Goal: Task Accomplishment & Management: Manage account settings

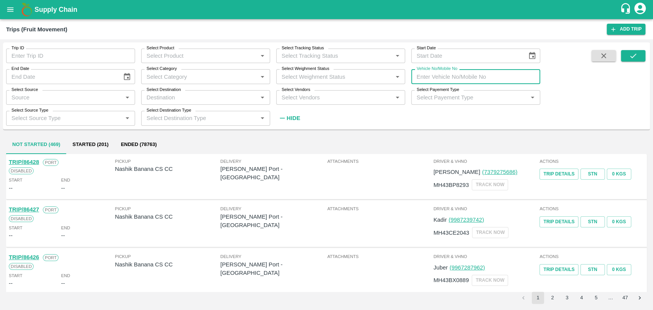
click at [449, 83] on input "Vehicle No/Mobile No" at bounding box center [475, 76] width 129 height 15
click at [339, 130] on div "Trip ID Trip ID Select Product Select Product   * Select Tracking Status Select…" at bounding box center [326, 87] width 647 height 90
click at [499, 81] on input "Vehicle No/Mobile No" at bounding box center [475, 76] width 129 height 15
paste input "MH18BG6260"
type input "MH18BG6260"
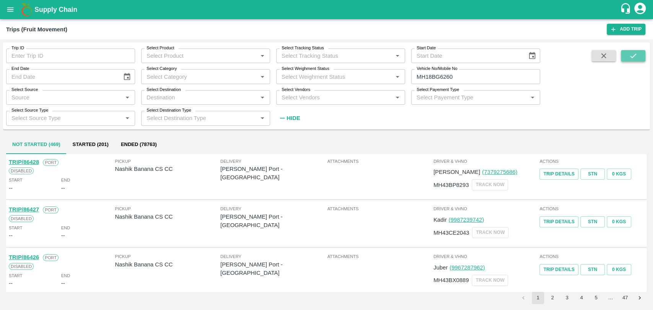
click at [624, 55] on button "submit" at bounding box center [633, 55] width 24 height 11
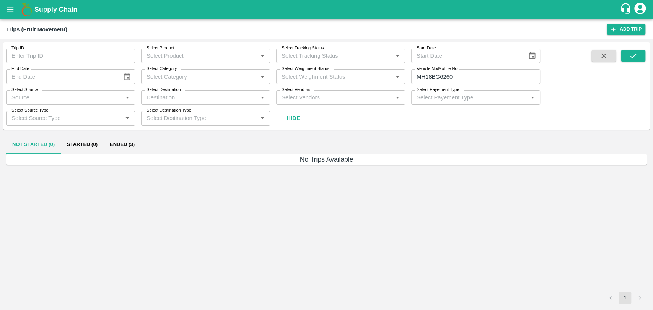
click at [122, 150] on button "Ended (3)" at bounding box center [122, 145] width 37 height 18
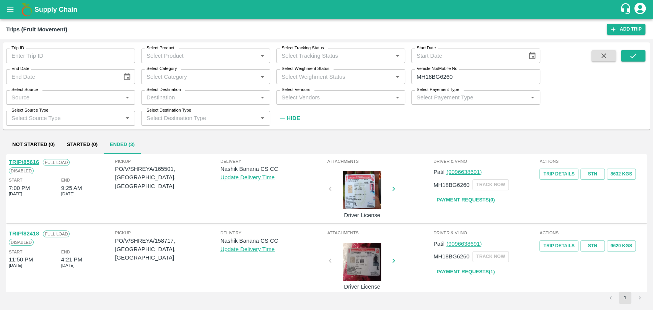
click at [34, 161] on link "TRIP/85616" at bounding box center [24, 162] width 30 height 6
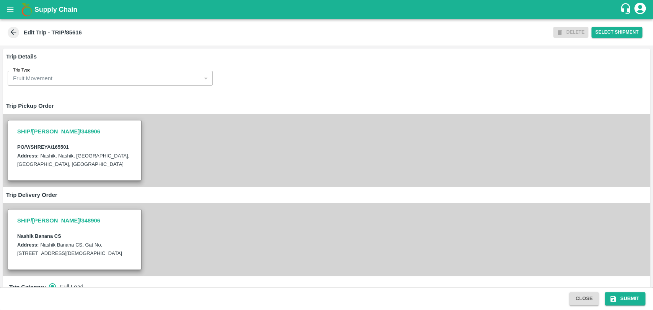
scroll to position [297, 0]
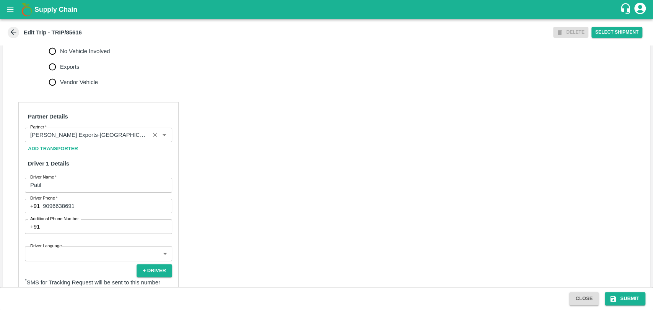
click at [91, 140] on input "Partner   *" at bounding box center [87, 135] width 120 height 10
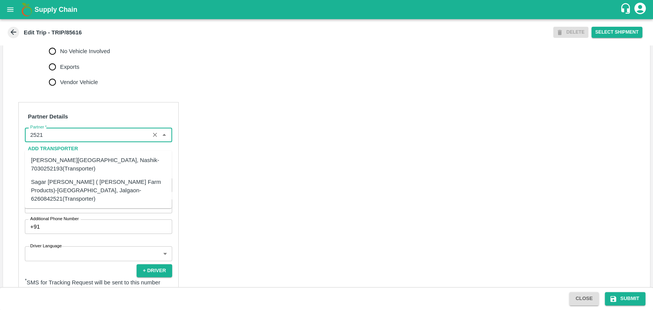
click at [61, 181] on div "Sagar Pramod Patil ( Shreyansh Farm Products)-Jalgaon, Jalgaon-6260842521(Trans…" at bounding box center [98, 190] width 135 height 26
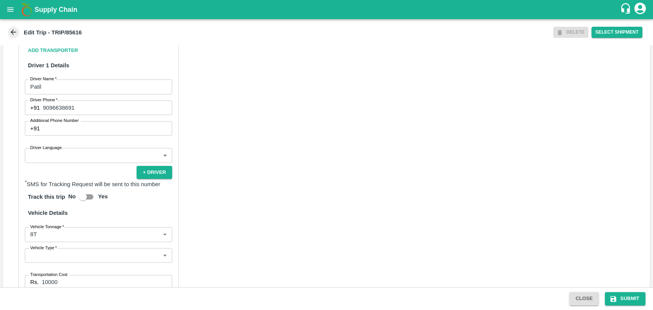
scroll to position [497, 0]
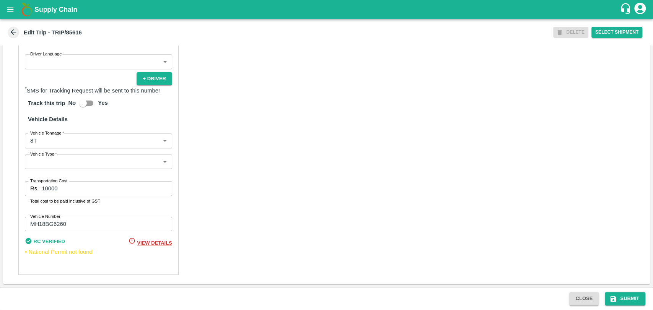
type input "Sagar Pramod Patil ( Shreyansh Farm Products)-Jalgaon, Jalgaon-6260842521(Trans…"
click at [56, 143] on body "Supply Chain Edit Trip - TRIP/85616 DELETE Select Shipment Trip Details Trip Ty…" at bounding box center [326, 155] width 653 height 310
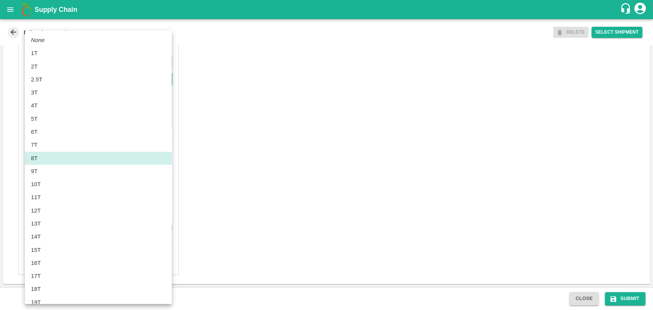
click at [44, 187] on div "10T" at bounding box center [38, 184] width 14 height 8
type input "10000"
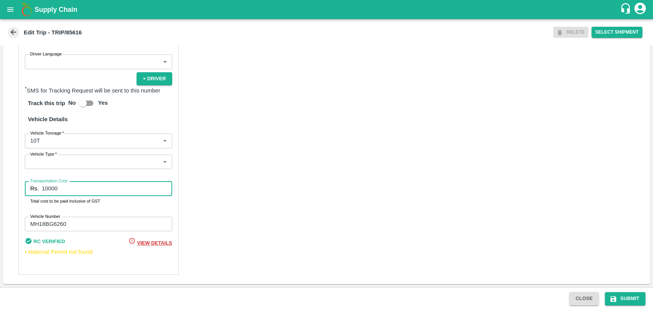
drag, startPoint x: 66, startPoint y: 189, endPoint x: 34, endPoint y: 189, distance: 32.1
click at [34, 189] on div "Rs. 10000 Transportation Cost" at bounding box center [98, 188] width 147 height 15
type input "18000"
click at [630, 295] on button "Submit" at bounding box center [625, 298] width 41 height 13
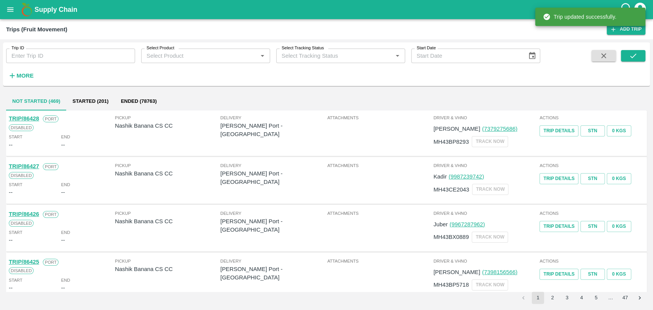
click at [28, 79] on h6 "More" at bounding box center [24, 76] width 17 height 10
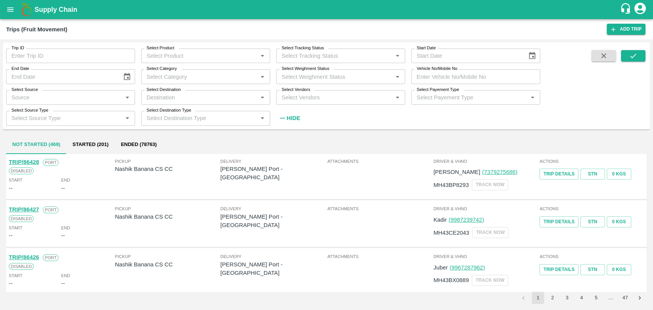
click at [468, 81] on input "Vehicle No/Mobile No" at bounding box center [475, 76] width 129 height 15
paste input "MH40CD9853"
type input "MH40CD9853"
click at [626, 55] on button "submit" at bounding box center [633, 55] width 24 height 11
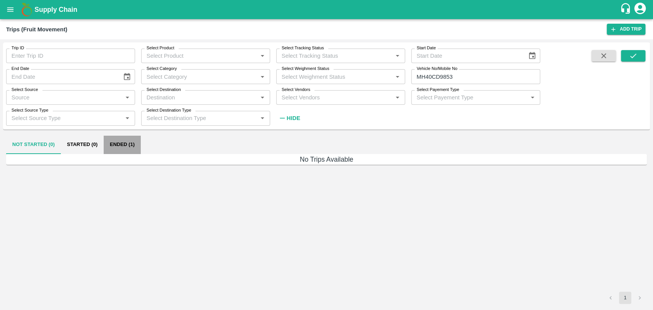
click at [138, 142] on button "Ended (1)" at bounding box center [122, 145] width 37 height 18
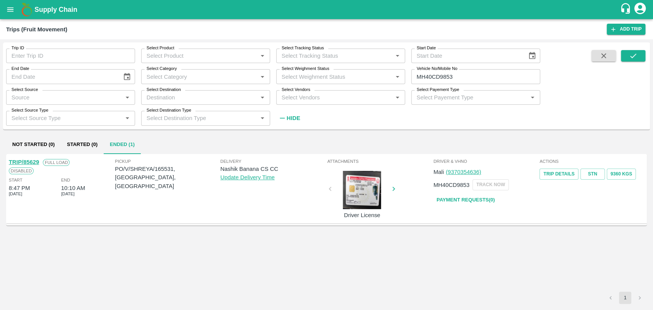
click at [356, 184] on div at bounding box center [361, 190] width 57 height 38
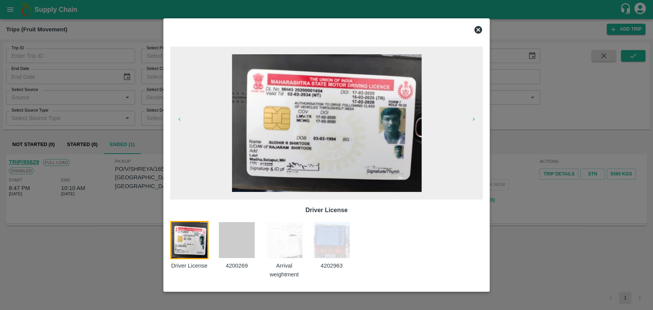
click at [288, 246] on img at bounding box center [284, 240] width 38 height 38
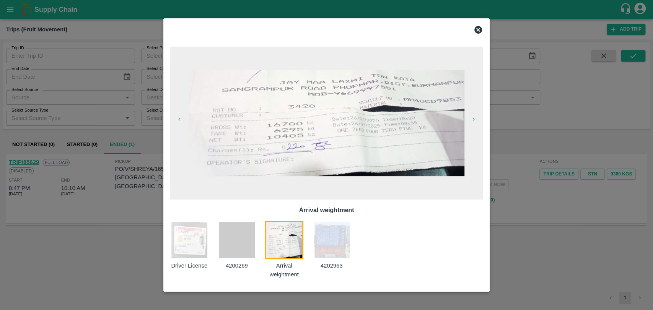
click at [480, 30] on icon at bounding box center [478, 30] width 8 height 8
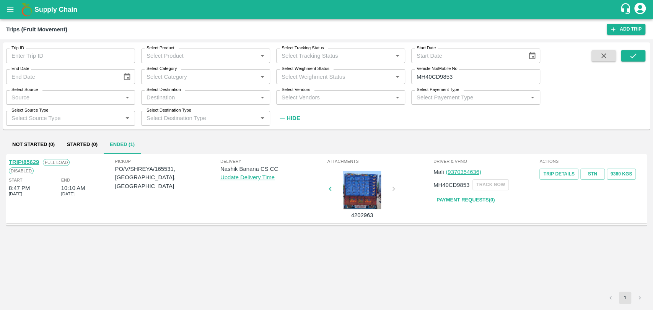
click at [38, 162] on link "TRIP/85629" at bounding box center [24, 162] width 30 height 6
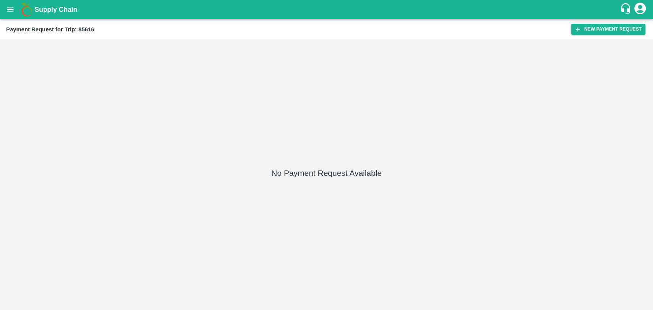
click at [584, 35] on div "Payment Request for Trip: 85616 New Payment Request" at bounding box center [326, 29] width 653 height 20
click at [585, 32] on button "New Payment Request" at bounding box center [608, 29] width 74 height 11
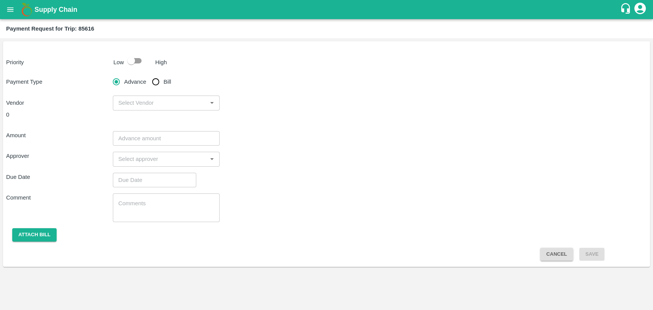
click at [138, 62] on input "checkbox" at bounding box center [131, 61] width 44 height 15
checkbox input "true"
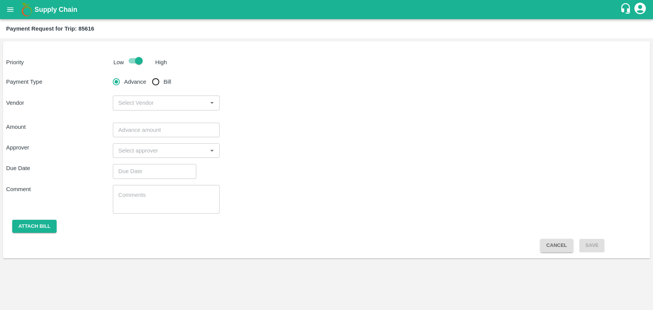
click at [156, 83] on input "Bill" at bounding box center [155, 81] width 15 height 15
radio input "true"
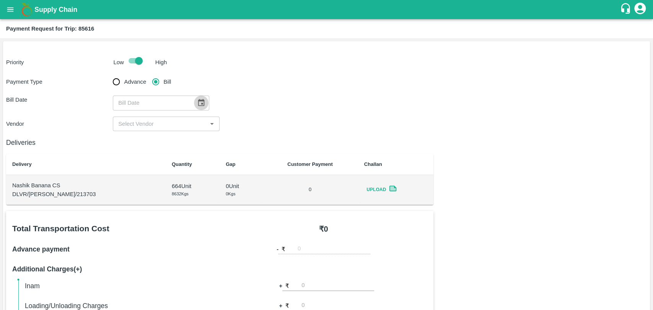
click at [198, 100] on icon "Choose date" at bounding box center [201, 102] width 7 height 7
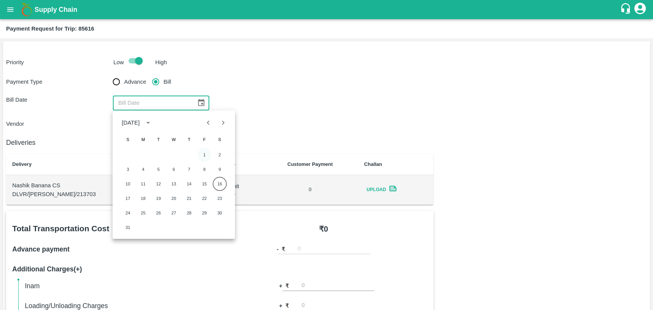
click at [202, 154] on button "1" at bounding box center [204, 155] width 14 height 14
type input "[DATE]"
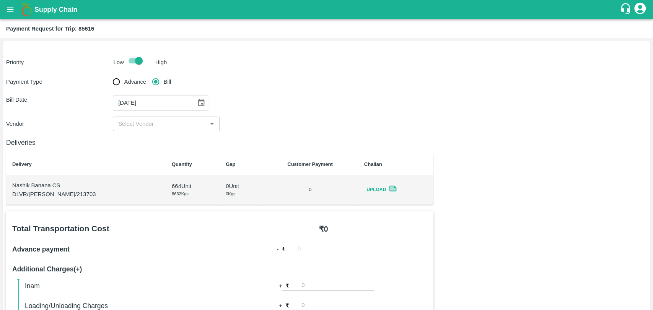
click at [117, 118] on div "​" at bounding box center [166, 124] width 107 height 15
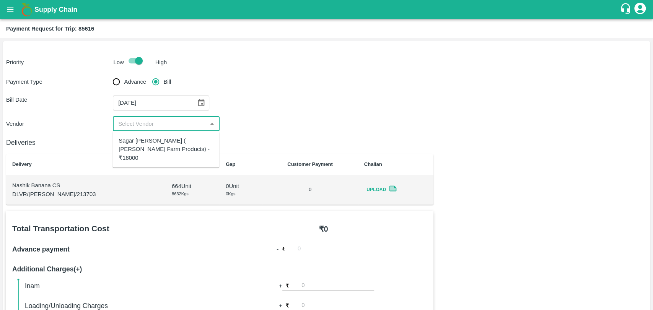
click at [135, 143] on div "Sagar Pramod Patil ( Shreyansh Farm Products) - ₹18000" at bounding box center [166, 150] width 94 height 26
type input "Sagar Pramod Patil ( Shreyansh Farm Products) - ₹18000"
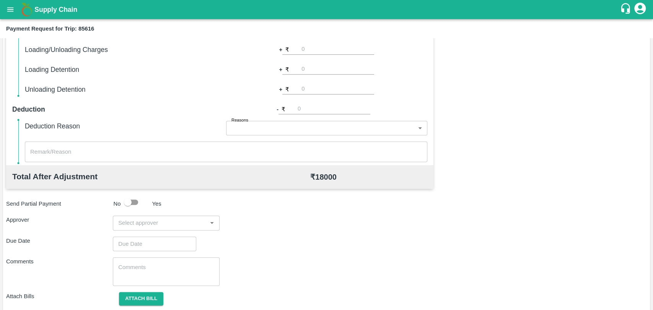
scroll to position [280, 0]
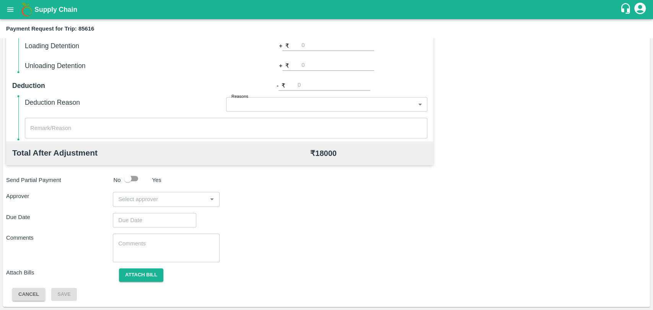
click at [150, 203] on input "input" at bounding box center [159, 199] width 89 height 10
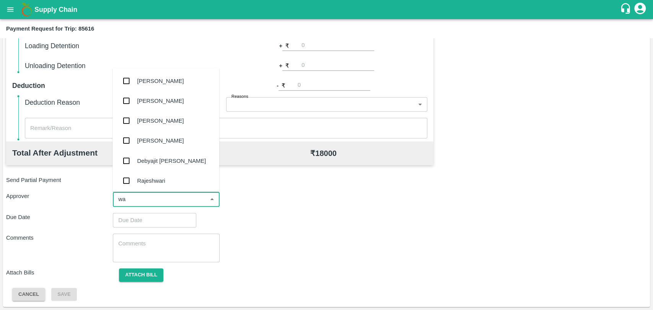
type input "wag"
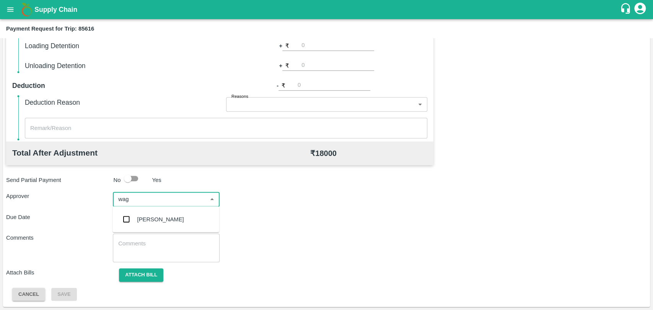
click at [145, 218] on div "Prasad Waghade" at bounding box center [160, 219] width 47 height 8
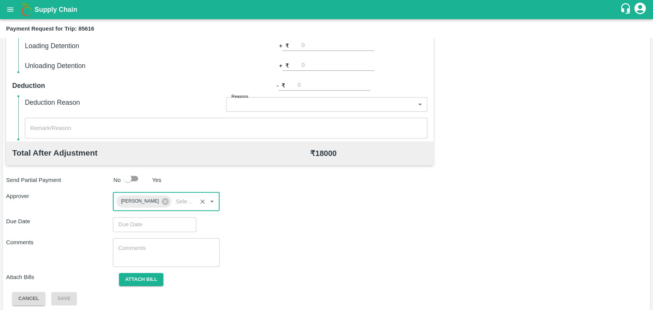
type input "DD/MM/YYYY hh:mm aa"
click at [142, 221] on input "DD/MM/YYYY hh:mm aa" at bounding box center [152, 224] width 78 height 15
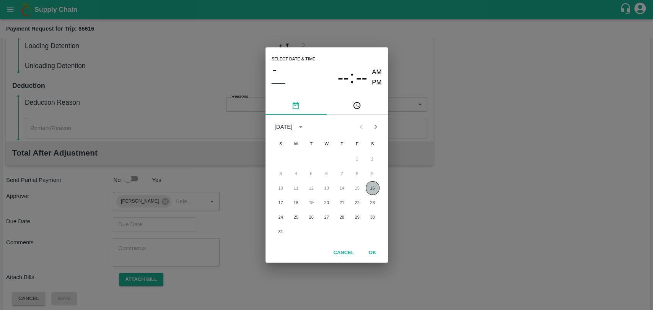
click at [371, 188] on button "16" at bounding box center [373, 188] width 14 height 14
type input "[DATE] 12:00 AM"
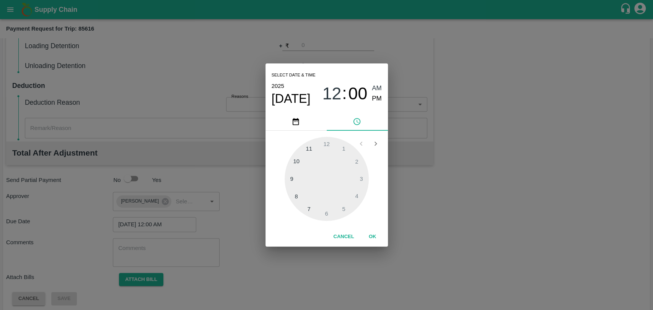
click at [373, 233] on button "OK" at bounding box center [372, 236] width 24 height 13
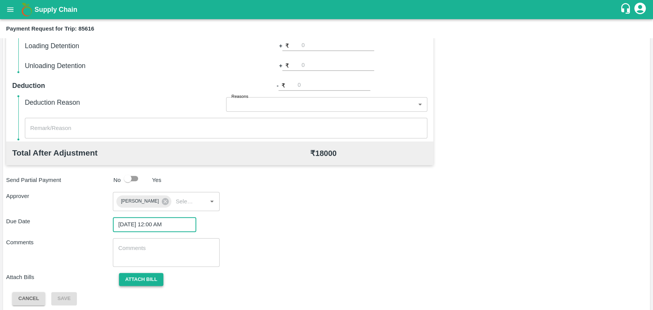
click at [153, 273] on button "Attach bill" at bounding box center [141, 279] width 44 height 13
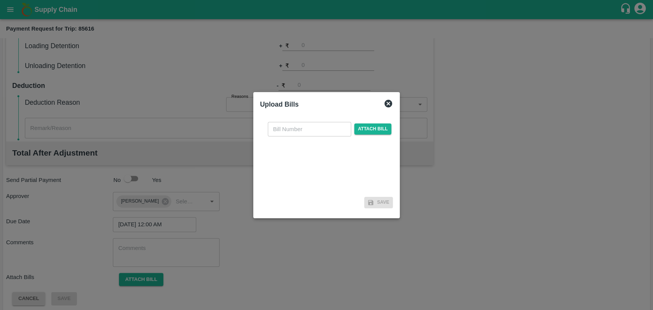
click at [301, 132] on input "text" at bounding box center [309, 129] width 83 height 15
type input "323"
click at [364, 127] on span "Attach bill" at bounding box center [372, 129] width 37 height 11
click at [0, 0] on input "Attach bill" at bounding box center [0, 0] width 0 height 0
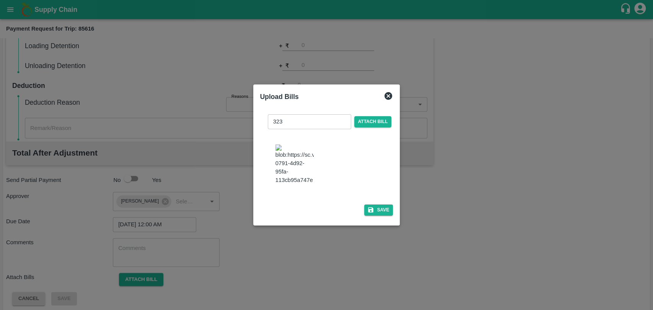
click at [368, 207] on icon "button" at bounding box center [370, 209] width 5 height 5
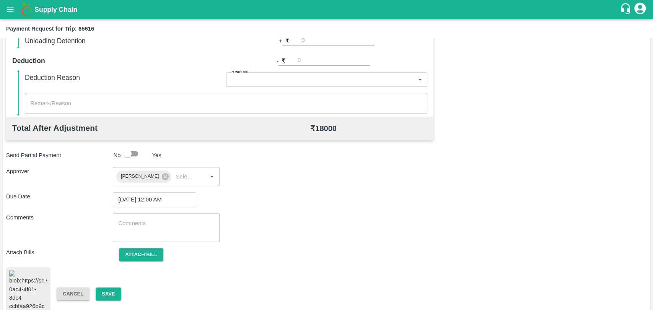
scroll to position [315, 0]
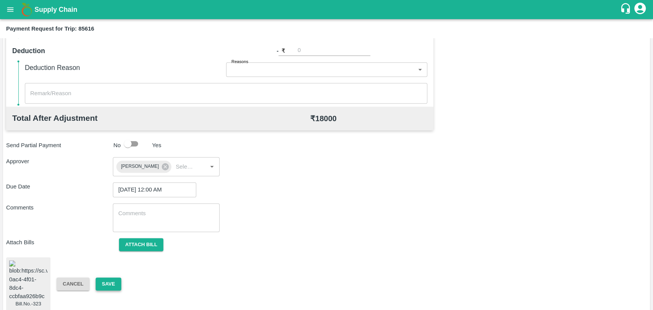
click at [101, 283] on button "Save" at bounding box center [108, 284] width 25 height 13
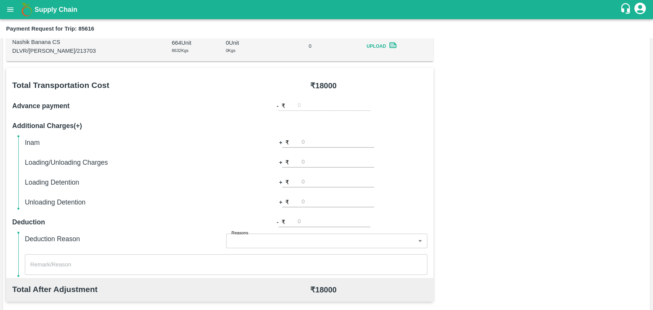
scroll to position [60, 0]
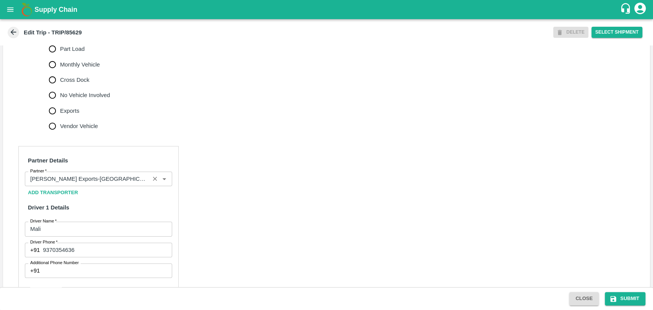
scroll to position [255, 0]
click at [87, 182] on input "Partner   *" at bounding box center [87, 177] width 120 height 10
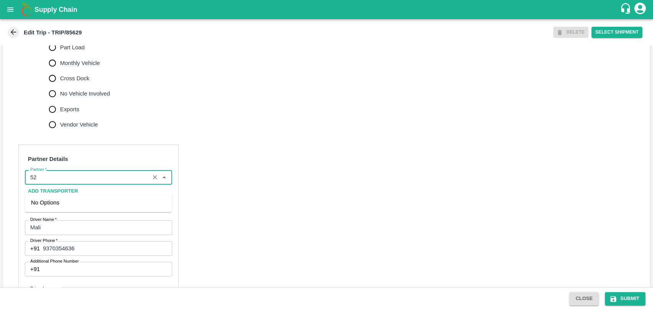
type input "5"
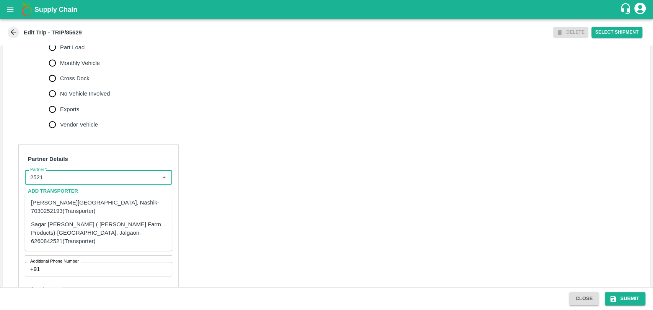
click at [61, 221] on div "Sagar Pramod Patil ( Shreyansh Farm Products)-Jalgaon, Jalgaon-6260842521(Trans…" at bounding box center [98, 233] width 135 height 26
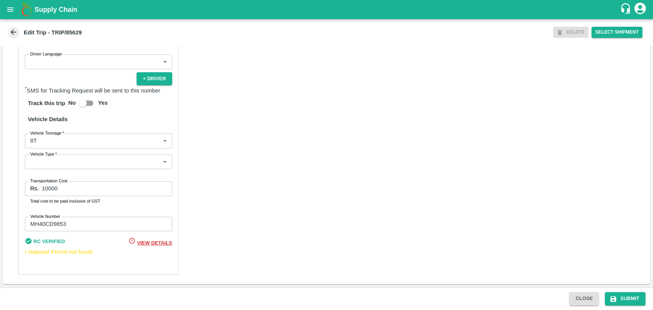
scroll to position [497, 0]
type input "Sagar Pramod Patil ( Shreyansh Farm Products)-Jalgaon, Jalgaon-6260842521(Trans…"
click at [46, 147] on body "Supply Chain Edit Trip - TRIP/85629 DELETE Select Shipment Trip Details Trip Ty…" at bounding box center [326, 155] width 653 height 310
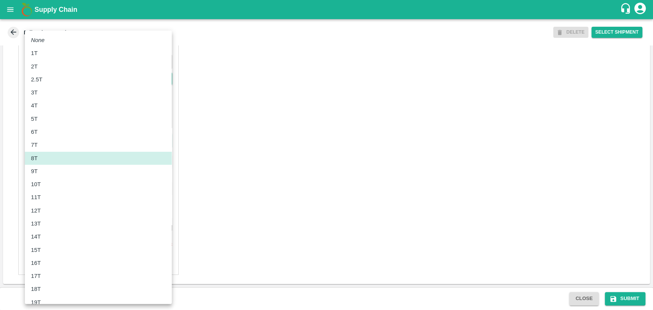
click at [53, 199] on div "11T" at bounding box center [98, 197] width 135 height 8
type input "11000"
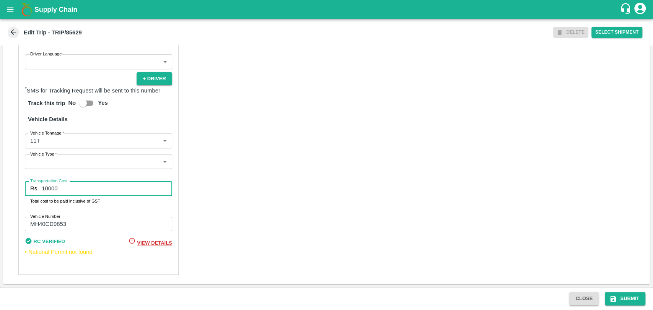
drag, startPoint x: 64, startPoint y: 188, endPoint x: 12, endPoint y: 188, distance: 52.0
click at [12, 188] on div "Partner Details Partner   * Partner Add Transporter Driver 1 Details Driver Nam…" at bounding box center [326, 92] width 647 height 383
type input "23100"
click at [623, 296] on button "Submit" at bounding box center [625, 298] width 41 height 13
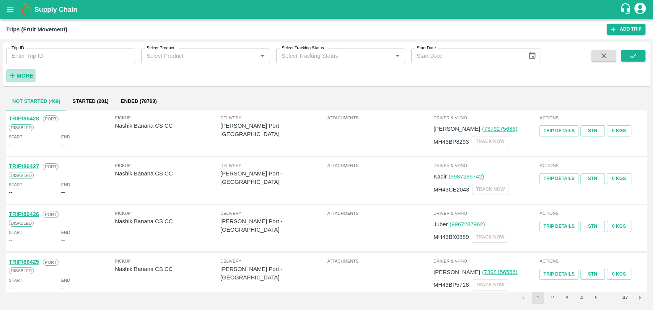
click at [21, 81] on button "More" at bounding box center [20, 75] width 29 height 13
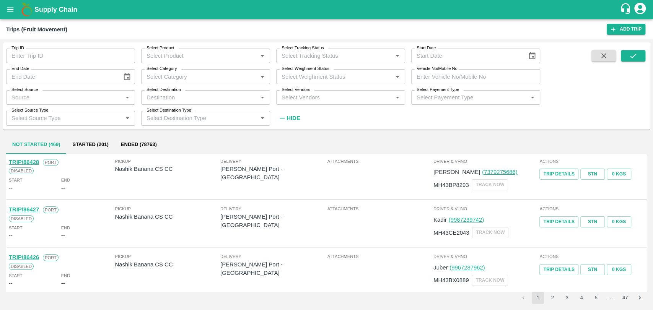
click at [470, 78] on input "Vehicle No/Mobile No" at bounding box center [475, 76] width 129 height 15
paste input "MH47AS5685"
type input "MH47AS5685"
click at [627, 57] on button "submit" at bounding box center [633, 55] width 24 height 11
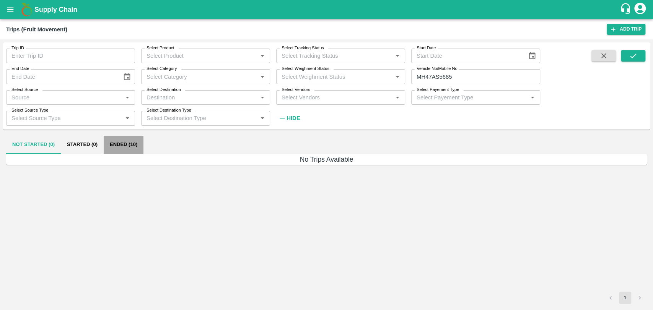
click at [124, 148] on button "Ended (10)" at bounding box center [124, 145] width 40 height 18
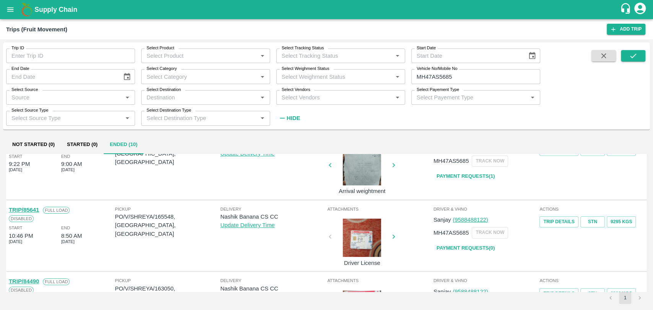
scroll to position [127, 0]
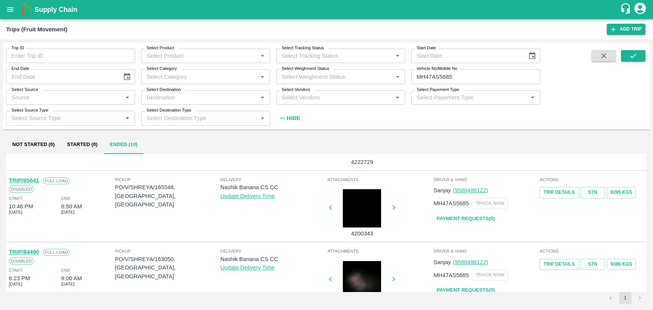
click at [33, 177] on link "TRIP/85641" at bounding box center [24, 180] width 30 height 6
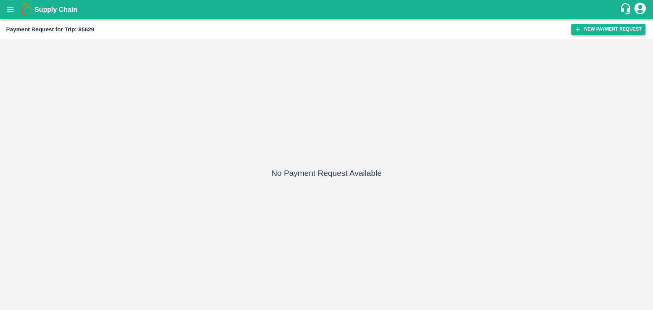
click at [641, 30] on button "New Payment Request" at bounding box center [608, 29] width 74 height 11
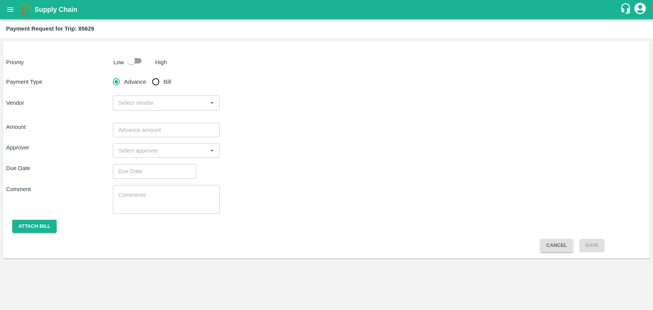
click at [131, 62] on input "checkbox" at bounding box center [131, 61] width 44 height 15
checkbox input "true"
click at [162, 87] on input "Bill" at bounding box center [155, 81] width 15 height 15
radio input "true"
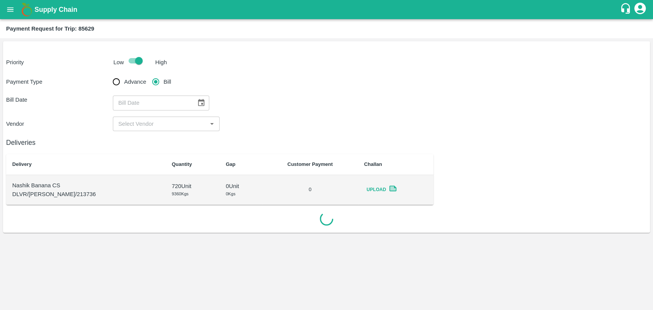
click at [197, 98] on button "Choose date" at bounding box center [201, 103] width 15 height 15
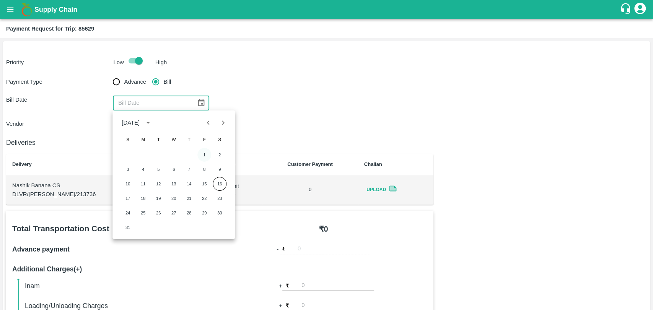
click at [204, 150] on button "1" at bounding box center [204, 155] width 14 height 14
type input "[DATE]"
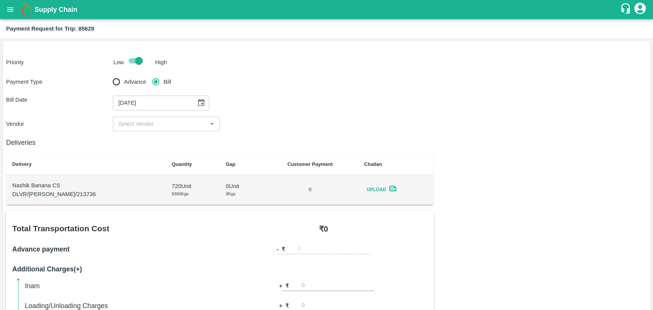
click at [136, 126] on input "input" at bounding box center [159, 124] width 89 height 10
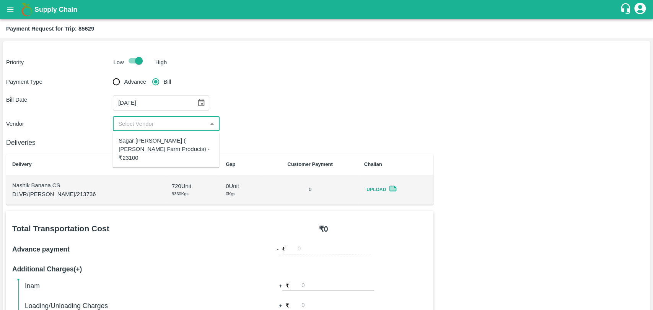
click at [140, 140] on div "Sagar Pramod Patil ( Shreyansh Farm Products) - ₹23100" at bounding box center [166, 150] width 94 height 26
type input "Sagar Pramod Patil ( Shreyansh Farm Products) - ₹23100"
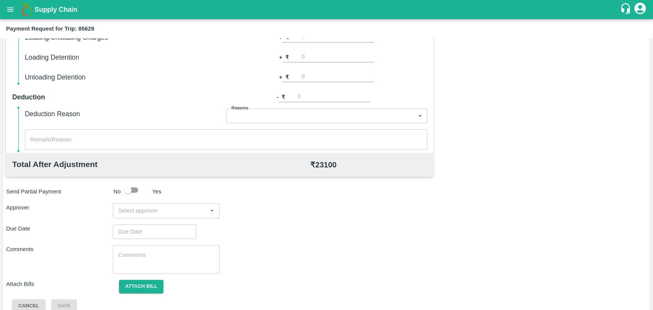
scroll to position [280, 0]
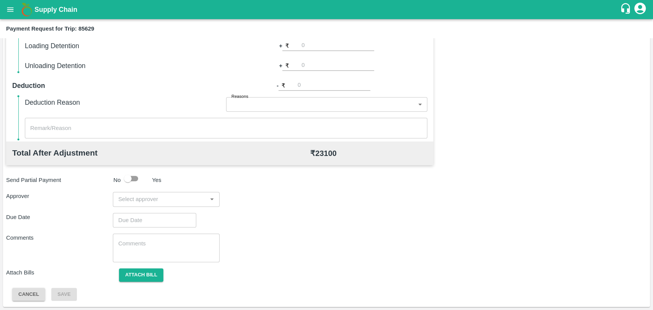
click at [171, 196] on input "input" at bounding box center [159, 199] width 89 height 10
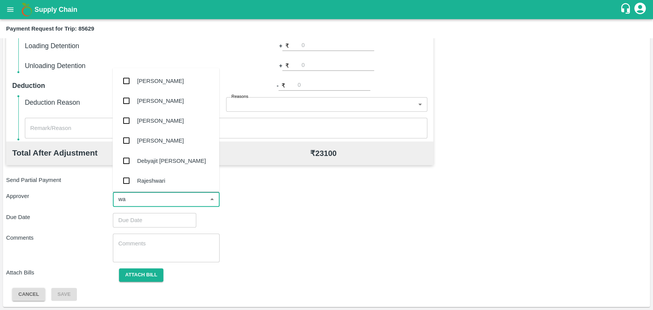
type input "wag"
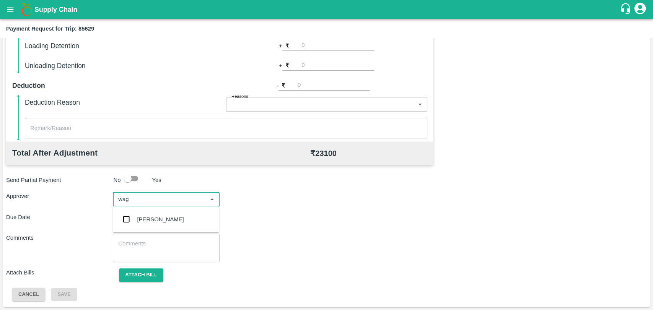
click at [171, 217] on div "[PERSON_NAME]" at bounding box center [160, 219] width 47 height 8
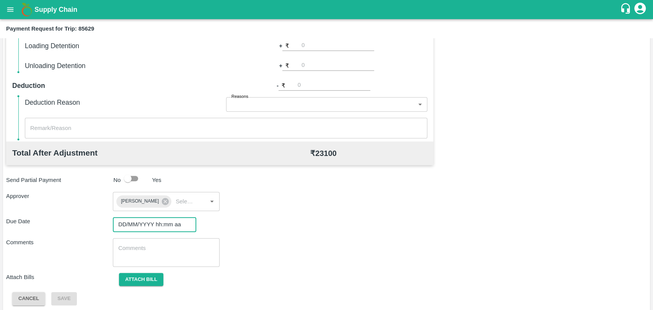
type input "DD/MM/YYYY hh:mm aa"
click at [156, 221] on input "DD/MM/YYYY hh:mm aa" at bounding box center [152, 224] width 78 height 15
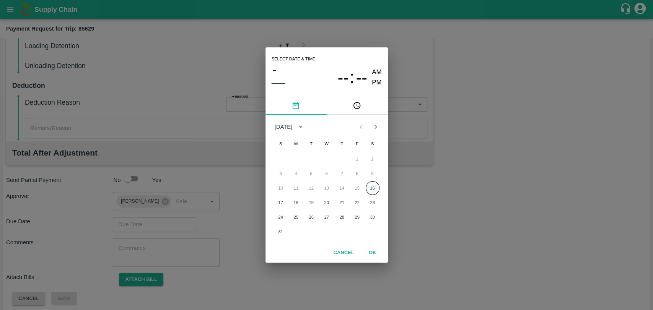
click at [372, 182] on button "16" at bounding box center [373, 188] width 14 height 14
type input "[DATE] 12:00 AM"
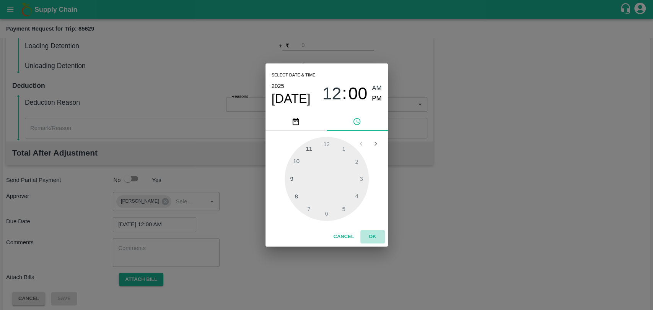
click at [371, 238] on button "OK" at bounding box center [372, 236] width 24 height 13
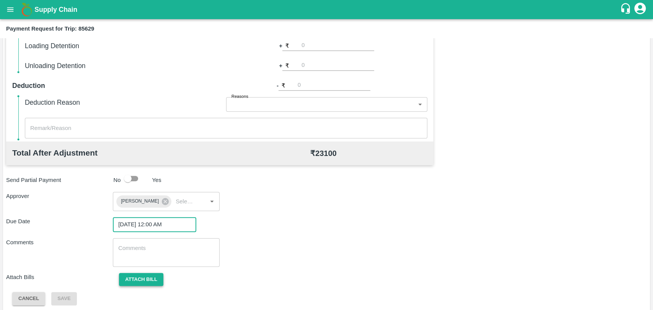
click at [145, 273] on button "Attach bill" at bounding box center [141, 279] width 44 height 13
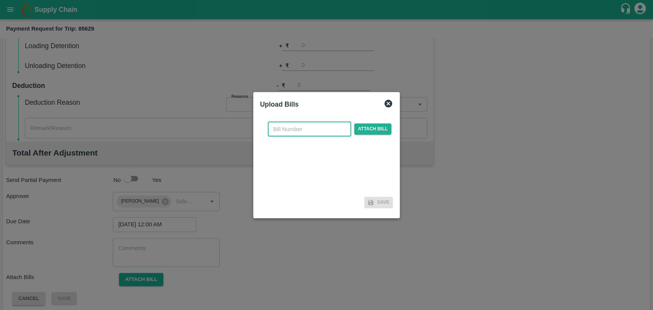
click at [296, 133] on input "text" at bounding box center [309, 129] width 83 height 15
type input "2"
type input "322"
click at [362, 134] on div "322 ​ Attach bill" at bounding box center [329, 129] width 127 height 15
click at [362, 134] on span "Attach bill" at bounding box center [372, 129] width 37 height 11
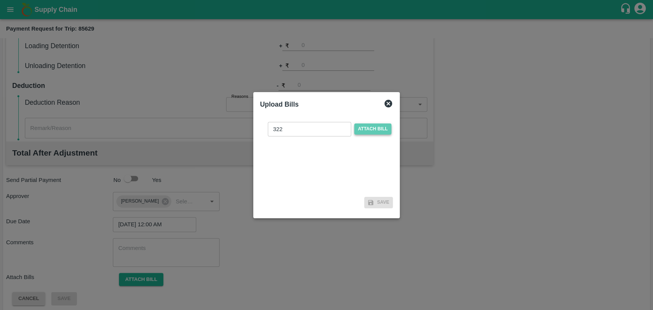
click at [0, 0] on input "Attach bill" at bounding box center [0, 0] width 0 height 0
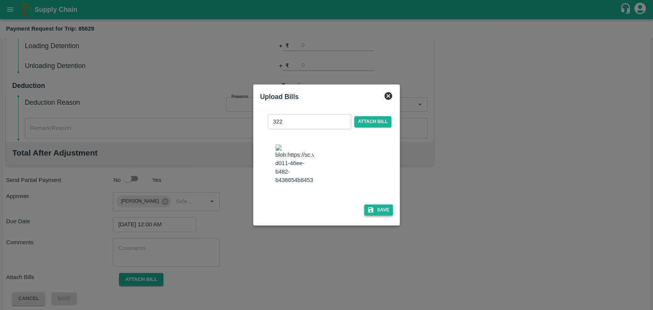
click at [384, 207] on button "Save" at bounding box center [378, 210] width 29 height 11
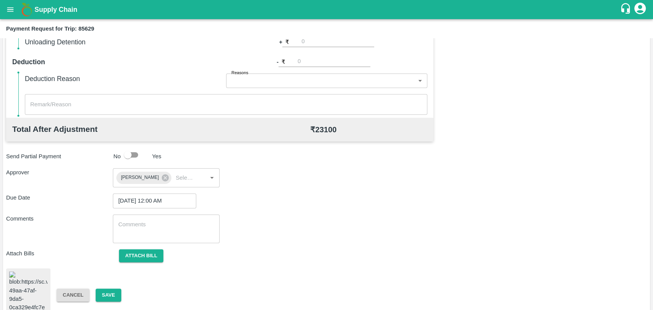
scroll to position [316, 0]
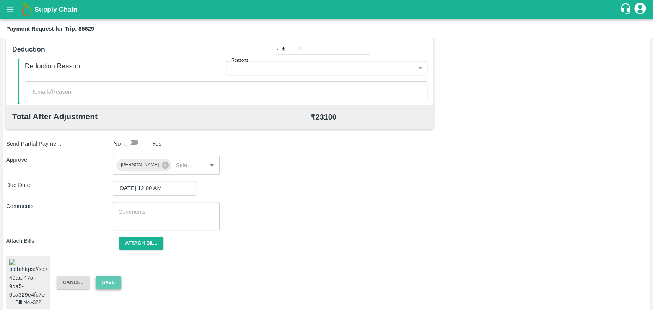
click at [114, 277] on button "Save" at bounding box center [108, 282] width 25 height 13
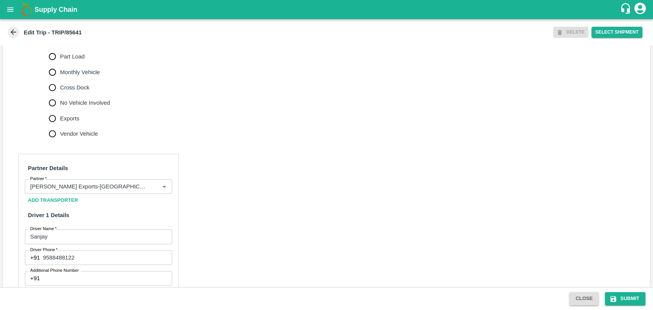
scroll to position [255, 0]
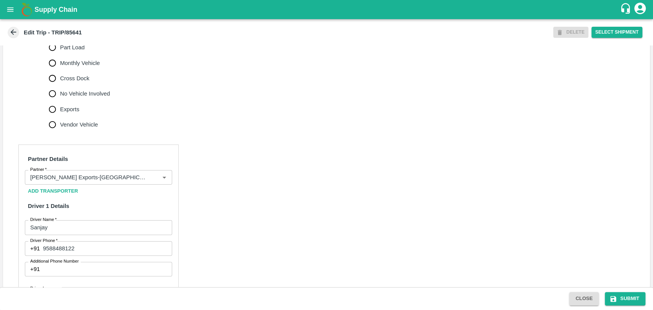
click at [106, 181] on input "Partner   *" at bounding box center [87, 177] width 120 height 10
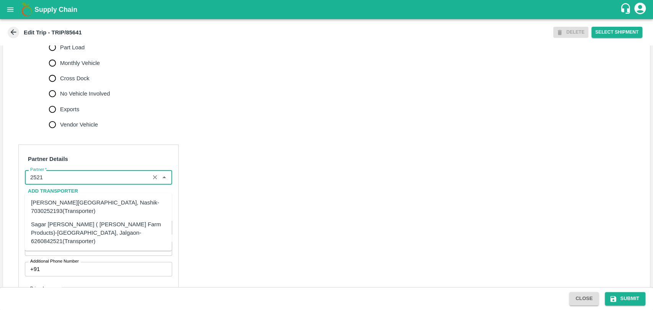
click at [78, 231] on div "Sagar Pramod Patil ( Shreyansh Farm Products)-Jalgaon, Jalgaon-6260842521(Trans…" at bounding box center [98, 233] width 135 height 26
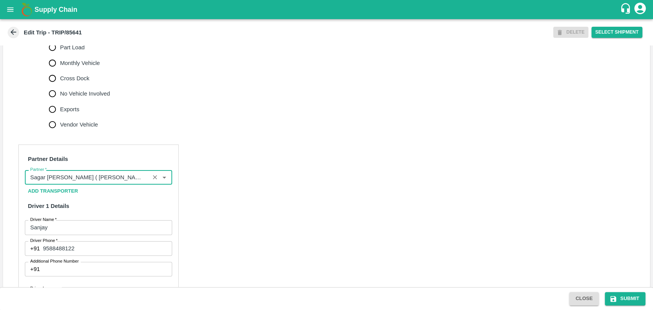
scroll to position [497, 0]
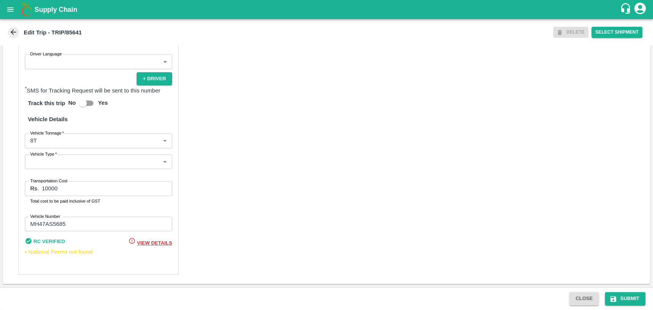
type input "Sagar Pramod Patil ( Shreyansh Farm Products)-Jalgaon, Jalgaon-6260842521(Trans…"
click at [36, 151] on label "Vehicle Type   *" at bounding box center [43, 154] width 27 height 6
click at [37, 143] on body "Supply Chain Edit Trip - TRIP/85641 DELETE Select Shipment Trip Details Trip Ty…" at bounding box center [326, 155] width 653 height 310
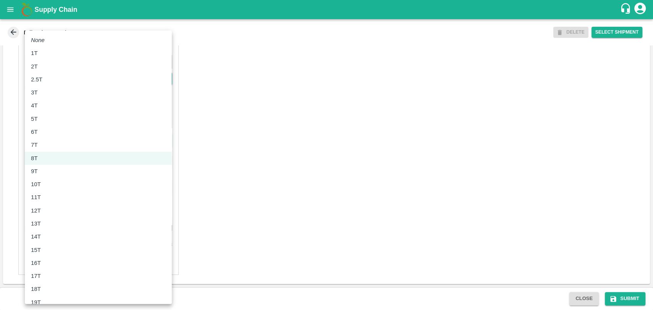
click at [44, 187] on div "10T" at bounding box center [38, 184] width 14 height 8
type input "10000"
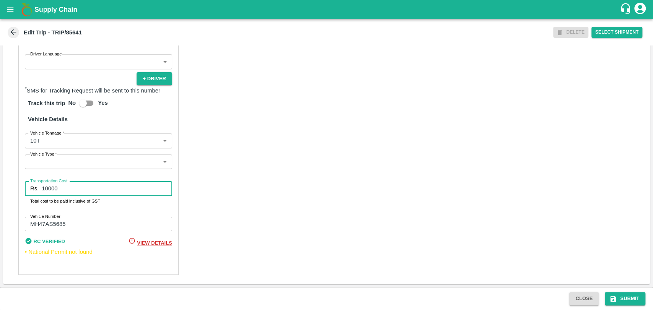
drag, startPoint x: 52, startPoint y: 191, endPoint x: 21, endPoint y: 189, distance: 30.7
click at [25, 189] on div "Rs. 10000 Transportation Cost" at bounding box center [98, 188] width 147 height 15
type input "22000"
click at [627, 298] on button "Submit" at bounding box center [625, 298] width 41 height 13
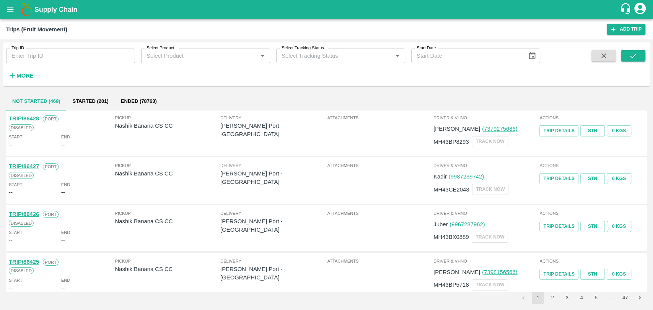
click at [31, 73] on strong "More" at bounding box center [24, 76] width 17 height 6
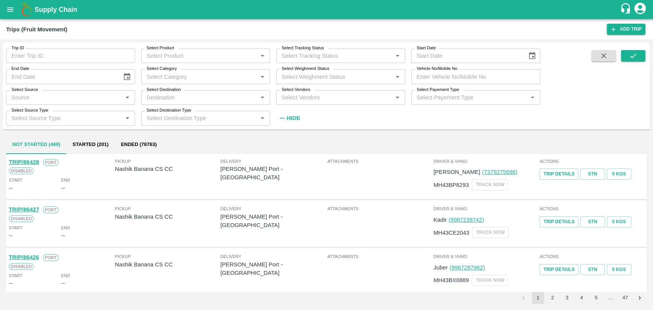
click at [431, 76] on input "Vehicle No/Mobile No" at bounding box center [475, 76] width 129 height 15
paste input "MH19CY0957"
type input "MH19CY0957"
click at [636, 55] on icon "submit" at bounding box center [633, 56] width 8 height 8
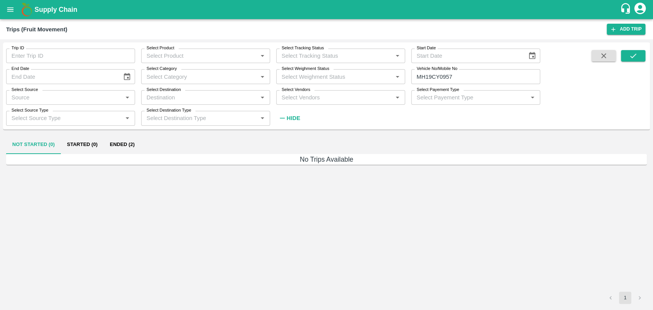
click at [132, 142] on button "Ended (2)" at bounding box center [122, 145] width 37 height 18
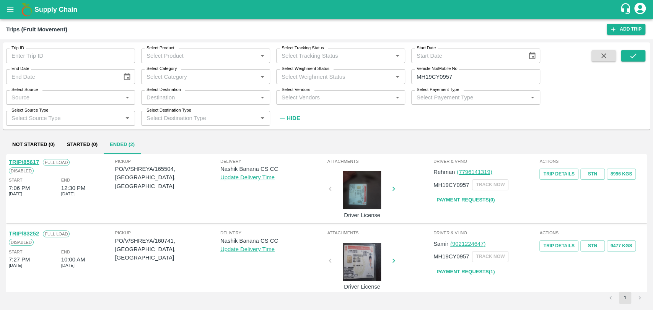
click at [37, 163] on link "TRIP/85617" at bounding box center [24, 162] width 30 height 6
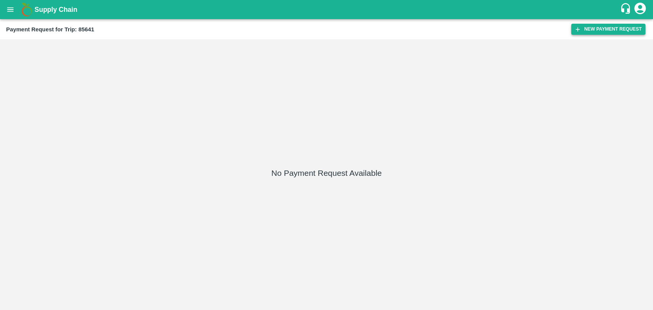
click at [594, 30] on button "New Payment Request" at bounding box center [608, 29] width 74 height 11
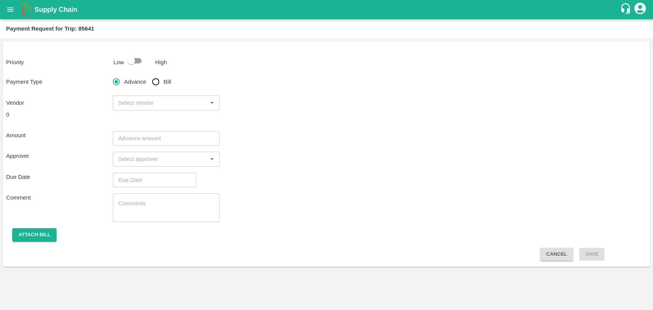
click at [138, 60] on input "checkbox" at bounding box center [131, 61] width 44 height 15
checkbox input "true"
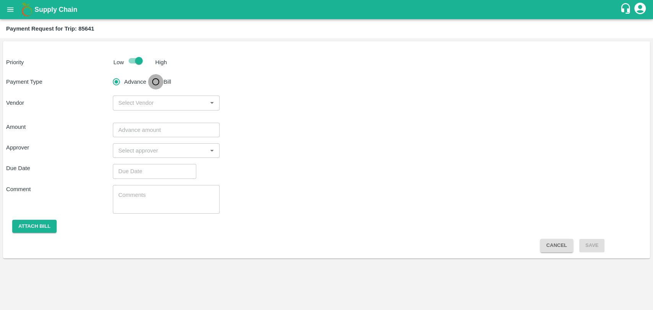
drag, startPoint x: 156, startPoint y: 78, endPoint x: 171, endPoint y: 94, distance: 21.6
click at [156, 78] on input "Bill" at bounding box center [155, 81] width 15 height 15
radio input "true"
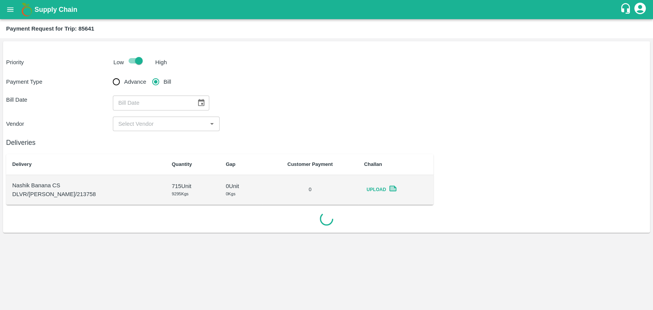
click at [198, 101] on icon "Choose date" at bounding box center [201, 102] width 7 height 7
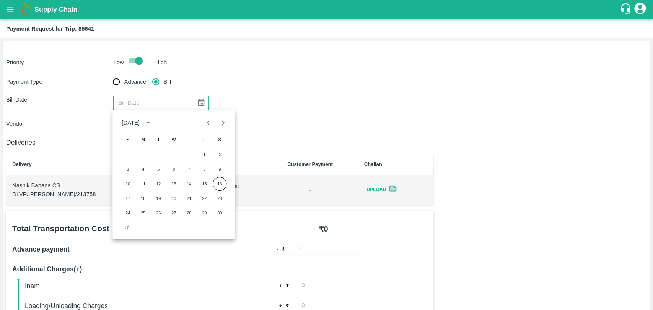
click at [198, 150] on div "1 2" at bounding box center [173, 155] width 122 height 14
click at [201, 153] on button "1" at bounding box center [204, 155] width 14 height 14
type input "[DATE]"
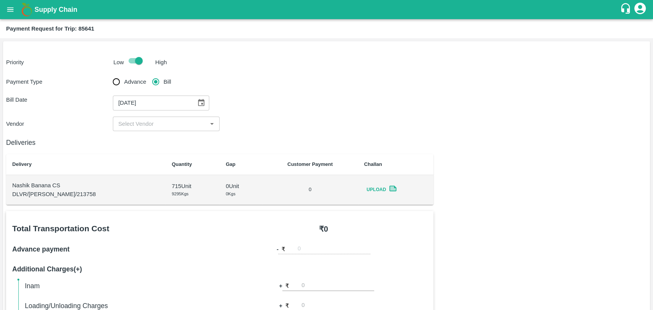
click at [133, 132] on div "Deliveries Delivery Quantity Gap Customer Payment Challan Nashik Banana CS DLVR…" at bounding box center [219, 168] width 427 height 74
click at [138, 127] on input "input" at bounding box center [159, 124] width 89 height 10
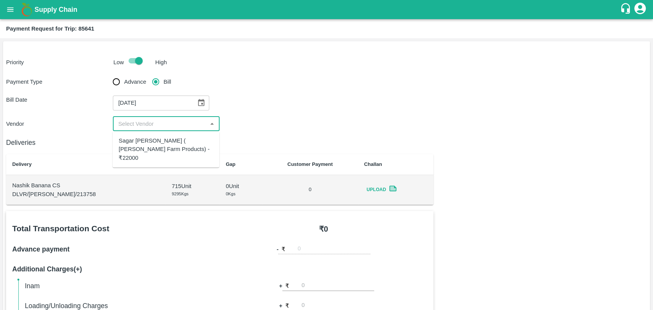
click at [141, 141] on div "Sagar [PERSON_NAME] ( [PERSON_NAME] Farm Products) - ₹22000" at bounding box center [166, 150] width 94 height 26
type input "Sagar [PERSON_NAME] ( [PERSON_NAME] Farm Products) - ₹22000"
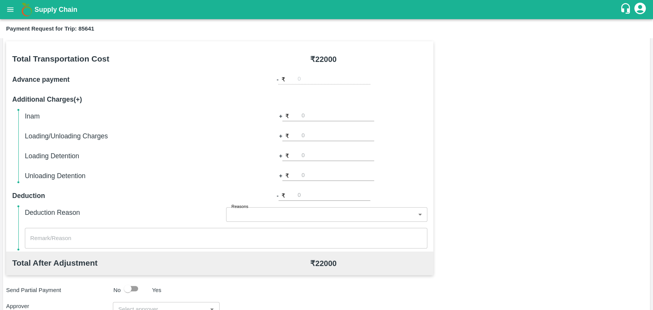
scroll to position [280, 0]
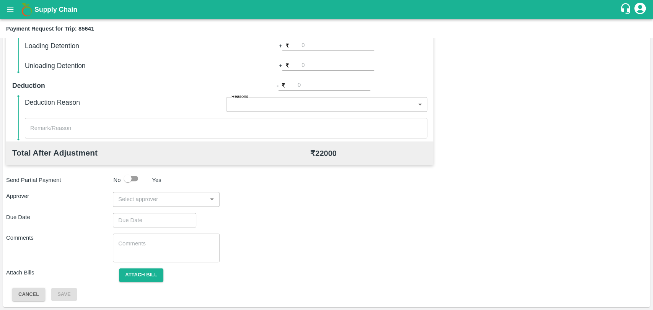
click at [141, 199] on input "input" at bounding box center [159, 199] width 89 height 10
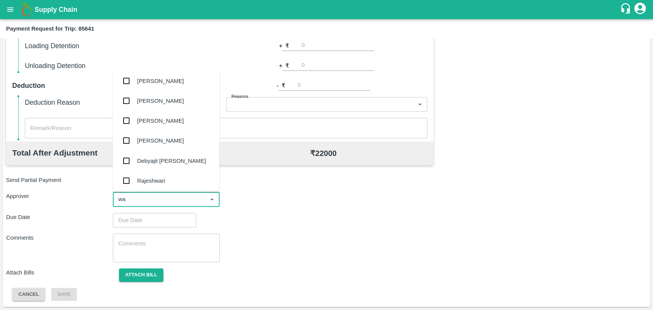
type input "wag"
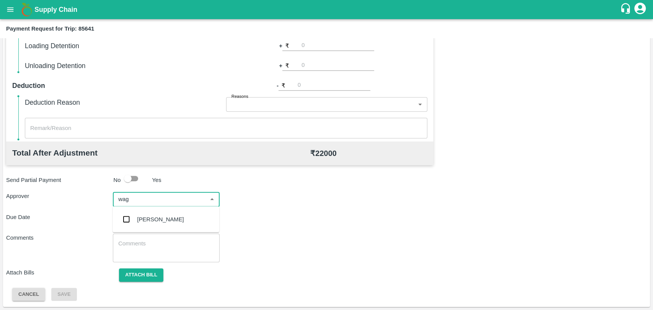
click at [142, 212] on div "[PERSON_NAME]" at bounding box center [165, 220] width 107 height 20
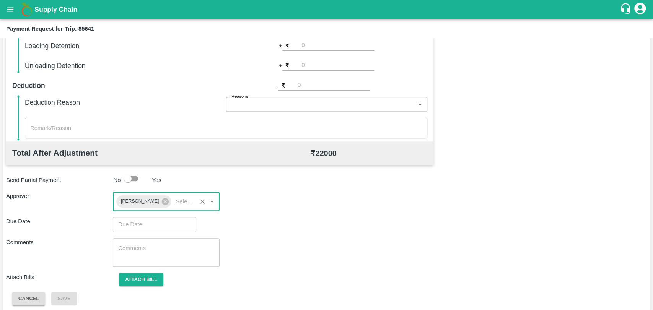
click at [141, 221] on input "Choose date" at bounding box center [152, 224] width 78 height 15
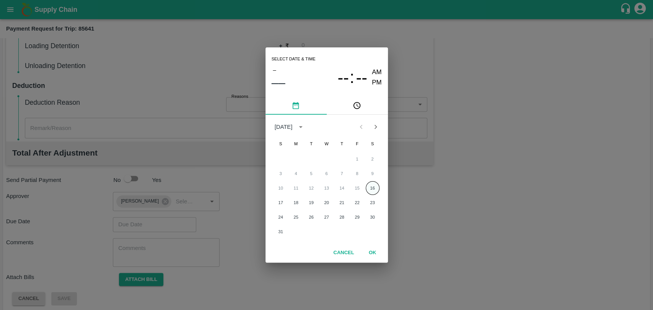
click at [371, 187] on button "16" at bounding box center [373, 188] width 14 height 14
type input "[DATE] 12:00 AM"
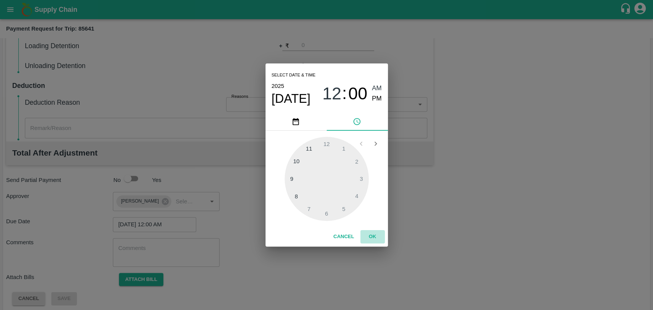
click at [372, 233] on button "OK" at bounding box center [372, 236] width 24 height 13
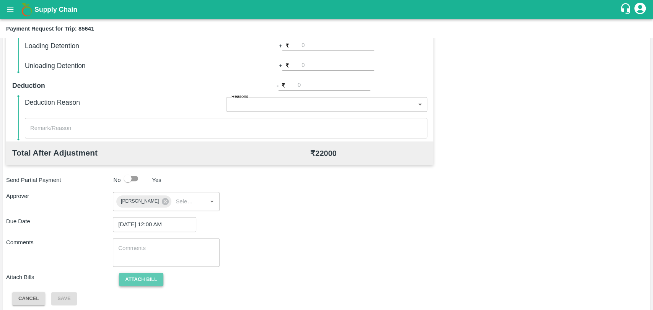
click at [135, 280] on button "Attach bill" at bounding box center [141, 279] width 44 height 13
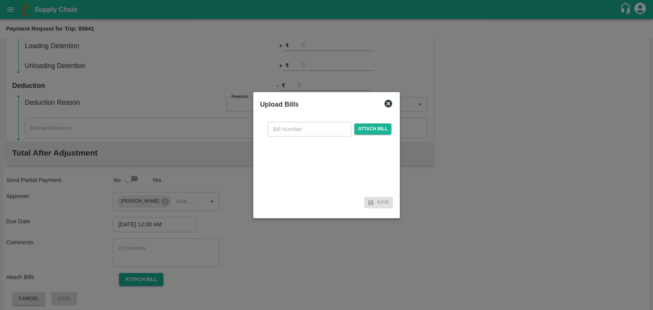
click at [282, 133] on input "text" at bounding box center [309, 129] width 83 height 15
type input "321"
click at [379, 135] on div "321 ​ Attach bill" at bounding box center [329, 129] width 127 height 15
click at [379, 132] on span "Attach bill" at bounding box center [372, 129] width 37 height 11
click at [0, 0] on input "Attach bill" at bounding box center [0, 0] width 0 height 0
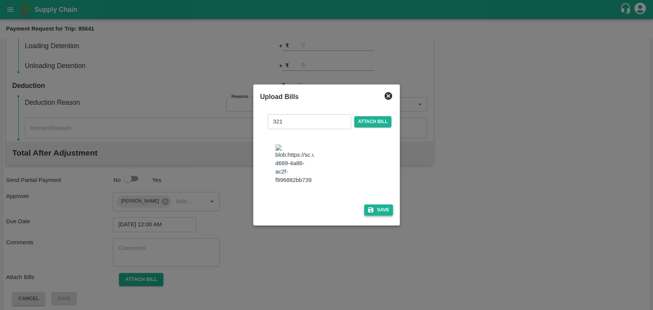
click at [372, 205] on button "Save" at bounding box center [378, 210] width 29 height 11
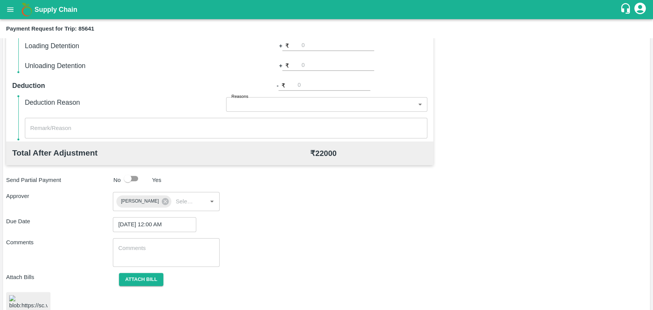
scroll to position [314, 0]
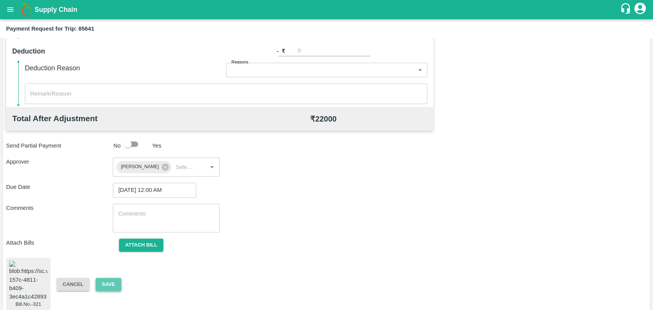
click at [120, 278] on button "Save" at bounding box center [108, 284] width 25 height 13
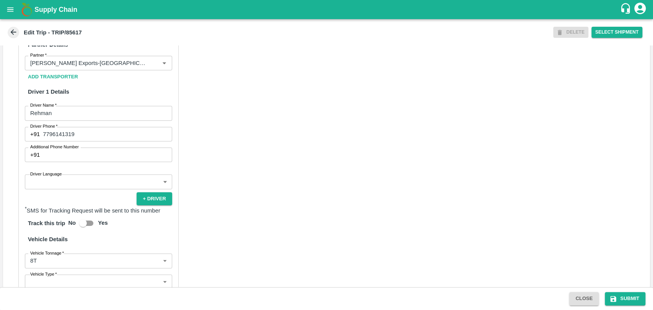
scroll to position [382, 0]
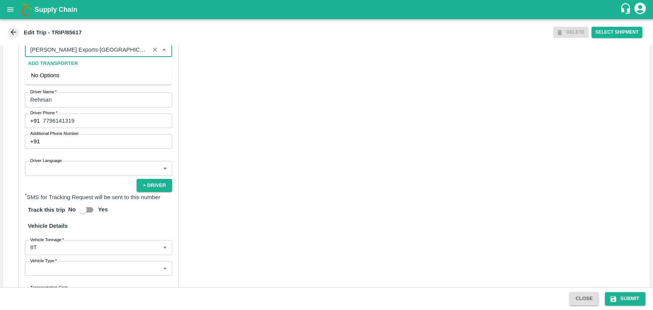
click at [76, 53] on input "Partner   *" at bounding box center [87, 50] width 120 height 10
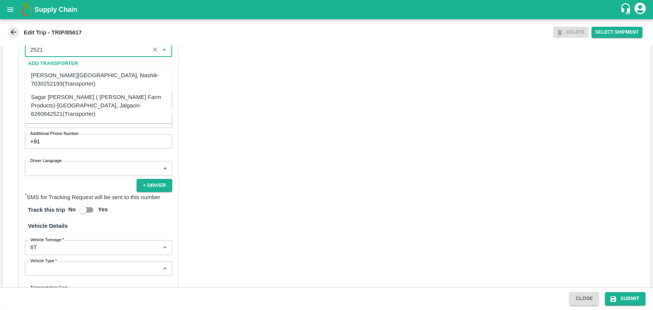
click at [59, 105] on div "Sagar [PERSON_NAME] ( [PERSON_NAME] Farm Products)-[GEOGRAPHIC_DATA], Jalgaon-6…" at bounding box center [98, 106] width 135 height 26
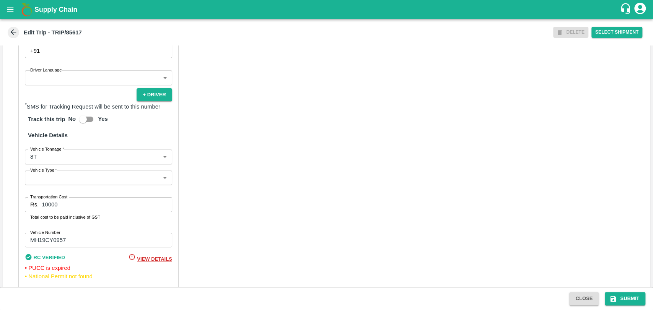
scroll to position [506, 0]
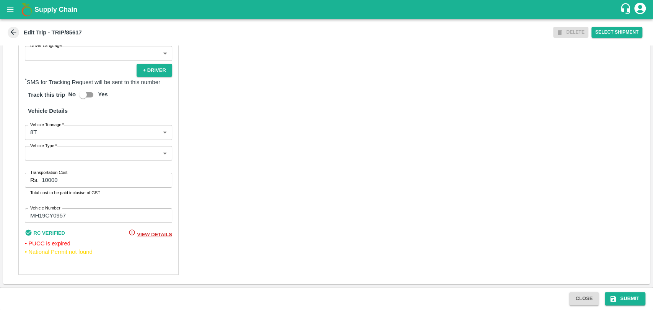
type input "Sagar Pramod Patil ( Shreyansh Farm Products)-Jalgaon, Jalgaon-6260842521(Trans…"
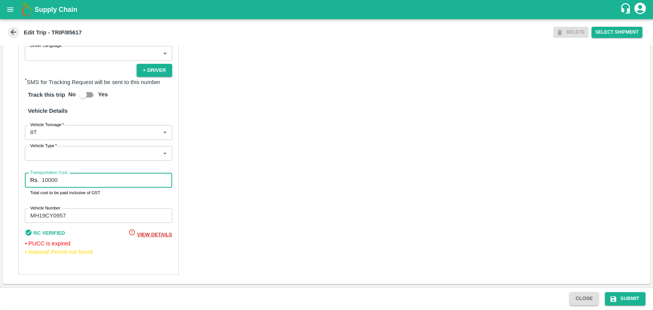
drag, startPoint x: 63, startPoint y: 179, endPoint x: 10, endPoint y: 178, distance: 53.6
click at [10, 178] on div "Partner Details Partner   * Partner Add Transporter Driver 1 Details Driver Nam…" at bounding box center [326, 89] width 647 height 392
type input "18900"
click at [614, 294] on button "Submit" at bounding box center [625, 298] width 41 height 13
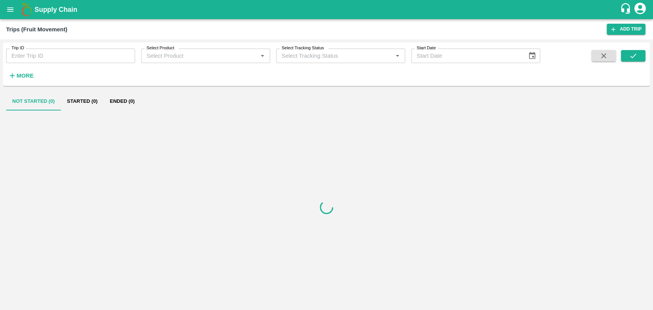
click at [106, 100] on button "Ended (0)" at bounding box center [122, 101] width 37 height 18
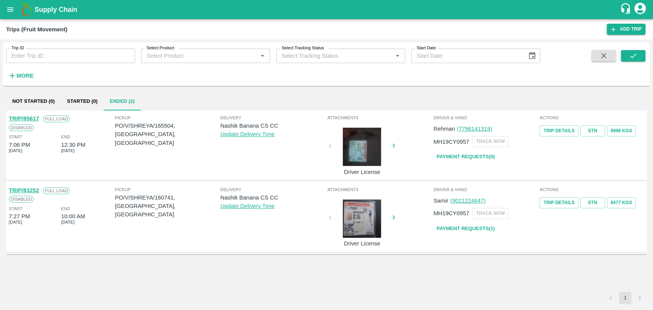
click at [355, 158] on div at bounding box center [361, 147] width 57 height 38
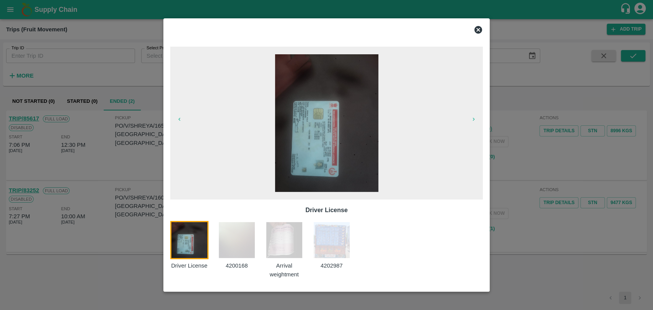
click at [277, 230] on img at bounding box center [284, 240] width 38 height 38
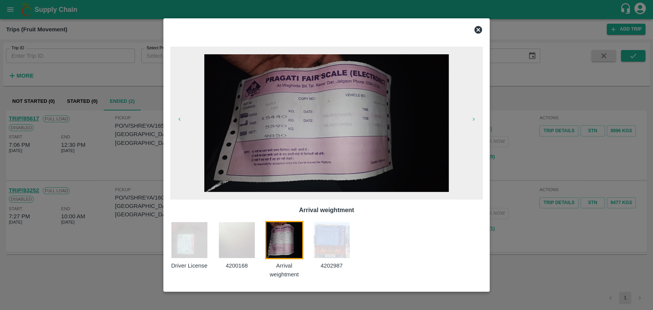
click at [137, 150] on div at bounding box center [326, 155] width 653 height 310
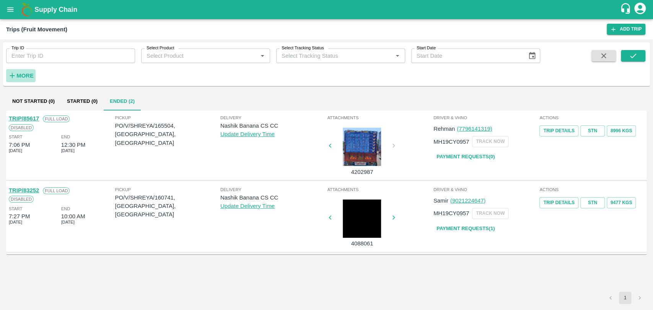
click at [9, 81] on button "More" at bounding box center [20, 75] width 29 height 13
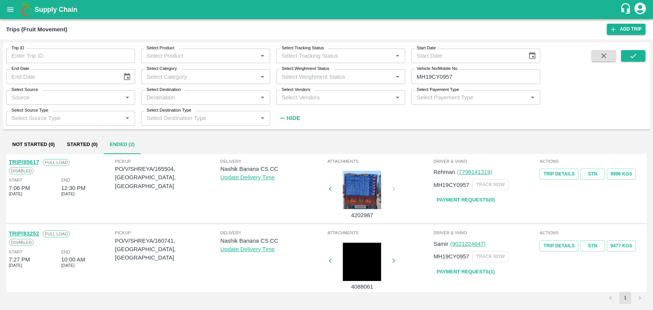
type input "DD/MM/YYYY"
click at [19, 78] on input "DD/MM/YYYY" at bounding box center [61, 76] width 111 height 15
drag, startPoint x: 462, startPoint y: 78, endPoint x: 343, endPoint y: 78, distance: 118.6
click at [343, 78] on div "Trip ID Trip ID Select Product Select Product   * Select Tracking Status Select…" at bounding box center [270, 83] width 540 height 83
paste input "text"
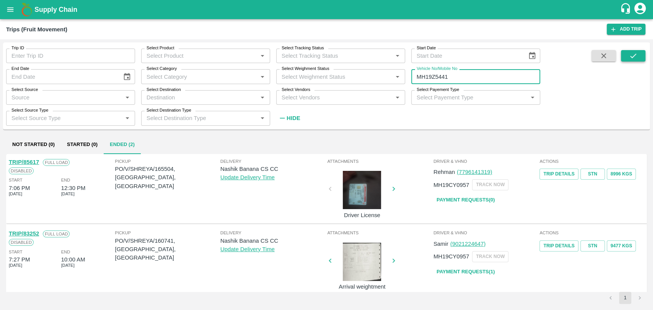
type input "MH19Z5441"
click at [635, 56] on icon "submit" at bounding box center [633, 56] width 8 height 8
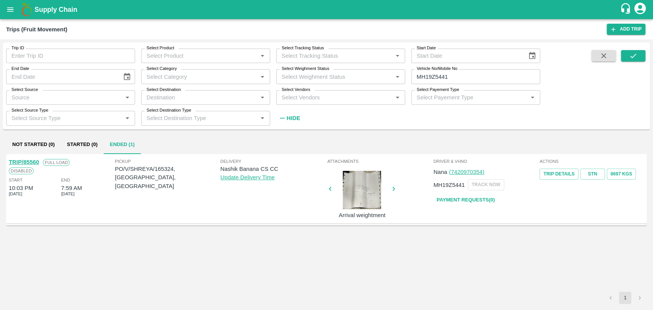
click at [33, 163] on link "TRIP/85560" at bounding box center [24, 162] width 30 height 6
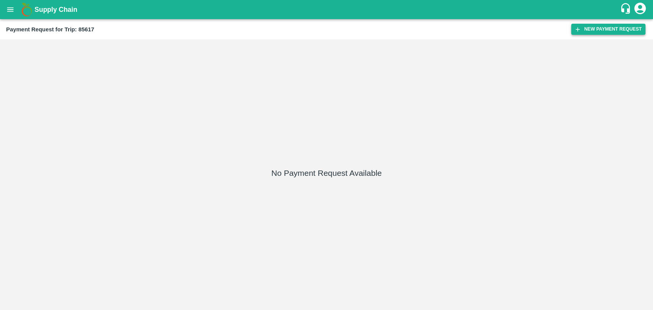
click at [591, 27] on button "New Payment Request" at bounding box center [608, 29] width 74 height 11
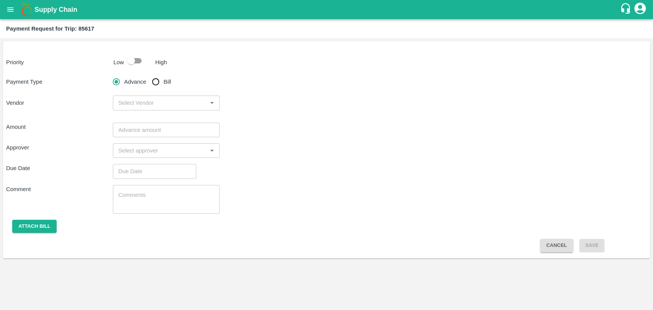
click at [131, 59] on input "checkbox" at bounding box center [131, 61] width 44 height 15
checkbox input "true"
click at [159, 82] on input "Bill" at bounding box center [155, 81] width 15 height 15
radio input "true"
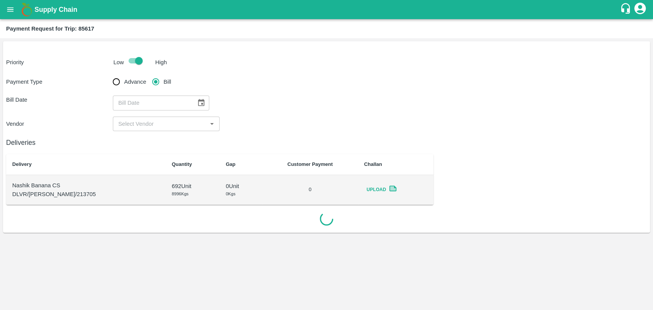
click at [190, 102] on div "​" at bounding box center [161, 103] width 96 height 15
type input "DD/MM/YYYY"
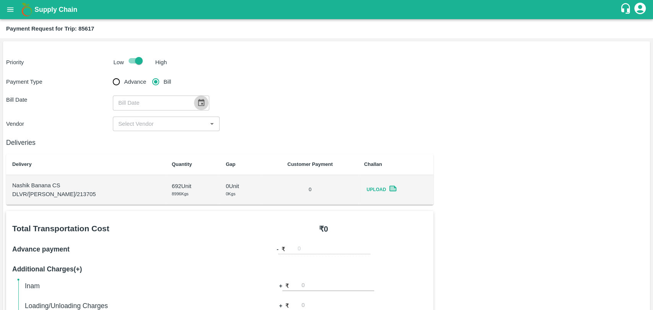
click at [199, 104] on icon "Choose date" at bounding box center [201, 102] width 7 height 7
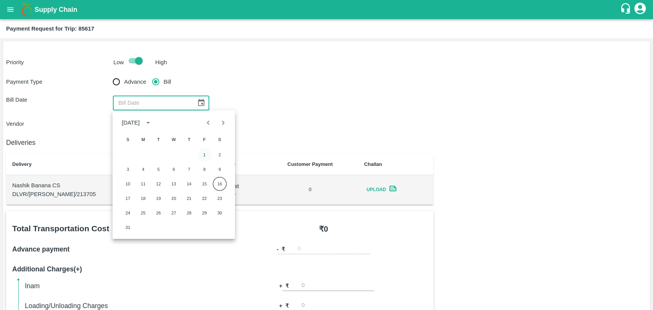
click at [206, 159] on button "1" at bounding box center [204, 155] width 14 height 14
type input "[DATE]"
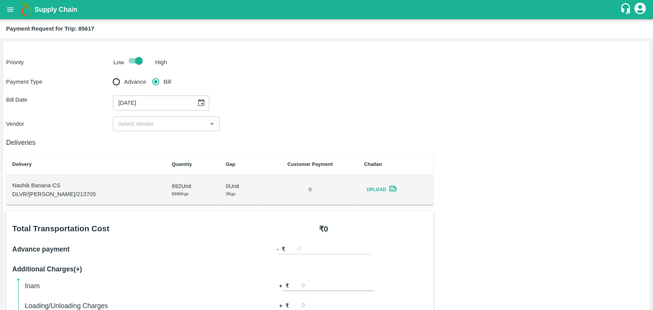
click at [130, 128] on input "input" at bounding box center [159, 124] width 89 height 10
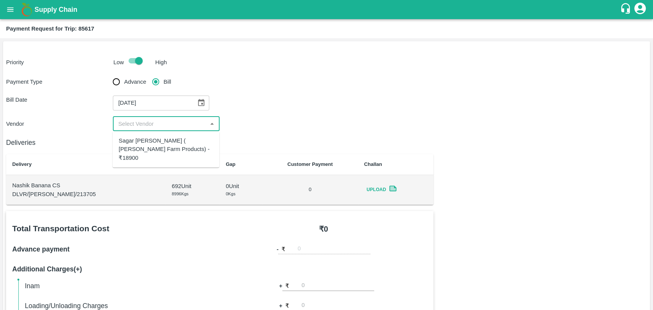
click at [137, 146] on div "Sagar Pramod Patil ( Shreyansh Farm Products) - ₹18900" at bounding box center [166, 150] width 94 height 26
type input "Sagar Pramod Patil ( Shreyansh Farm Products) - ₹18900"
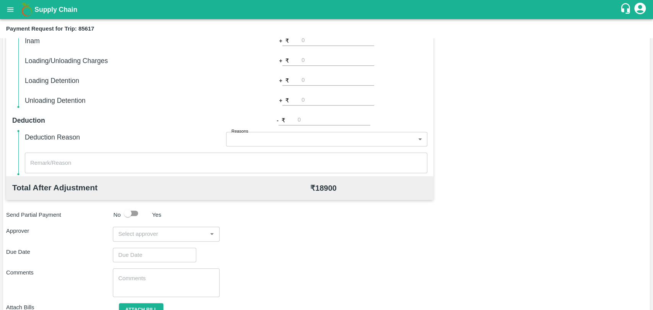
scroll to position [255, 0]
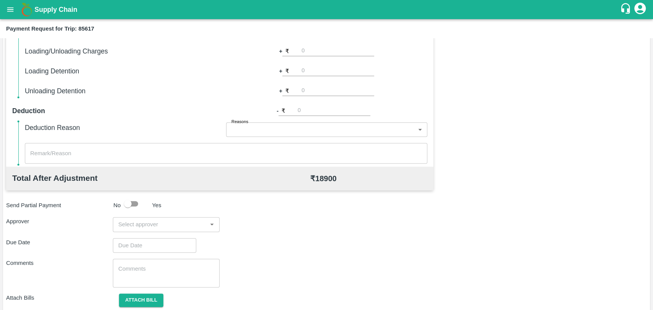
click at [308, 111] on input "number" at bounding box center [334, 111] width 73 height 10
type input "900"
click at [158, 220] on input "input" at bounding box center [159, 225] width 89 height 10
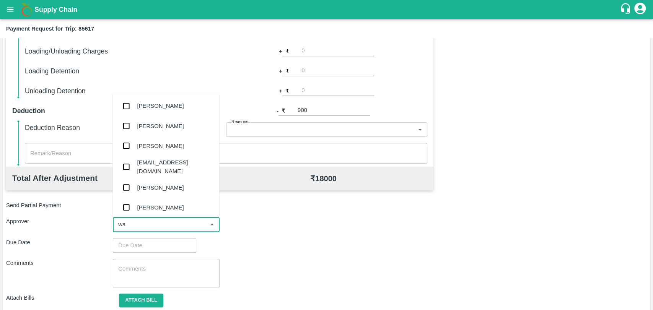
type input "wag"
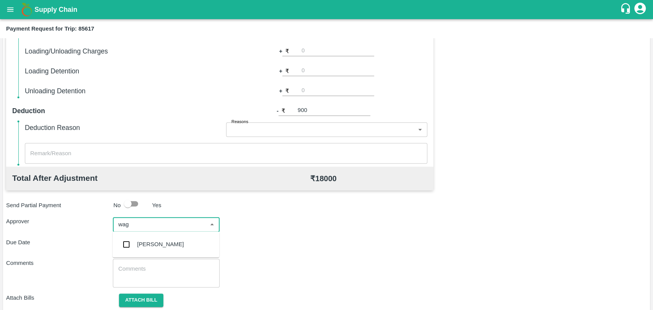
click at [155, 241] on div "[PERSON_NAME]" at bounding box center [160, 244] width 47 height 8
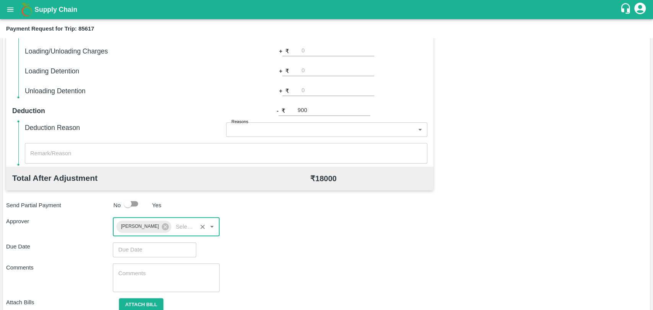
click at [142, 246] on input "Choose date" at bounding box center [152, 249] width 78 height 15
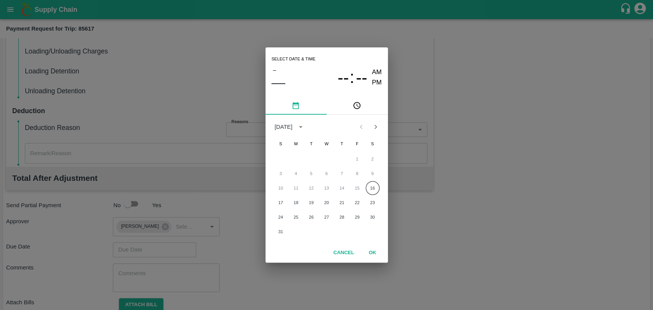
click at [365, 186] on div "10 11 12 13 14 15 16" at bounding box center [326, 188] width 122 height 14
click at [366, 186] on button "16" at bounding box center [373, 188] width 14 height 14
type input "[DATE] 12:00 AM"
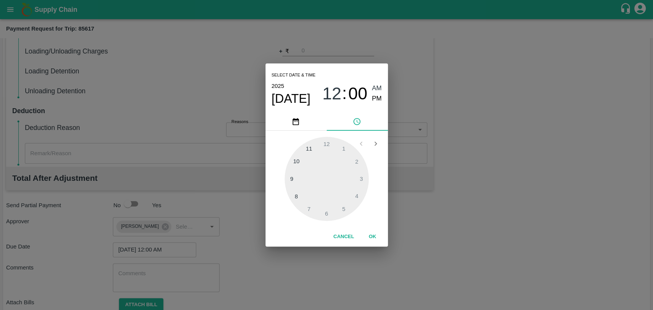
click at [364, 229] on div "Cancel OK" at bounding box center [326, 237] width 122 height 20
click at [379, 233] on button "OK" at bounding box center [372, 236] width 24 height 13
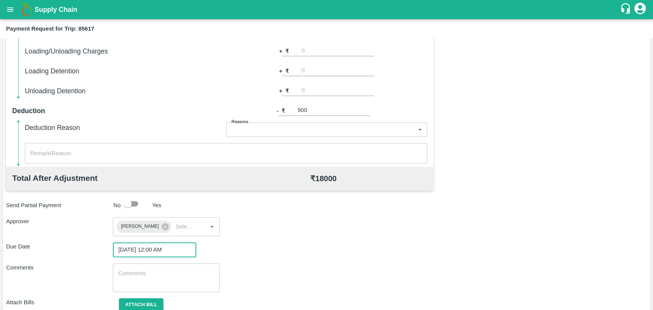
click at [157, 272] on textarea at bounding box center [166, 278] width 96 height 16
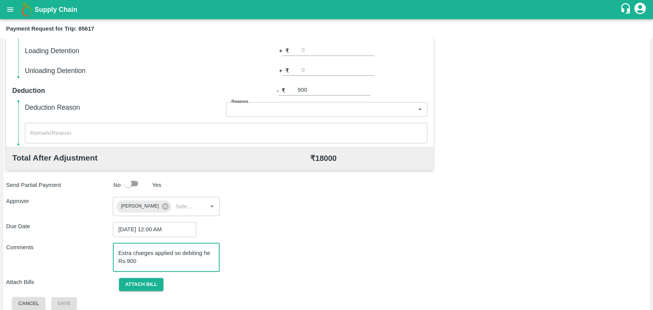
scroll to position [285, 0]
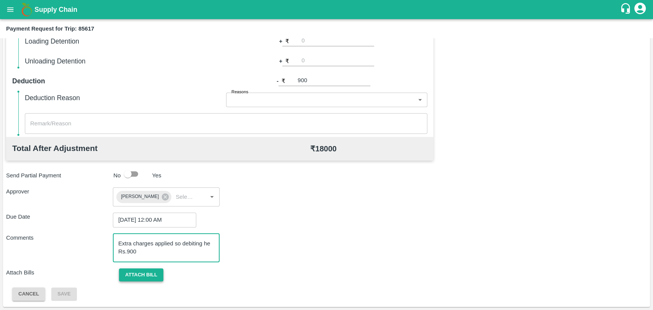
type textarea "Extra charges applied so debiting he Rs.900"
click at [144, 273] on button "Attach bill" at bounding box center [141, 274] width 44 height 13
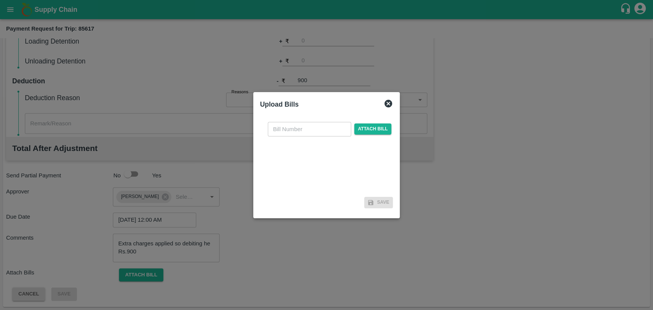
click at [308, 125] on input "text" at bounding box center [309, 129] width 83 height 15
type input "320"
click at [368, 121] on div "320 ​ Attach bill" at bounding box center [326, 155] width 133 height 78
click at [369, 130] on span "Attach bill" at bounding box center [372, 129] width 37 height 11
click at [0, 0] on input "Attach bill" at bounding box center [0, 0] width 0 height 0
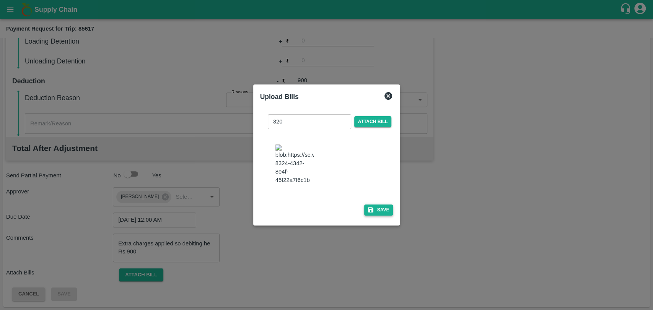
click at [379, 205] on button "Save" at bounding box center [378, 210] width 29 height 11
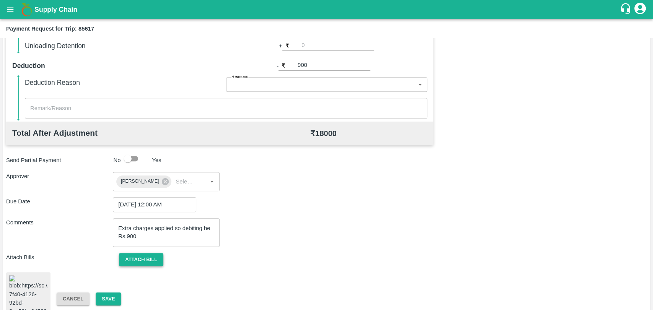
scroll to position [314, 0]
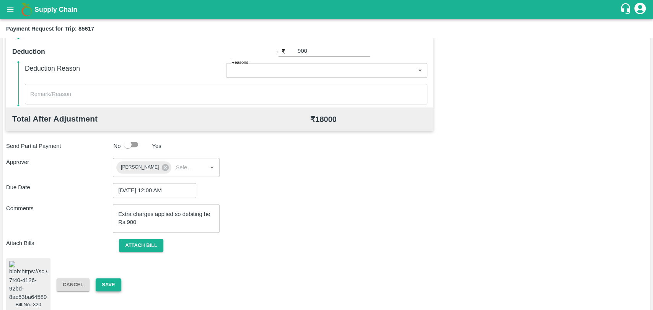
click at [114, 281] on button "Save" at bounding box center [108, 284] width 25 height 13
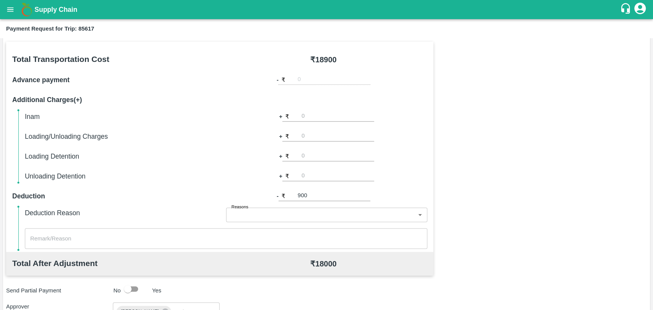
scroll to position [59, 0]
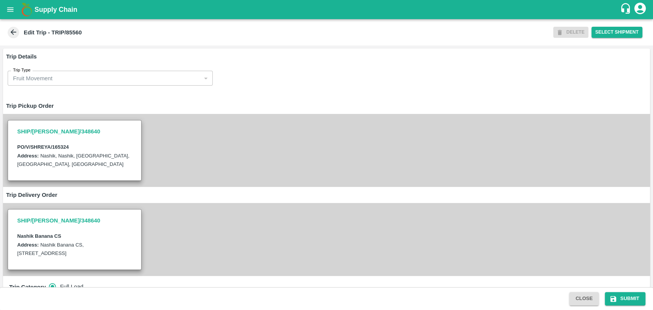
scroll to position [297, 0]
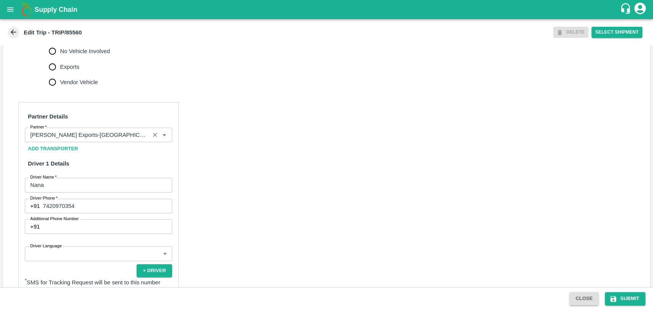
click at [89, 140] on input "Partner   *" at bounding box center [87, 135] width 120 height 10
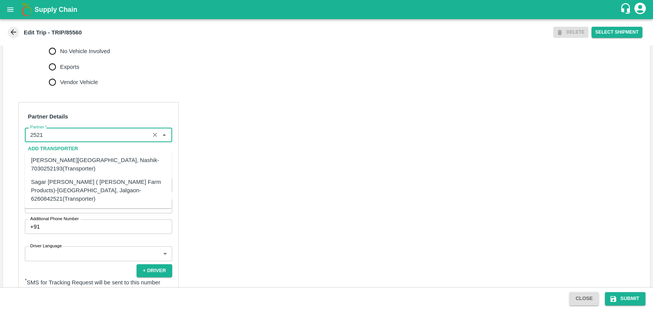
click at [79, 179] on div "Sagar Pramod Patil ( Shreyansh Farm Products)-Jalgaon, Jalgaon-6260842521(Trans…" at bounding box center [98, 190] width 135 height 26
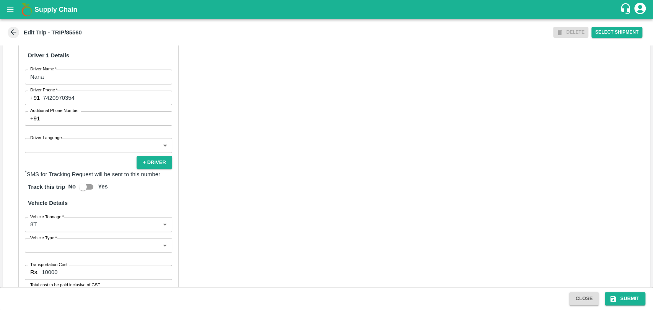
scroll to position [488, 0]
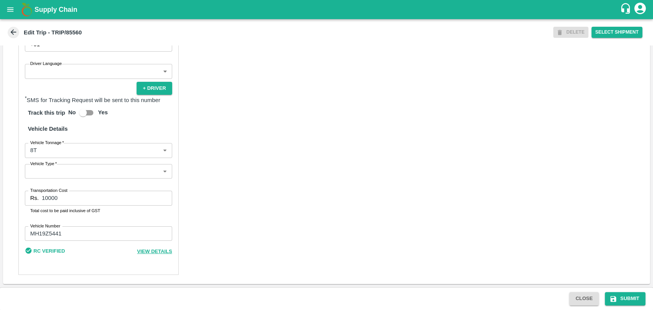
type input "Sagar Pramod Patil ( Shreyansh Farm Products)-Jalgaon, Jalgaon-6260842521(Trans…"
click at [57, 154] on body "Supply Chain Edit Trip - TRIP/85560 DELETE Select Shipment Trip Details Trip Ty…" at bounding box center [326, 155] width 653 height 310
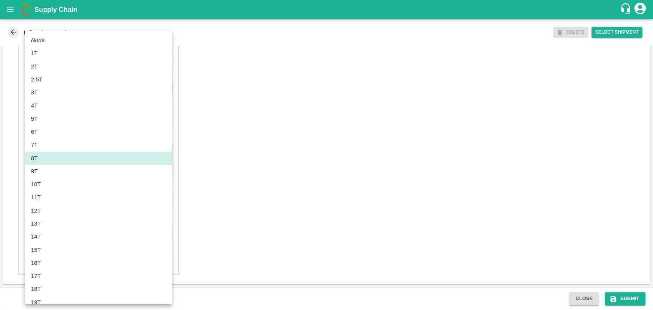
click at [53, 180] on div "10T" at bounding box center [98, 184] width 135 height 8
type input "10000"
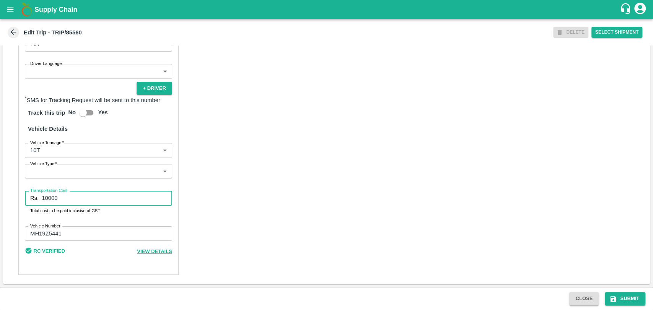
drag, startPoint x: 64, startPoint y: 195, endPoint x: 14, endPoint y: 195, distance: 50.5
click at [16, 195] on div "Partner Details Partner   * Partner Add Transporter Driver 1 Details Driver Nam…" at bounding box center [326, 98] width 647 height 374
type input "18000"
click at [634, 298] on button "Submit" at bounding box center [625, 298] width 41 height 13
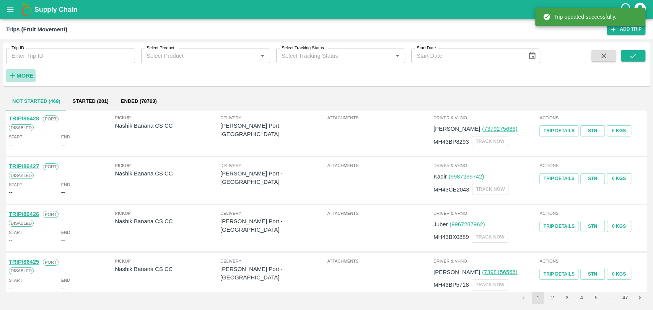
click at [27, 70] on button "More" at bounding box center [20, 75] width 29 height 13
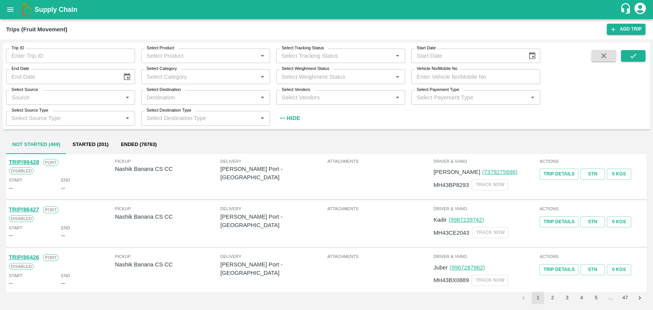
click at [456, 81] on input "Vehicle No/Mobile No" at bounding box center [475, 76] width 129 height 15
paste input "MH19CX5313"
type input "MH19CX5313"
click at [622, 54] on button "submit" at bounding box center [633, 55] width 24 height 11
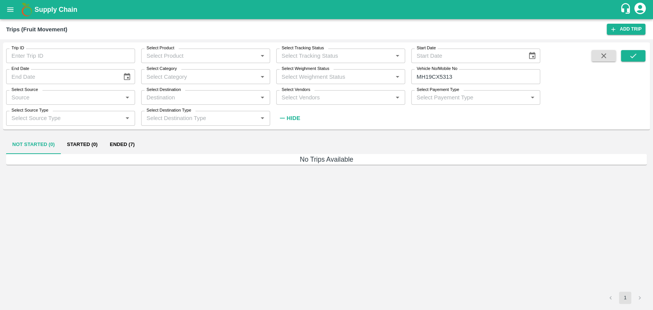
click at [142, 141] on div "Not Started (0) Started (0) Ended (7)" at bounding box center [326, 145] width 641 height 18
click at [135, 144] on button "Ended (7)" at bounding box center [122, 145] width 37 height 18
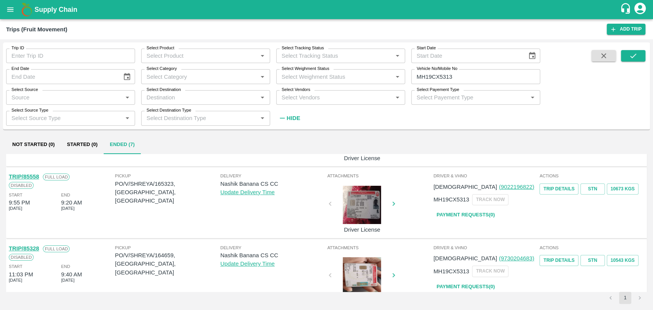
scroll to position [42, 0]
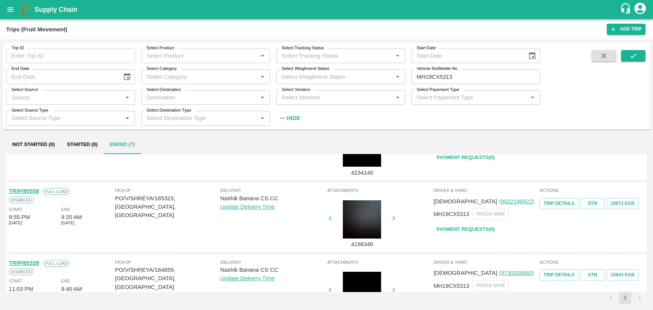
click at [36, 192] on link "TRIP/85558" at bounding box center [24, 191] width 30 height 6
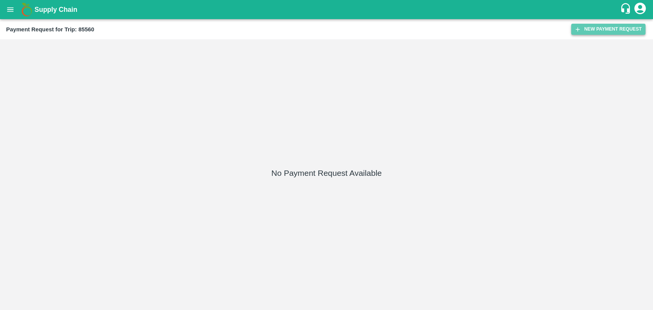
click at [603, 25] on button "New Payment Request" at bounding box center [608, 29] width 74 height 11
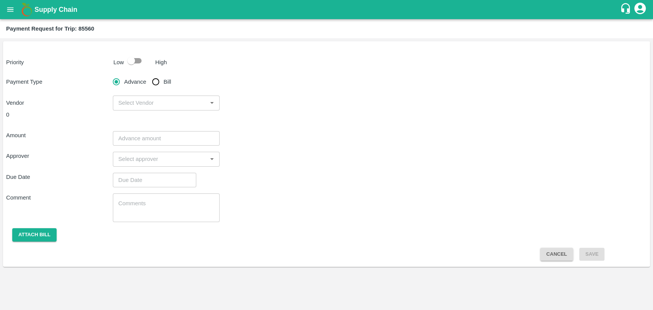
click at [138, 54] on input "checkbox" at bounding box center [131, 61] width 44 height 15
checkbox input "true"
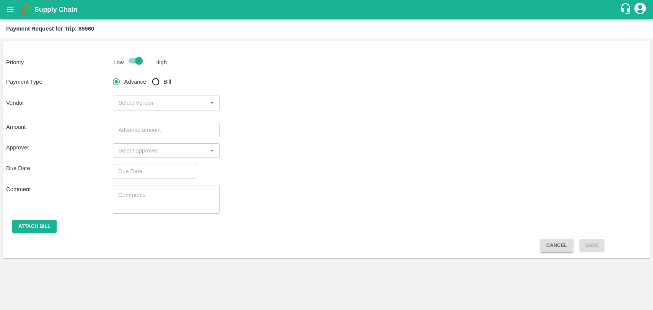
click at [154, 83] on input "Bill" at bounding box center [155, 81] width 15 height 15
radio input "true"
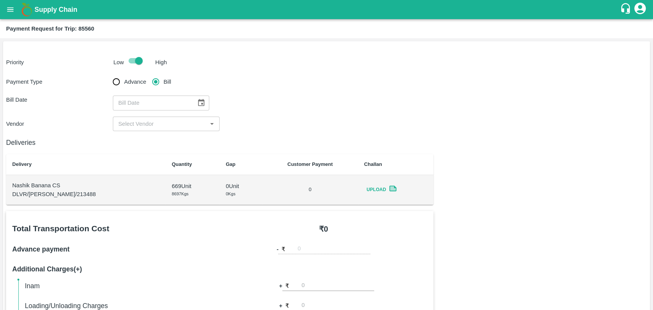
click at [197, 102] on icon "Choose date" at bounding box center [201, 103] width 8 height 8
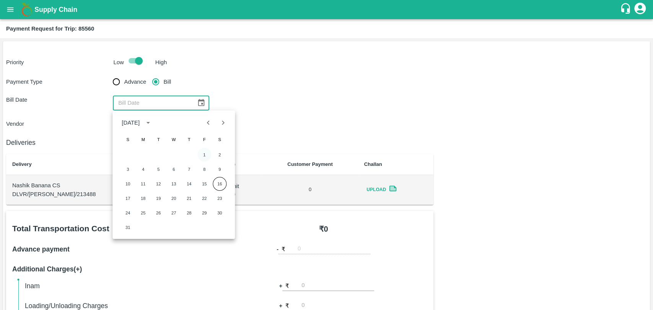
click at [202, 154] on button "1" at bounding box center [204, 155] width 14 height 14
type input "01/08/2025"
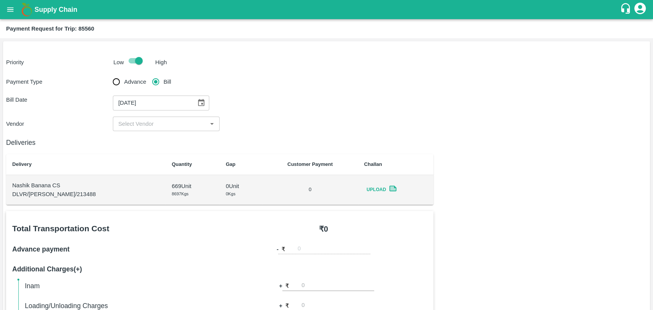
click at [127, 127] on input "input" at bounding box center [159, 124] width 89 height 10
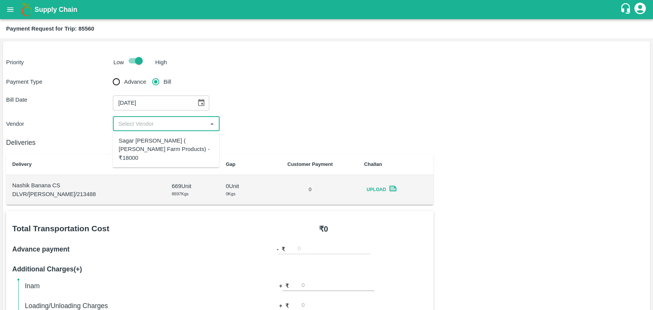
click at [138, 143] on div "Sagar Pramod Patil ( Shreyansh Farm Products) - ₹18000" at bounding box center [166, 150] width 94 height 26
type input "Sagar Pramod Patil ( Shreyansh Farm Products) - ₹18000"
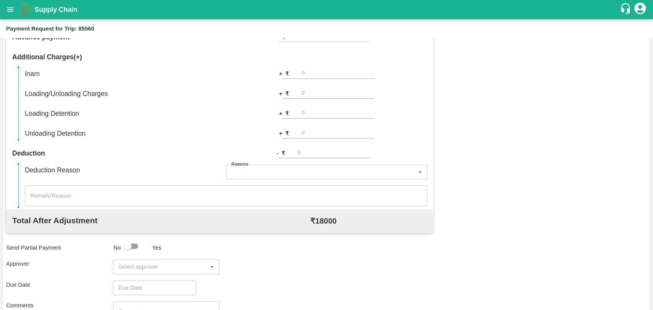
scroll to position [280, 0]
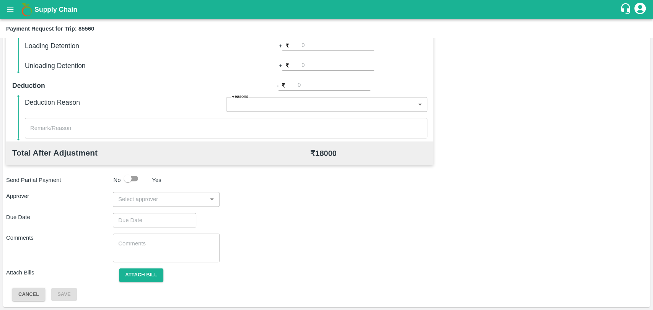
click at [152, 209] on div "Total Transportation Cost ₹ 18000 Advance payment - ₹ Additional Charges(+) Ina…" at bounding box center [326, 116] width 641 height 370
click at [151, 203] on input "input" at bounding box center [159, 199] width 89 height 10
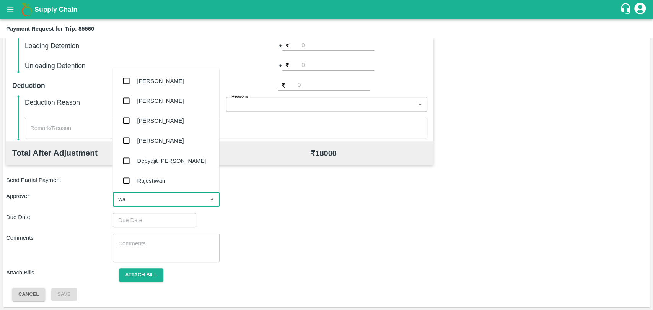
type input "wag"
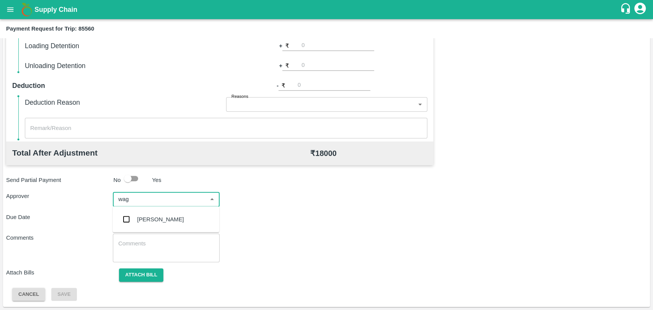
click at [153, 223] on div "Prasad Waghade" at bounding box center [160, 219] width 47 height 8
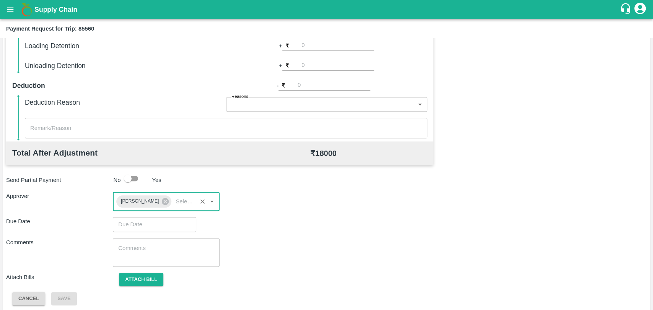
click at [147, 226] on input "Choose date" at bounding box center [152, 224] width 78 height 15
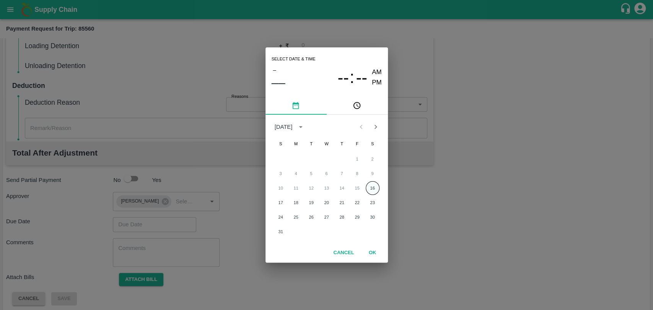
click at [366, 185] on button "16" at bounding box center [373, 188] width 14 height 14
type input "16/08/2025 12:00 AM"
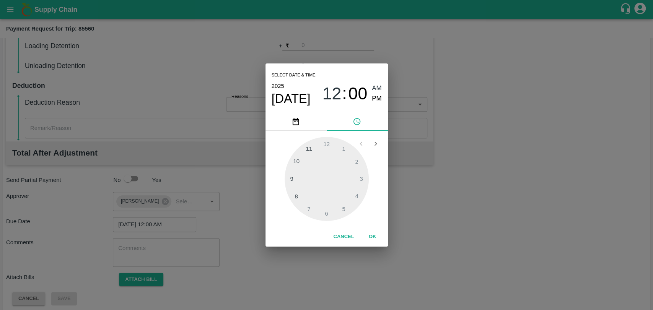
click at [369, 221] on div "1 2 3 4 5 6 7 8 9 10 11 12" at bounding box center [327, 179] width 110 height 84
click at [366, 234] on button "OK" at bounding box center [372, 236] width 24 height 13
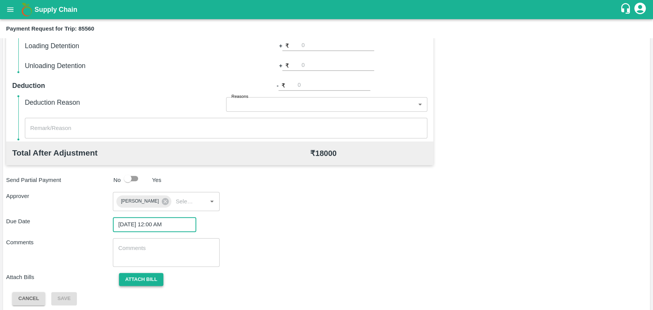
click at [132, 284] on button "Attach bill" at bounding box center [141, 279] width 44 height 13
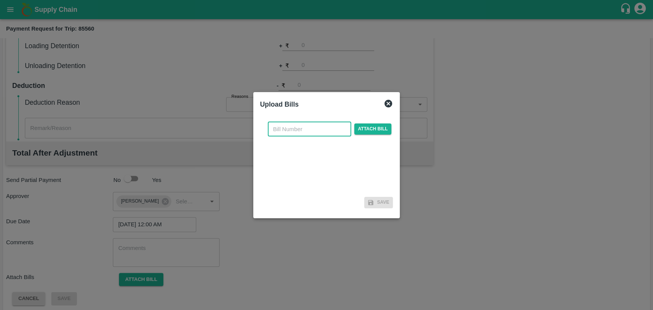
click at [330, 134] on input "text" at bounding box center [309, 129] width 83 height 15
type input "319"
click at [357, 130] on span "Attach bill" at bounding box center [372, 129] width 37 height 11
click at [0, 0] on input "Attach bill" at bounding box center [0, 0] width 0 height 0
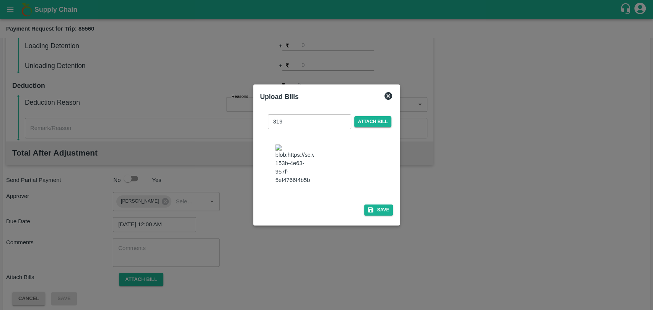
click at [104, 45] on div at bounding box center [326, 155] width 653 height 310
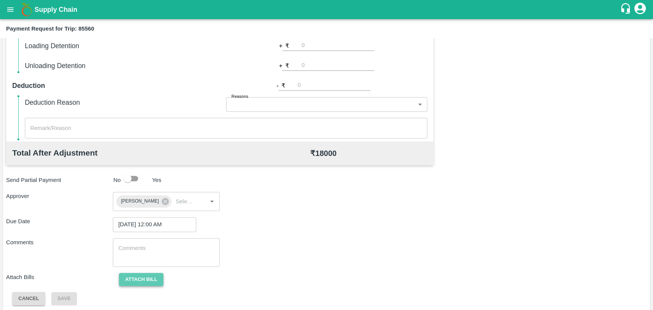
click at [144, 282] on button "Attach bill" at bounding box center [141, 279] width 44 height 13
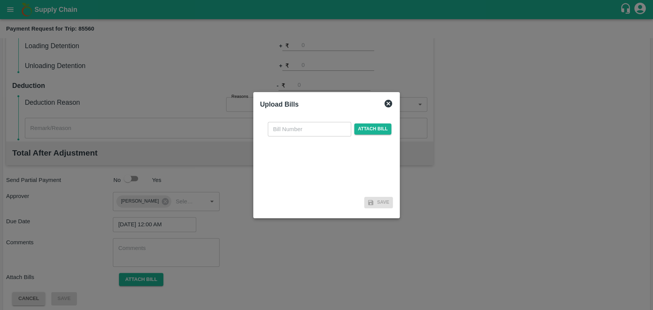
click at [289, 135] on input "text" at bounding box center [309, 129] width 83 height 15
type input "319"
click at [361, 130] on span "Attach bill" at bounding box center [372, 129] width 37 height 11
click at [0, 0] on input "Attach bill" at bounding box center [0, 0] width 0 height 0
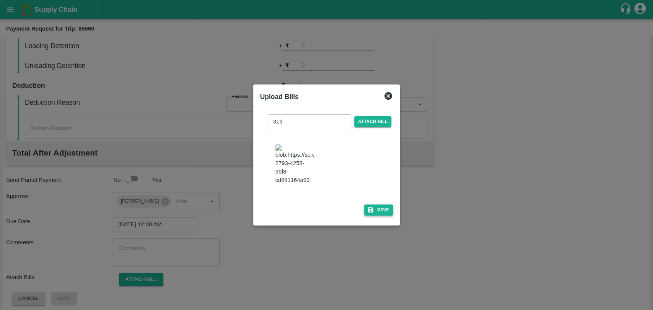
click at [385, 205] on button "Save" at bounding box center [378, 210] width 29 height 11
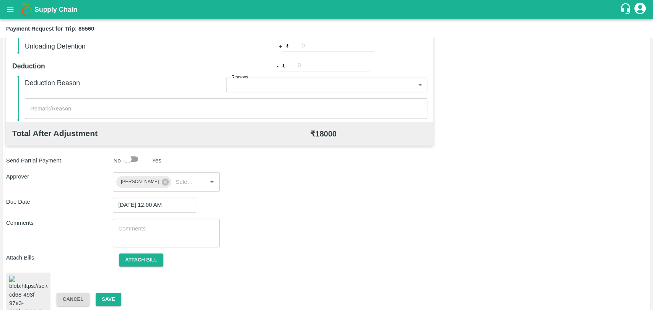
scroll to position [315, 0]
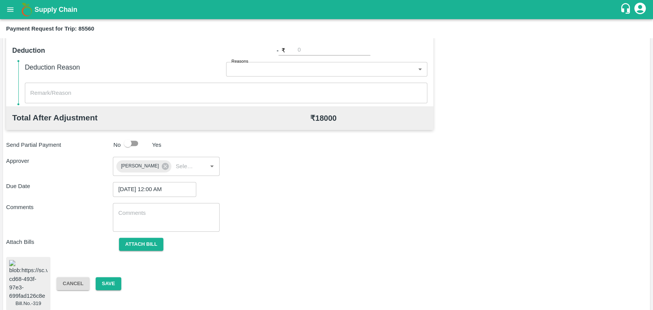
click at [125, 277] on div "Cancel Save" at bounding box center [103, 283] width 107 height 13
click at [111, 277] on button "Save" at bounding box center [108, 283] width 25 height 13
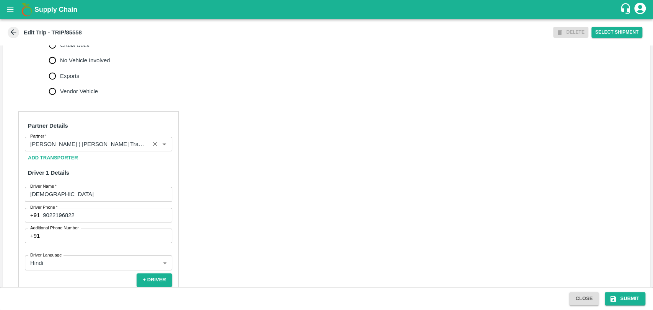
scroll to position [297, 0]
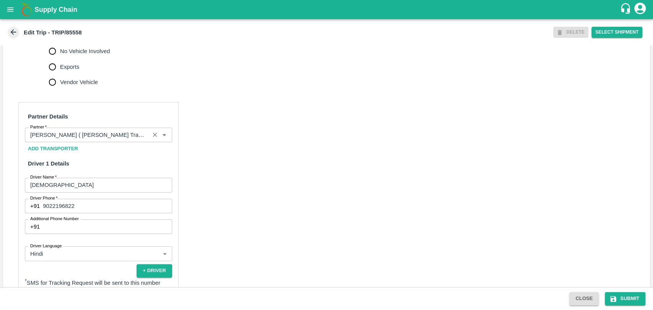
click at [101, 137] on div "Partner" at bounding box center [98, 135] width 147 height 15
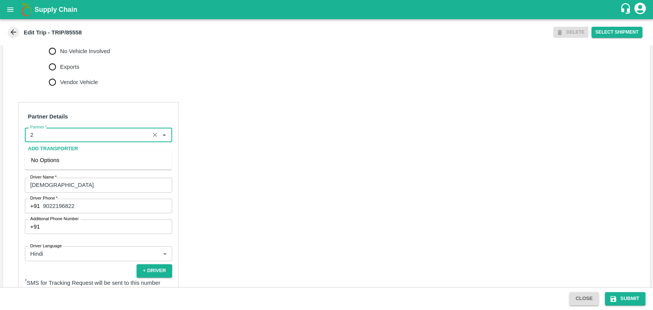
scroll to position [0, 0]
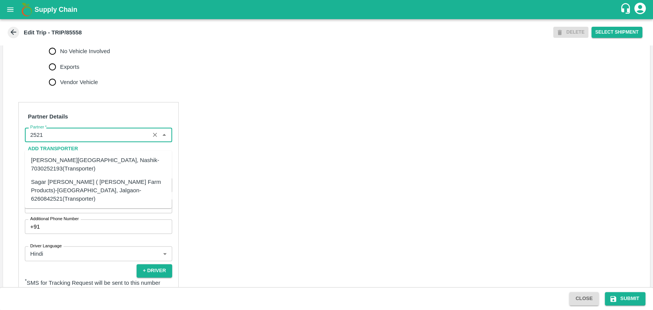
click at [57, 185] on div "Sagar [PERSON_NAME] ( [PERSON_NAME] Farm Products)-[GEOGRAPHIC_DATA], Jalgaon-6…" at bounding box center [98, 190] width 135 height 26
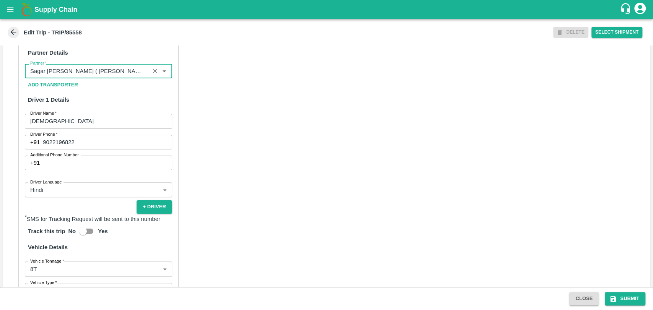
scroll to position [488, 0]
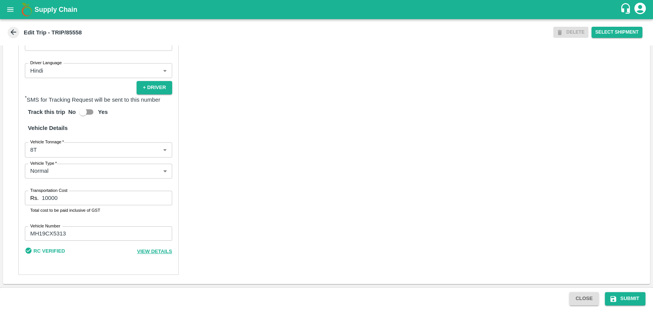
type input "Sagar [PERSON_NAME] ( [PERSON_NAME] Farm Products)-[GEOGRAPHIC_DATA], Jalgaon-6…"
click at [52, 155] on body "Supply Chain Edit Trip - TRIP/85558 DELETE Select Shipment Trip Details Trip Ty…" at bounding box center [326, 155] width 653 height 310
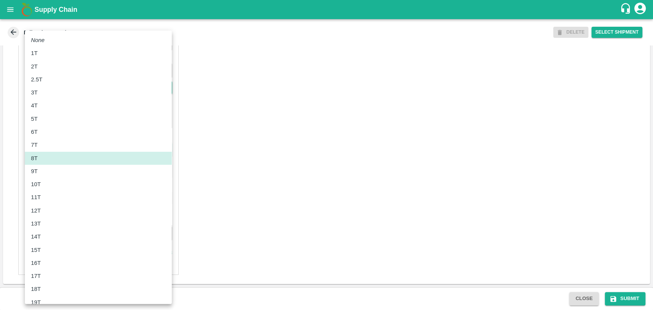
click at [40, 210] on p "12T" at bounding box center [36, 211] width 10 height 8
type input "12000"
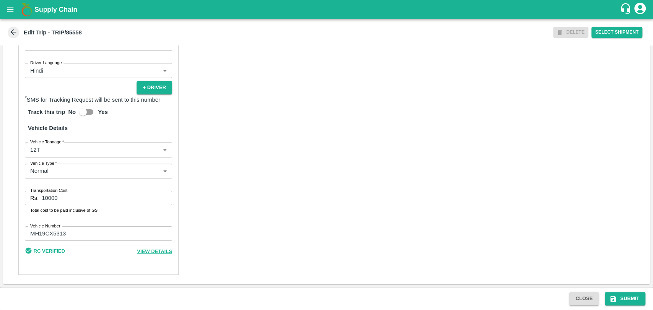
drag, startPoint x: 65, startPoint y: 192, endPoint x: 16, endPoint y: 196, distance: 49.1
click at [16, 196] on div "Partner Details Partner   * Partner Add Transporter Driver 1 Details Driver Nam…" at bounding box center [326, 97] width 647 height 374
drag, startPoint x: 83, startPoint y: 198, endPoint x: 0, endPoint y: 206, distance: 83.3
click at [0, 205] on div "Trip Details Trip Type Fruit Movement 1 Trip Type Trip Pickup Order SHIP/[PERSO…" at bounding box center [326, 167] width 653 height 242
type input "25300"
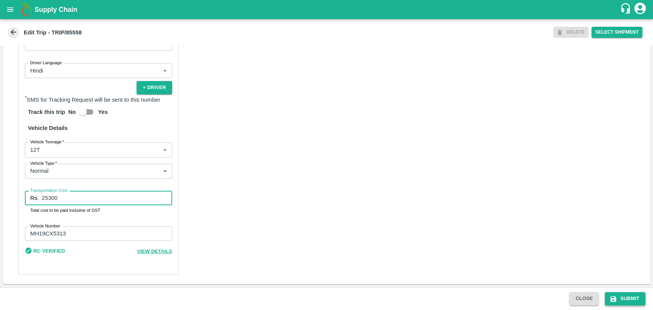
click at [615, 292] on button "Submit" at bounding box center [625, 298] width 41 height 13
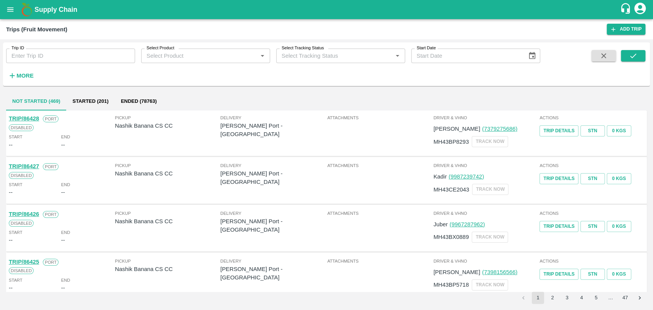
click at [7, 78] on button "More" at bounding box center [20, 75] width 29 height 13
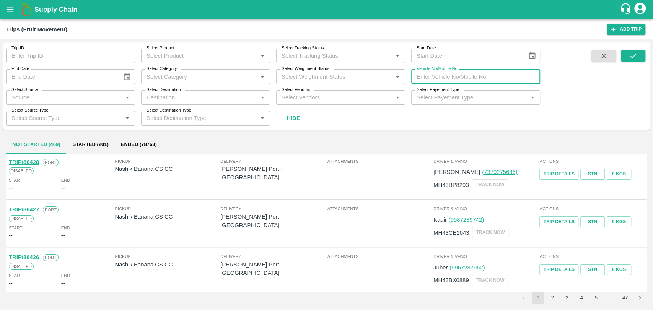
click at [457, 76] on input "Vehicle No/Mobile No" at bounding box center [475, 76] width 129 height 15
paste input "MH19CX1426"
type input "MH19CX1426"
click at [630, 54] on icon "submit" at bounding box center [633, 56] width 8 height 8
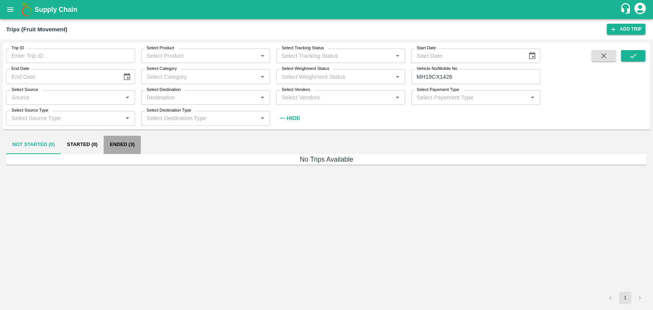
click at [117, 143] on button "Ended (3)" at bounding box center [122, 145] width 37 height 18
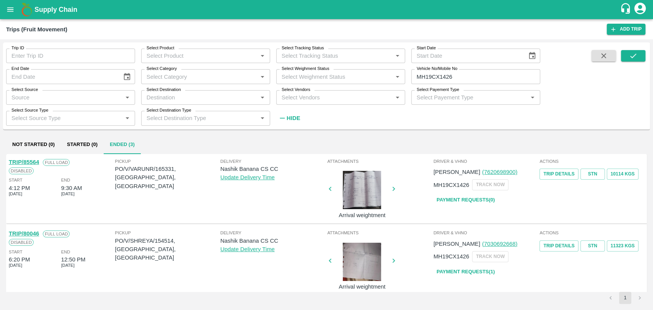
click at [32, 163] on link "TRIP/85564" at bounding box center [24, 162] width 30 height 6
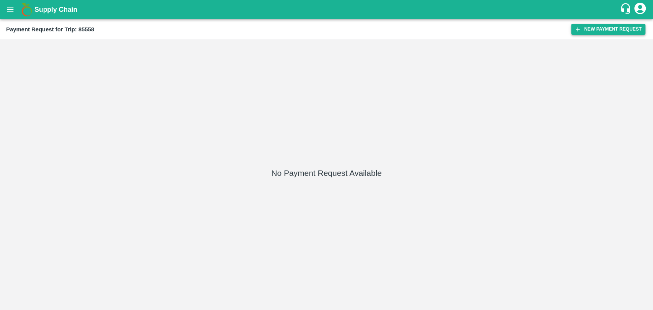
click at [594, 30] on button "New Payment Request" at bounding box center [608, 29] width 74 height 11
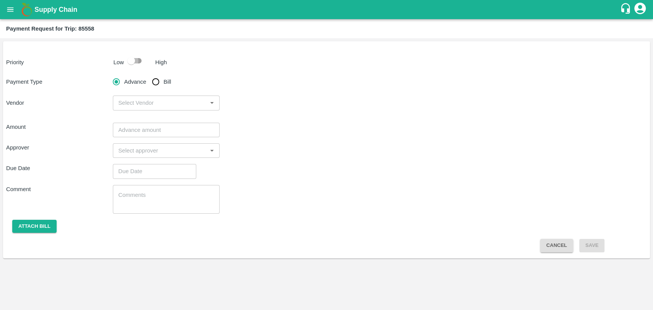
click at [136, 56] on input "checkbox" at bounding box center [131, 61] width 44 height 15
checkbox input "true"
click at [154, 86] on input "Bill" at bounding box center [155, 81] width 15 height 15
radio input "true"
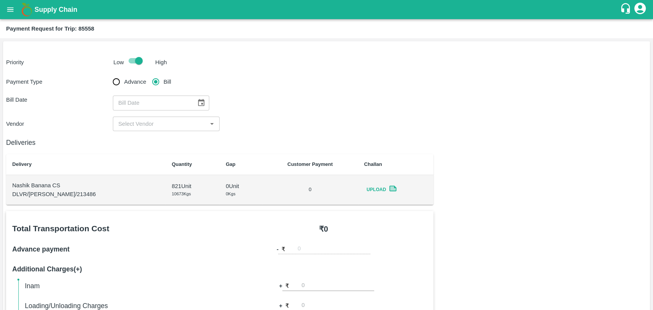
click at [200, 108] on button "Choose date" at bounding box center [201, 103] width 15 height 15
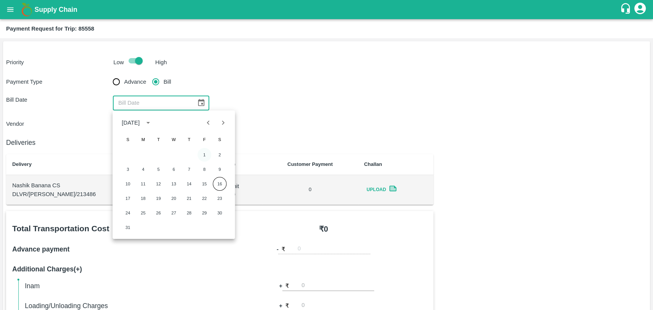
click at [205, 155] on button "1" at bounding box center [204, 155] width 14 height 14
type input "[DATE]"
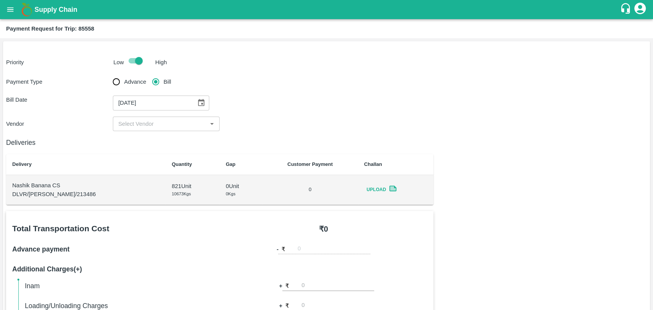
click at [145, 123] on input "input" at bounding box center [159, 124] width 89 height 10
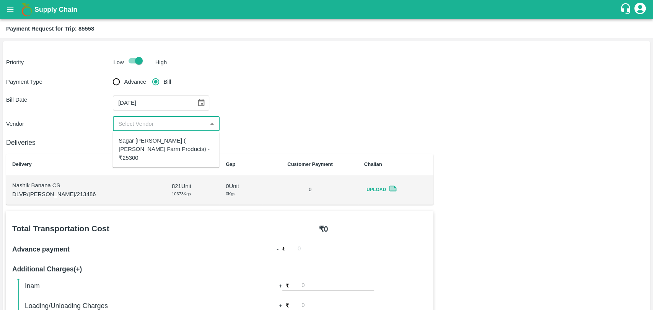
click at [144, 143] on div "Sagar [PERSON_NAME] ( [PERSON_NAME] Farm Products) - ₹25300" at bounding box center [166, 150] width 94 height 26
type input "Sagar [PERSON_NAME] ( [PERSON_NAME] Farm Products) - ₹25300"
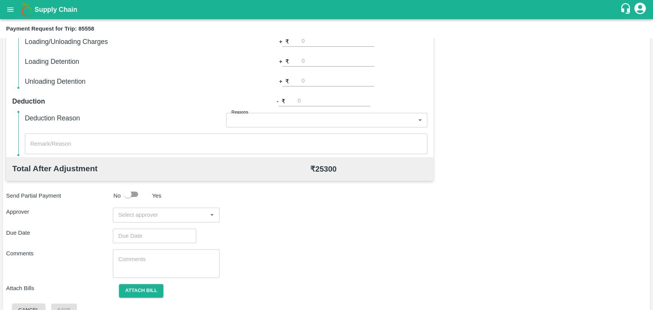
scroll to position [280, 0]
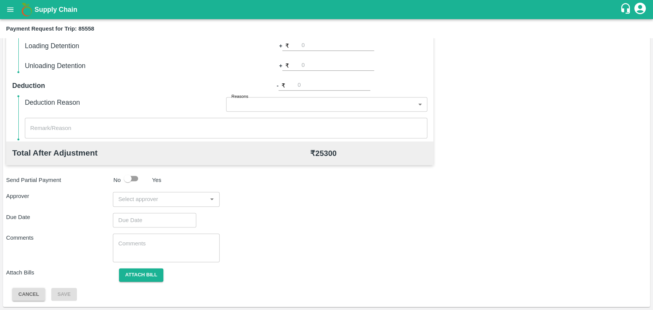
click at [162, 198] on input "input" at bounding box center [159, 199] width 89 height 10
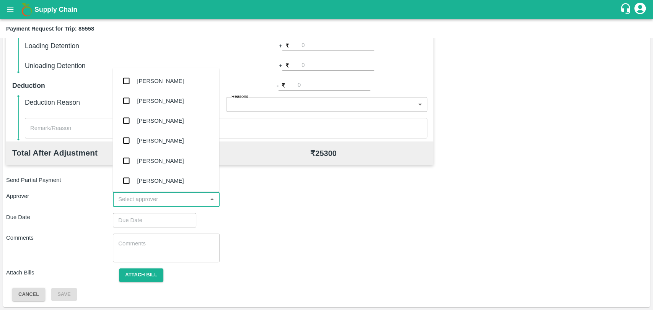
type input "q"
type input "wag"
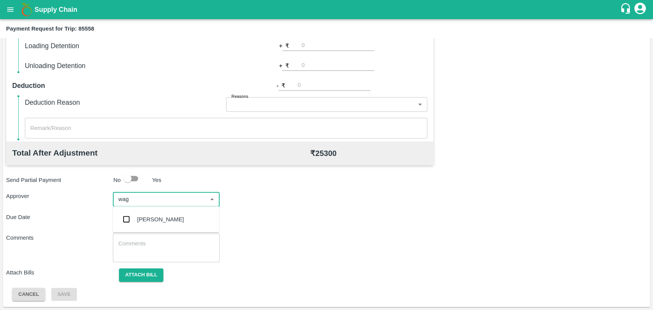
click at [172, 215] on div "[PERSON_NAME]" at bounding box center [165, 220] width 107 height 20
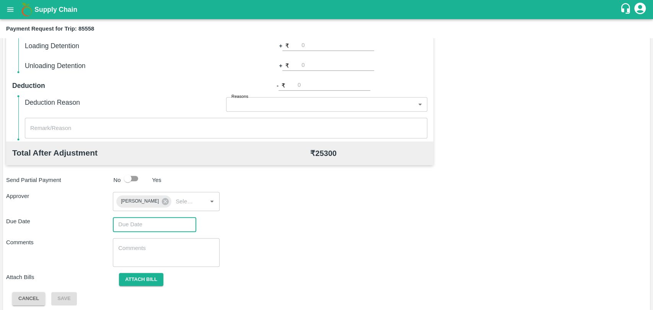
click at [159, 222] on input "Choose date" at bounding box center [152, 224] width 78 height 15
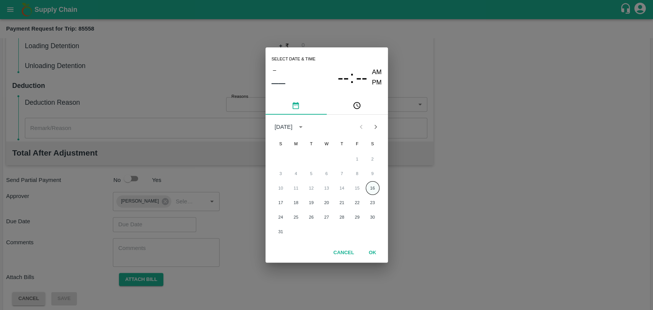
click at [370, 187] on button "16" at bounding box center [373, 188] width 14 height 14
type input "[DATE] 12:00 AM"
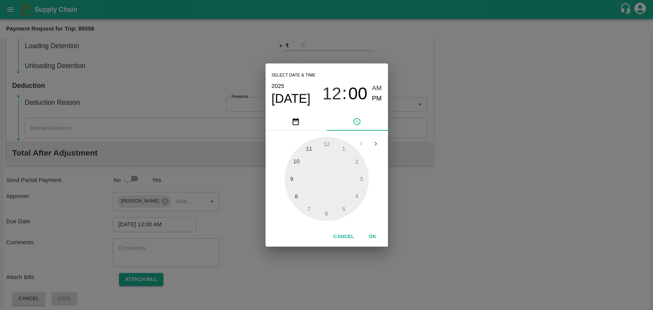
click at [370, 231] on button "OK" at bounding box center [372, 236] width 24 height 13
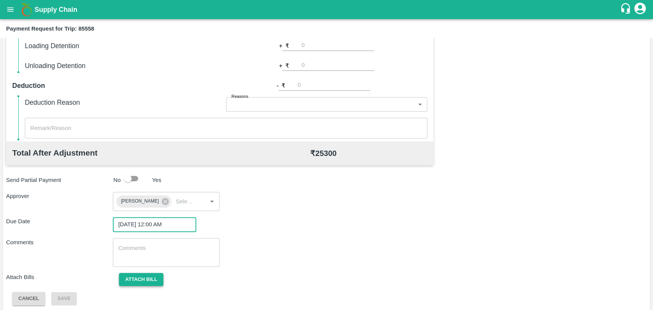
click at [146, 280] on button "Attach bill" at bounding box center [141, 279] width 44 height 13
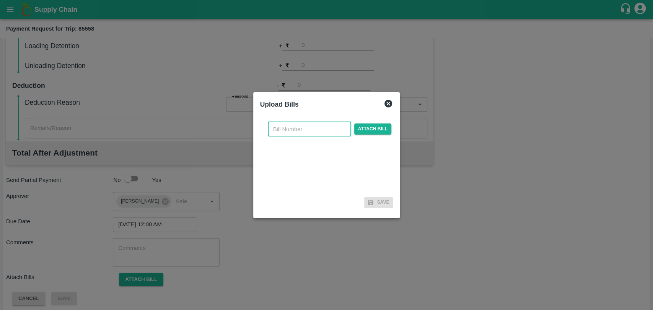
drag, startPoint x: 306, startPoint y: 130, endPoint x: 301, endPoint y: 129, distance: 5.1
click at [306, 129] on input "text" at bounding box center [309, 129] width 83 height 15
type input "318"
click at [359, 128] on span "Attach bill" at bounding box center [372, 129] width 37 height 11
click at [0, 0] on input "Attach bill" at bounding box center [0, 0] width 0 height 0
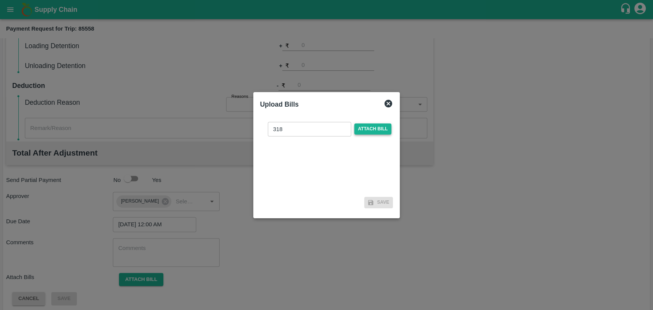
click at [379, 134] on span "Attach bill" at bounding box center [372, 129] width 37 height 11
click at [0, 0] on input "Attach bill" at bounding box center [0, 0] width 0 height 0
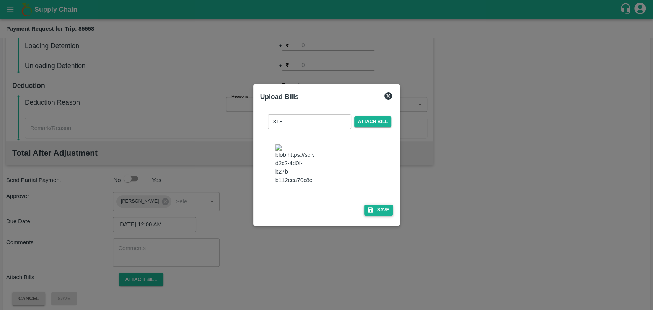
click at [370, 207] on icon "button" at bounding box center [370, 209] width 5 height 5
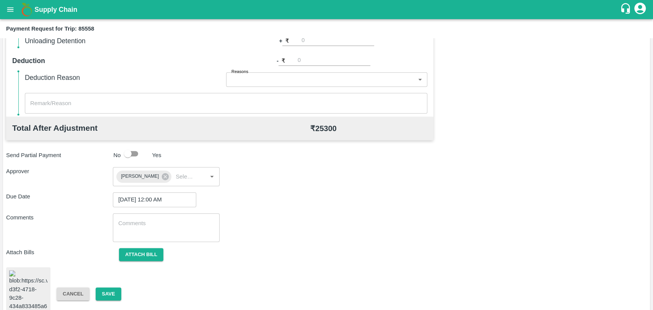
scroll to position [316, 0]
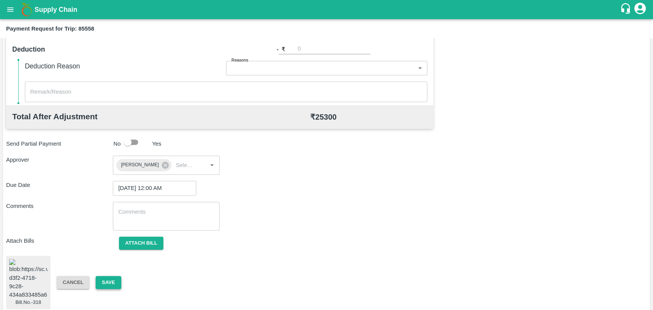
click at [115, 276] on button "Save" at bounding box center [108, 282] width 25 height 13
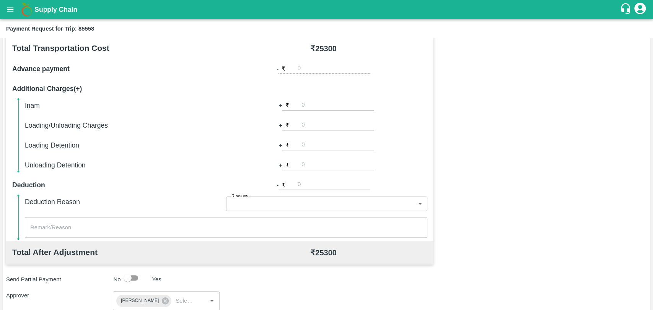
scroll to position [61, 0]
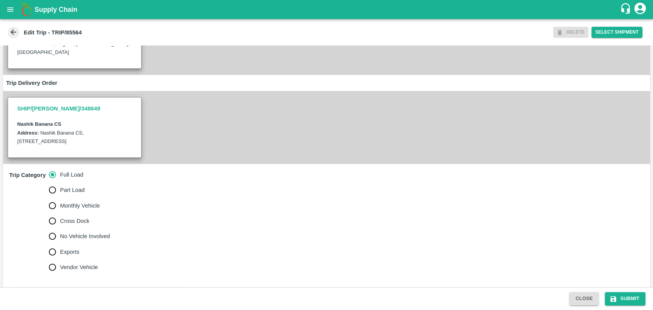
scroll to position [255, 0]
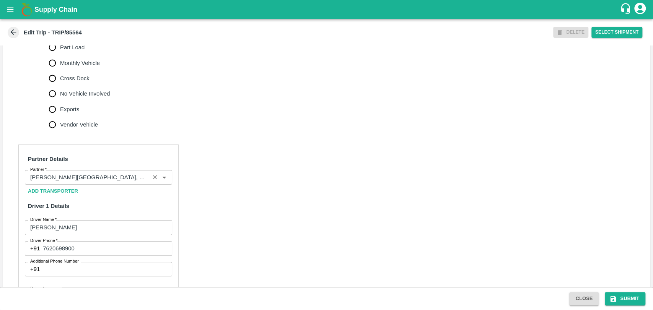
click at [86, 181] on input "Partner   *" at bounding box center [87, 177] width 120 height 10
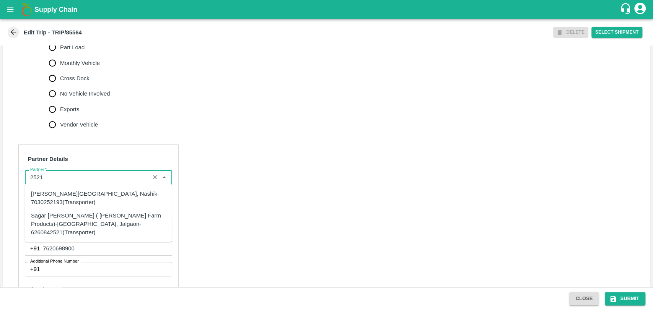
click at [52, 213] on div "Sagar [PERSON_NAME] ( [PERSON_NAME] Farm Products)-[GEOGRAPHIC_DATA], Jalgaon-6…" at bounding box center [98, 224] width 135 height 26
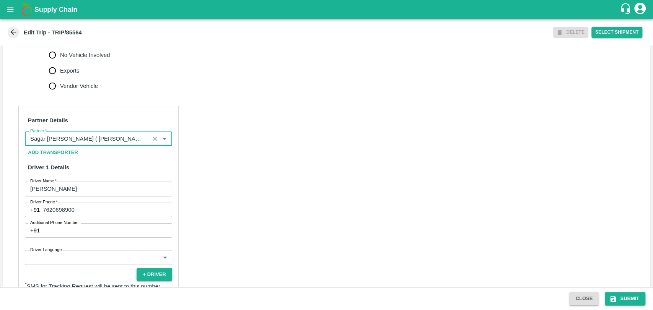
scroll to position [479, 0]
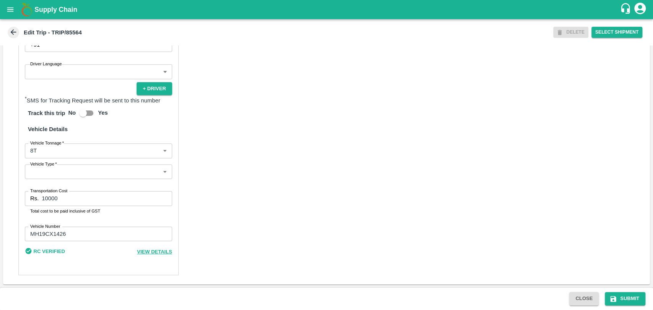
type input "Sagar [PERSON_NAME] ( [PERSON_NAME] Farm Products)-[GEOGRAPHIC_DATA], Jalgaon-6…"
drag, startPoint x: 44, startPoint y: 201, endPoint x: 18, endPoint y: 200, distance: 26.1
click at [19, 200] on div "Partner Details Partner   * Partner Add Transporter Driver 1 Details Driver Nam…" at bounding box center [98, 97] width 160 height 355
type input "24200"
click at [56, 151] on body "Supply Chain Edit Trip - TRIP/85564 DELETE Select Shipment Trip Details Trip Ty…" at bounding box center [326, 155] width 653 height 310
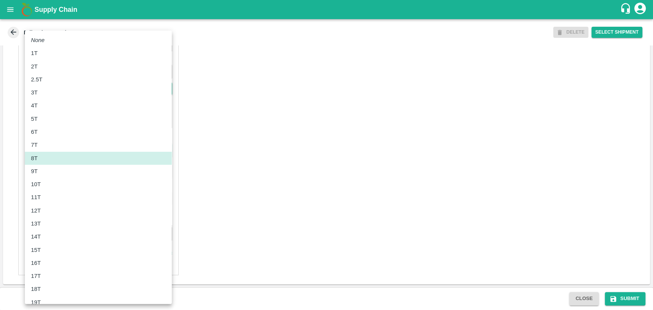
click at [51, 194] on div "11T" at bounding box center [98, 197] width 135 height 8
type input "11000"
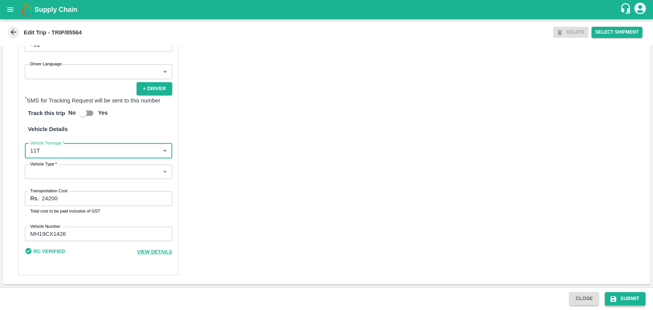
click at [618, 301] on button "Submit" at bounding box center [625, 298] width 41 height 13
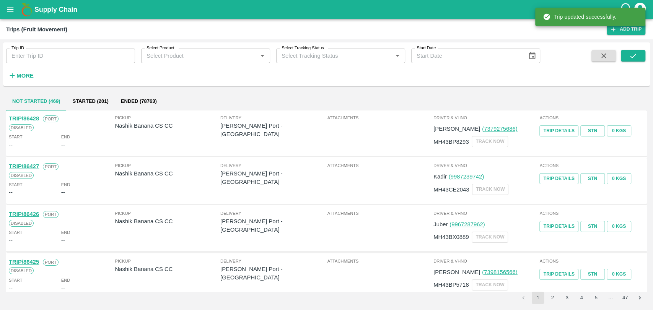
click at [42, 70] on div "Trip ID Trip ID Select Product Select Product   * Select Tracking Status Select…" at bounding box center [270, 62] width 540 height 40
click at [33, 73] on strong "More" at bounding box center [24, 76] width 17 height 6
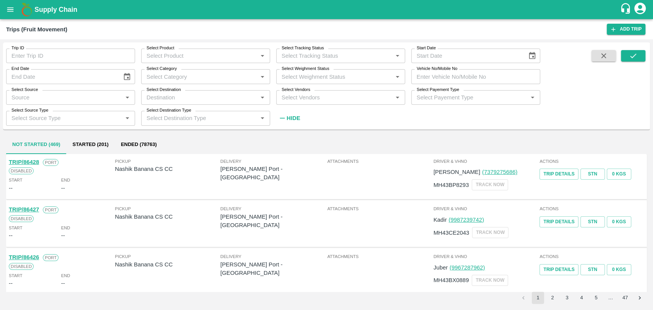
click at [429, 80] on input "Vehicle No/Mobile No" at bounding box center [475, 76] width 129 height 15
paste input "MH19CY9219"
type input "MH19CY9219"
click at [625, 54] on button "submit" at bounding box center [633, 55] width 24 height 11
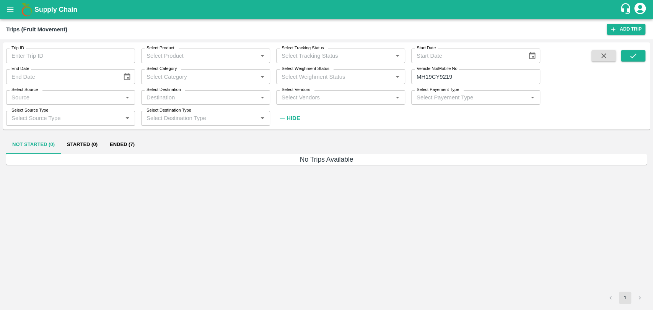
click at [132, 143] on button "Ended (7)" at bounding box center [122, 145] width 37 height 18
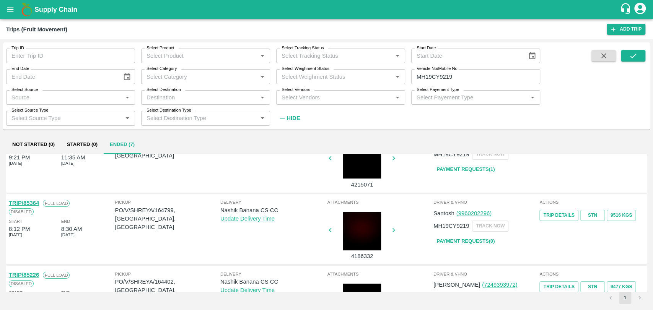
scroll to position [42, 0]
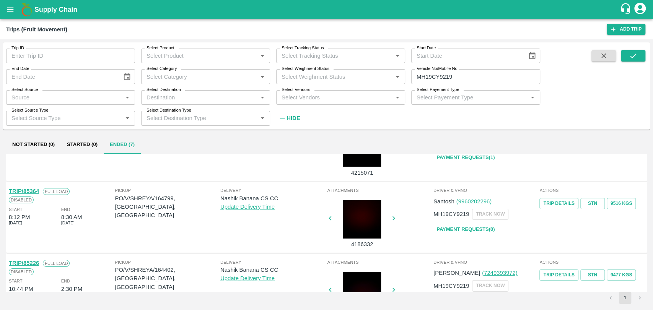
click at [36, 192] on link "TRIP/85364" at bounding box center [24, 191] width 30 height 6
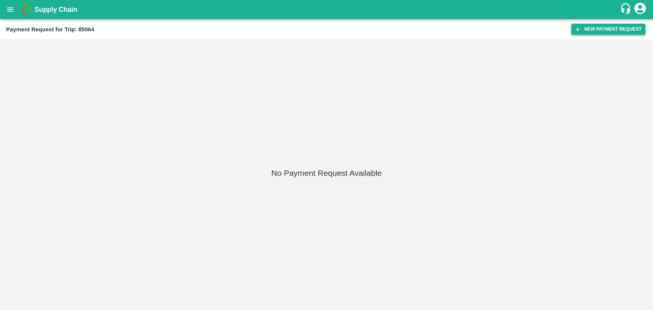
click at [587, 28] on button "New Payment Request" at bounding box center [608, 29] width 74 height 11
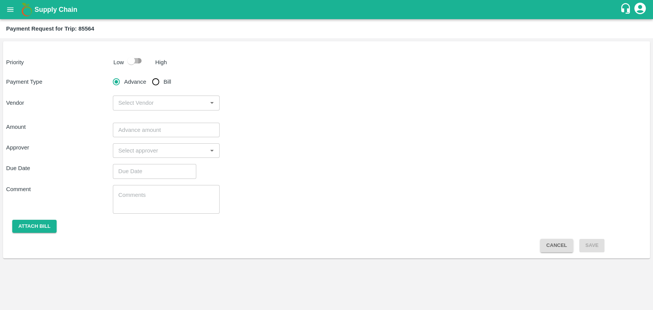
click at [135, 66] on input "checkbox" at bounding box center [131, 61] width 44 height 15
checkbox input "true"
click at [156, 88] on input "Bill" at bounding box center [155, 81] width 15 height 15
radio input "true"
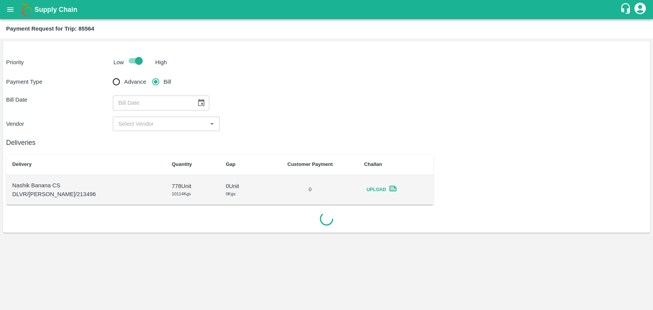
click at [197, 102] on icon "Choose date" at bounding box center [201, 103] width 8 height 8
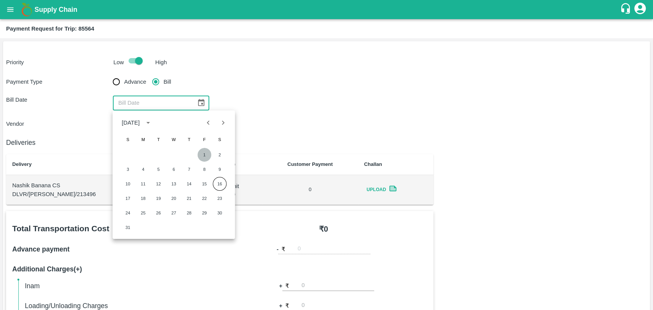
click at [207, 153] on button "1" at bounding box center [204, 155] width 14 height 14
type input "01/08/2025"
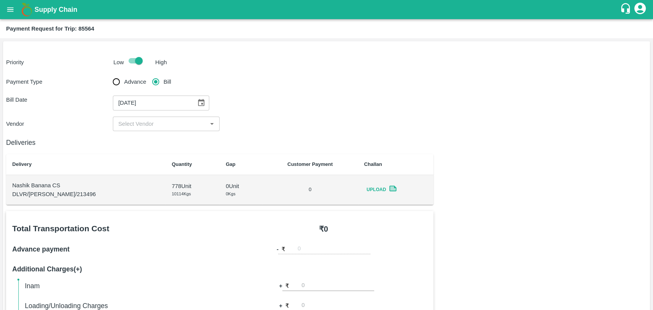
click at [150, 123] on input "input" at bounding box center [159, 124] width 89 height 10
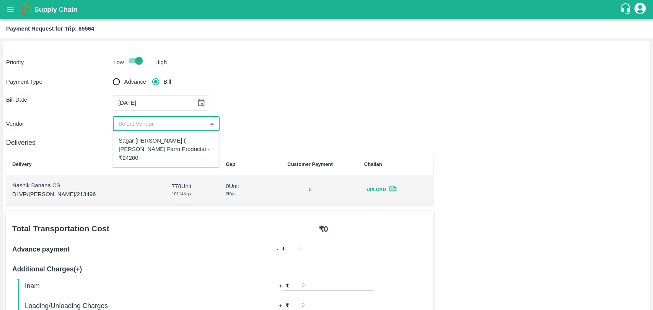
click at [148, 141] on div "Sagar Pramod Patil ( Shreyansh Farm Products) - ₹24200" at bounding box center [166, 150] width 94 height 26
type input "Sagar Pramod Patil ( Shreyansh Farm Products) - ₹24200"
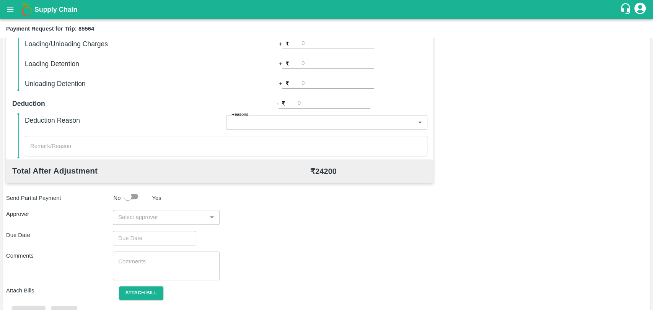
scroll to position [280, 0]
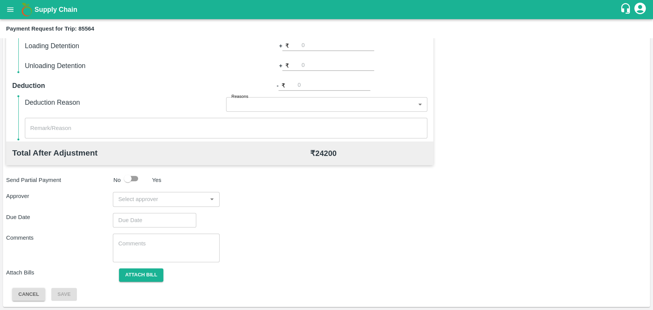
click at [156, 200] on input "input" at bounding box center [159, 199] width 89 height 10
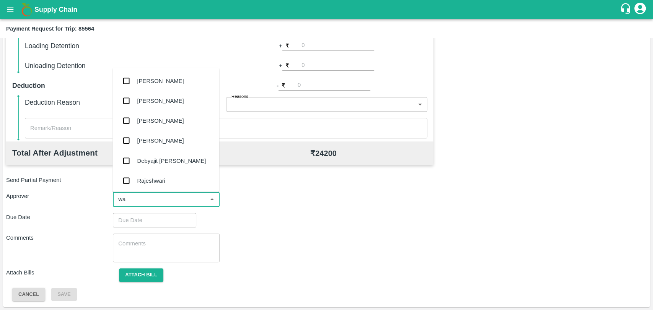
type input "wag"
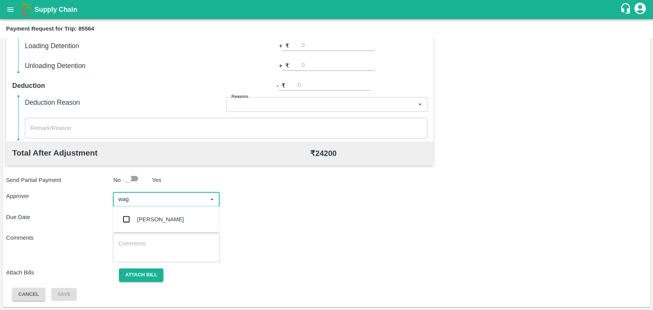
click at [164, 224] on div "Prasad Waghade" at bounding box center [165, 220] width 107 height 20
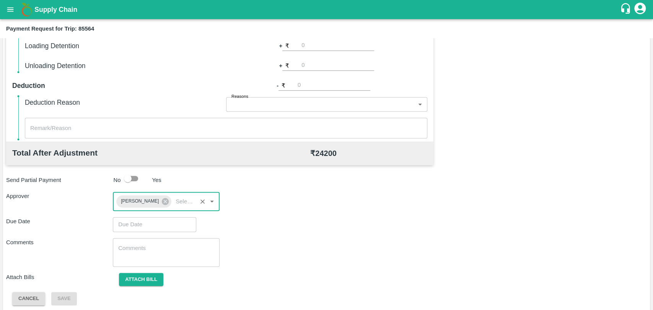
click at [153, 223] on input "Choose date" at bounding box center [152, 224] width 78 height 15
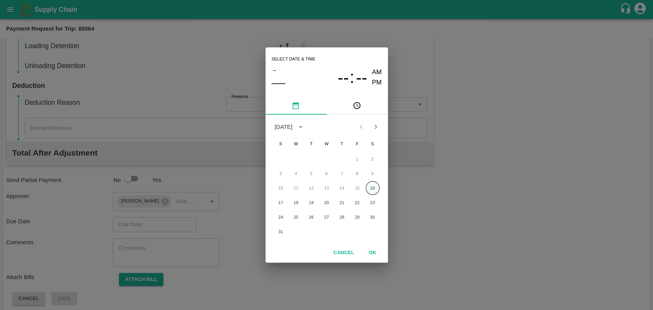
click at [369, 186] on button "16" at bounding box center [373, 188] width 14 height 14
type input "16/08/2025 12:00 AM"
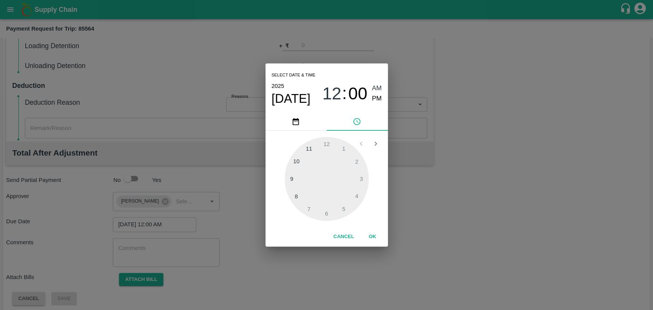
click at [360, 231] on div "Cancel OK" at bounding box center [326, 237] width 122 height 20
click at [371, 234] on button "OK" at bounding box center [372, 236] width 24 height 13
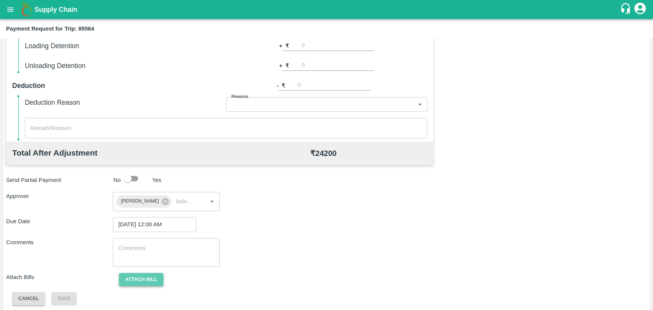
click at [133, 278] on button "Attach bill" at bounding box center [141, 279] width 44 height 13
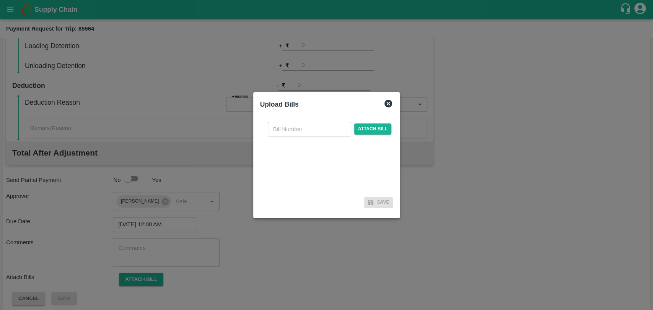
click at [305, 141] on div "​ Attach bill" at bounding box center [326, 155] width 133 height 78
click at [305, 135] on input "text" at bounding box center [309, 129] width 83 height 15
type input "317"
click at [365, 129] on span "Attach bill" at bounding box center [372, 129] width 37 height 11
click at [0, 0] on input "Attach bill" at bounding box center [0, 0] width 0 height 0
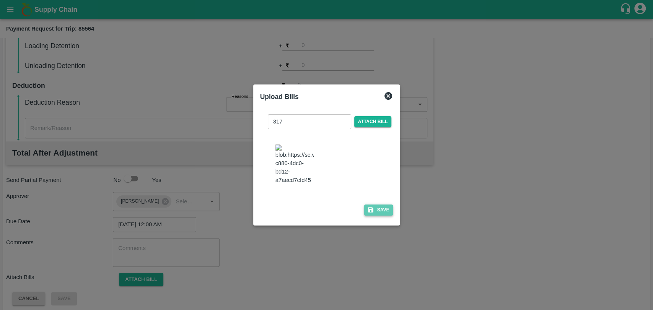
click at [374, 205] on button "Save" at bounding box center [378, 210] width 29 height 11
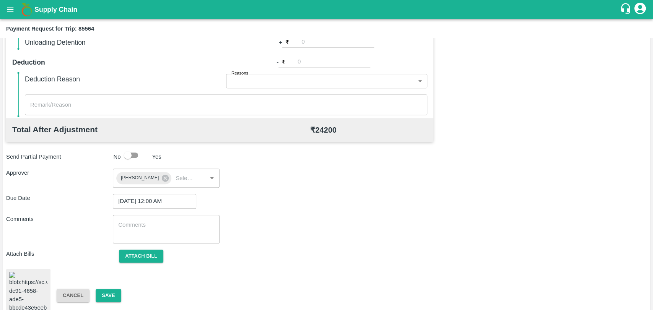
scroll to position [316, 0]
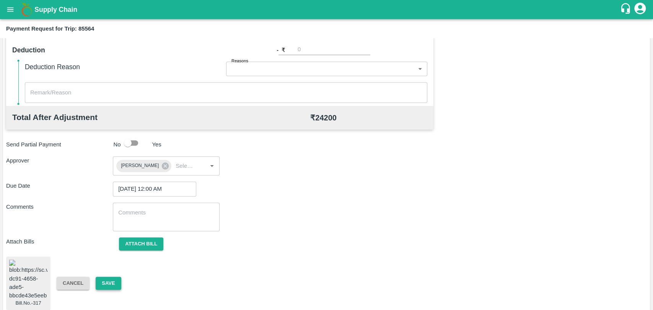
click at [101, 284] on button "Save" at bounding box center [108, 283] width 25 height 13
click at [107, 277] on button "Save" at bounding box center [108, 283] width 25 height 13
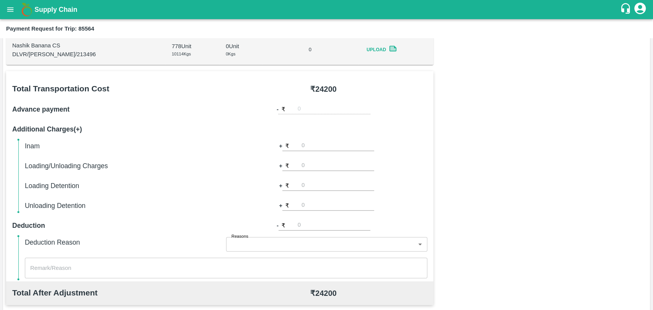
scroll to position [18, 0]
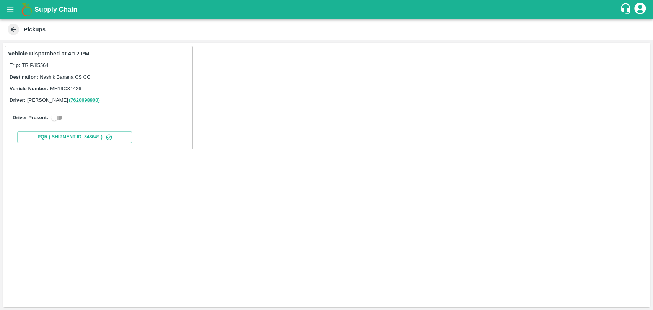
click at [53, 114] on input "checkbox" at bounding box center [55, 117] width 28 height 9
checkbox input "true"
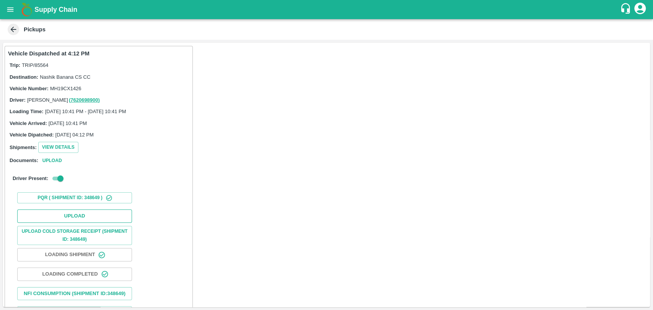
click at [66, 215] on button "Upload" at bounding box center [74, 216] width 115 height 13
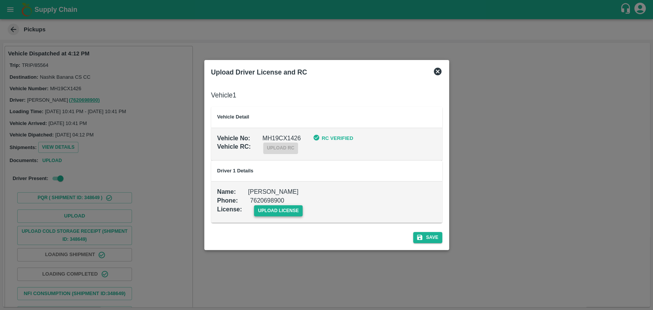
click at [278, 211] on span "upload license" at bounding box center [278, 210] width 49 height 11
click at [0, 0] on input "upload license" at bounding box center [0, 0] width 0 height 0
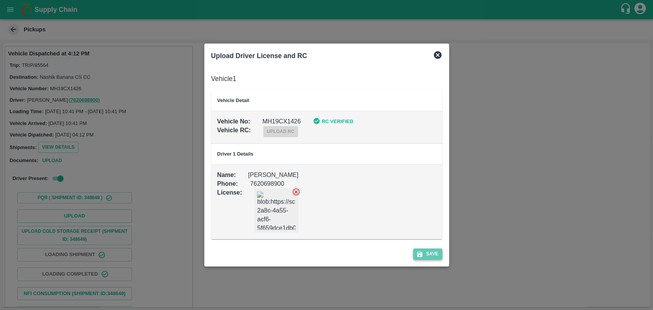
click at [418, 252] on icon "submit" at bounding box center [419, 254] width 5 height 5
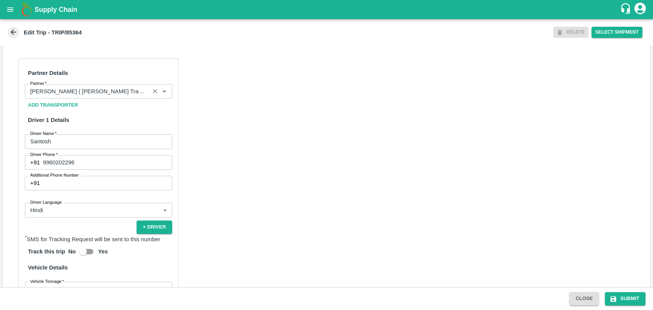
scroll to position [340, 0]
click at [103, 98] on input "Partner   *" at bounding box center [87, 93] width 120 height 10
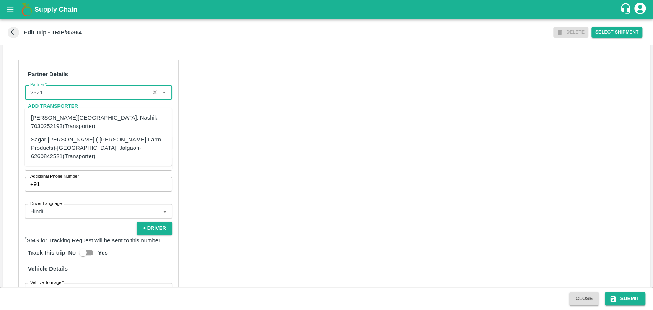
click at [73, 147] on div "Sagar [PERSON_NAME] ( [PERSON_NAME] Farm Products)-[GEOGRAPHIC_DATA], Jalgaon-6…" at bounding box center [98, 148] width 135 height 26
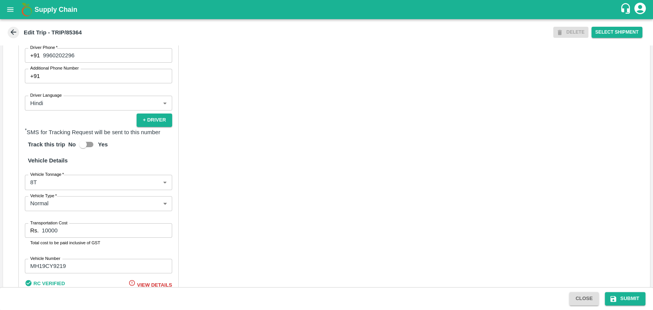
scroll to position [515, 0]
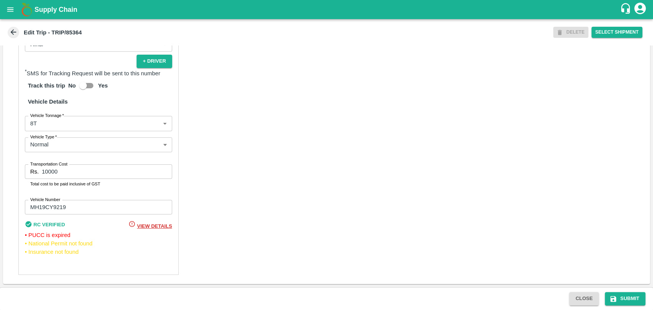
type input "Sagar [PERSON_NAME] ( [PERSON_NAME] Farm Products)-[GEOGRAPHIC_DATA], Jalgaon-6…"
click at [54, 129] on body "Supply Chain Edit Trip - TRIP/85364 DELETE Select Shipment Trip Details Trip Ty…" at bounding box center [326, 155] width 653 height 310
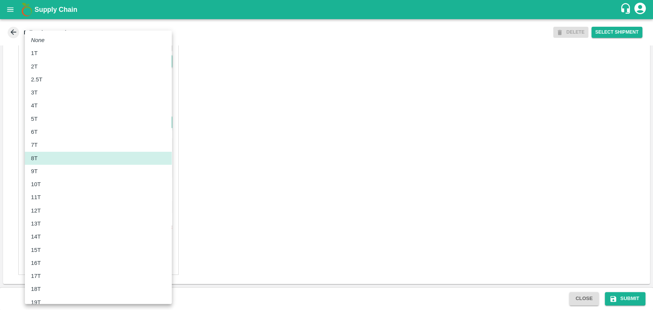
click at [50, 183] on div "10T" at bounding box center [98, 184] width 135 height 8
type input "10000"
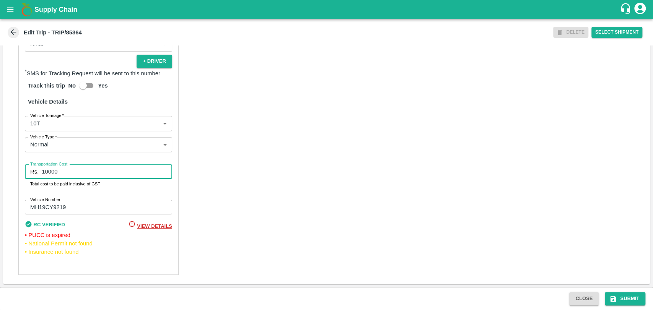
drag, startPoint x: 66, startPoint y: 172, endPoint x: 32, endPoint y: 172, distance: 34.0
click at [32, 172] on div "Rs. 10000 Transportation Cost" at bounding box center [98, 171] width 147 height 15
type input "18540"
click at [616, 293] on button "Submit" at bounding box center [625, 298] width 41 height 13
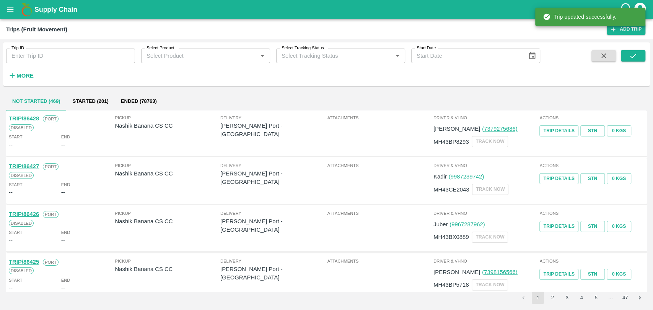
click at [20, 77] on strong "More" at bounding box center [24, 76] width 17 height 6
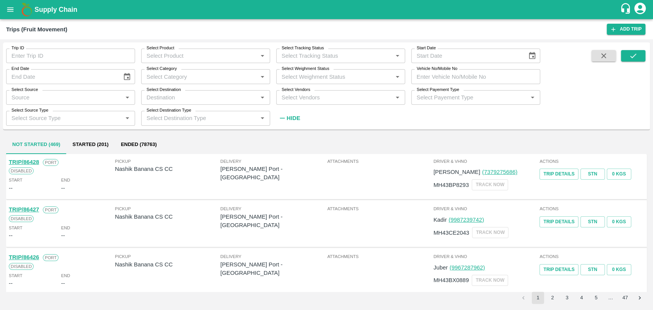
click at [439, 78] on input "Vehicle No/Mobile No" at bounding box center [475, 76] width 129 height 15
paste input "MH18BG7533"
click at [638, 56] on button "submit" at bounding box center [633, 55] width 24 height 11
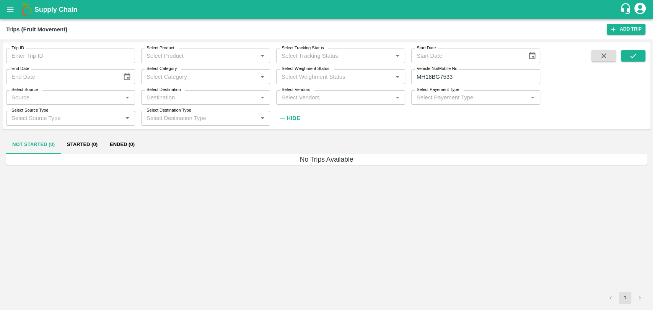
click at [441, 76] on input "MH18BG7533" at bounding box center [475, 76] width 129 height 15
type input "MH18BG4533"
click at [638, 62] on button "submit" at bounding box center [633, 55] width 24 height 11
click at [133, 151] on button "Ended (1)" at bounding box center [122, 145] width 37 height 18
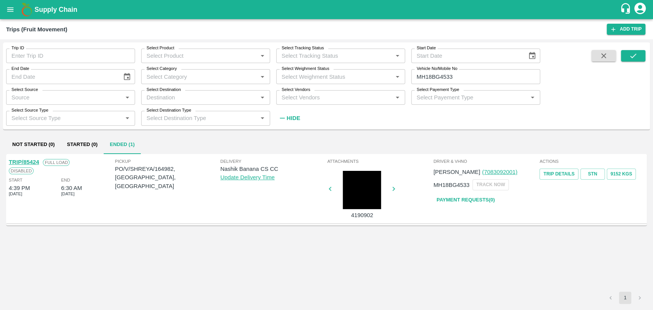
click at [35, 163] on link "TRIP/85424" at bounding box center [24, 162] width 30 height 6
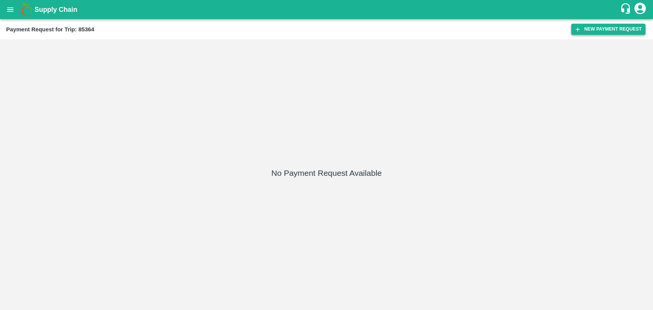
click at [600, 29] on button "New Payment Request" at bounding box center [608, 29] width 74 height 11
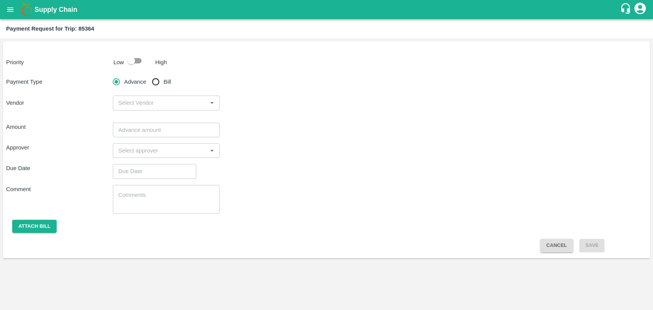
click at [141, 63] on input "checkbox" at bounding box center [131, 61] width 44 height 15
checkbox input "true"
click at [153, 80] on input "Bill" at bounding box center [155, 81] width 15 height 15
radio input "true"
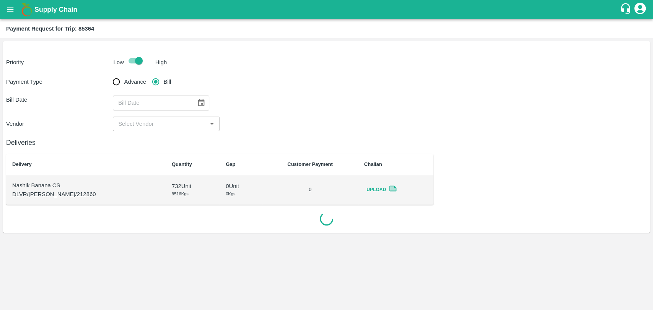
click at [194, 103] on button "Choose date" at bounding box center [201, 103] width 15 height 15
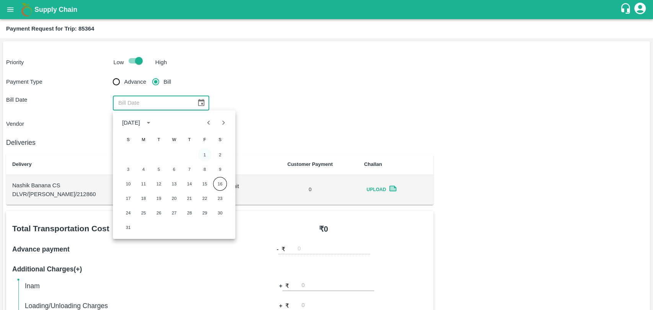
click at [210, 151] on button "1" at bounding box center [205, 155] width 14 height 14
type input "01/08/2025"
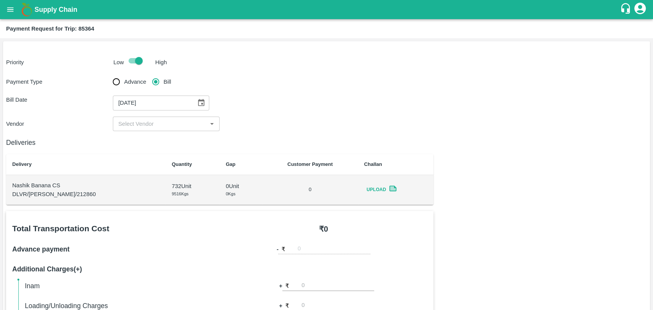
click at [153, 125] on input "input" at bounding box center [159, 124] width 89 height 10
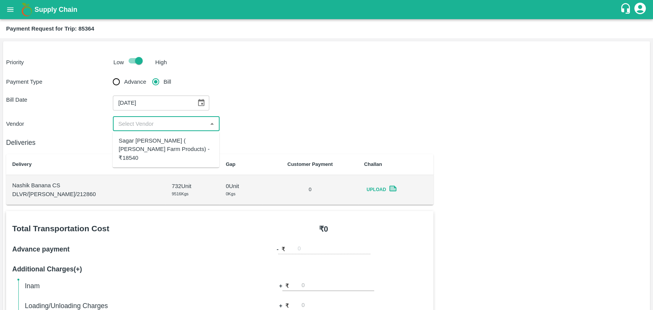
click at [156, 138] on div "Sagar Pramod Patil ( Shreyansh Farm Products) - ₹18540" at bounding box center [166, 150] width 94 height 26
type input "Sagar Pramod Patil ( Shreyansh Farm Products) - ₹18540"
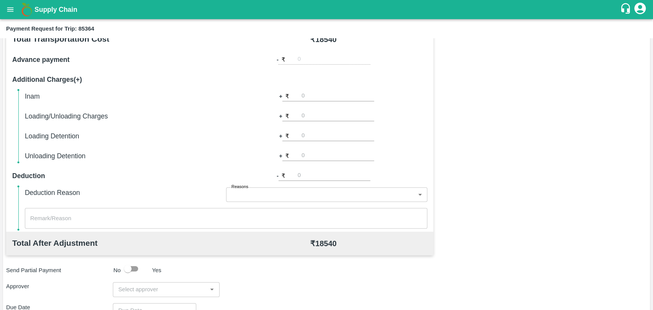
scroll to position [212, 0]
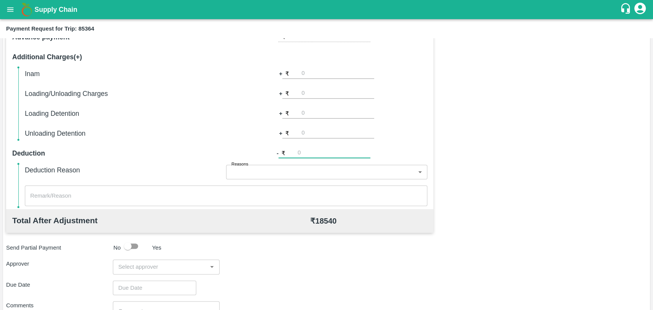
click at [322, 154] on input "number" at bounding box center [334, 153] width 73 height 10
type input "540"
click at [145, 265] on input "input" at bounding box center [159, 267] width 89 height 10
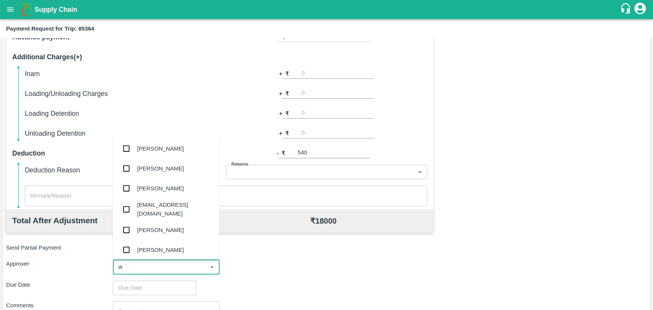
type input "wa"
click at [157, 186] on div "[PERSON_NAME]" at bounding box center [160, 188] width 47 height 8
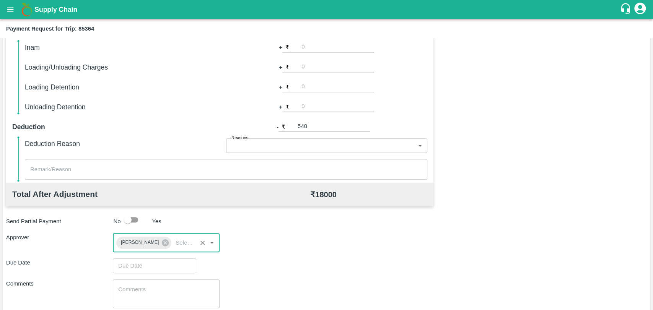
scroll to position [285, 0]
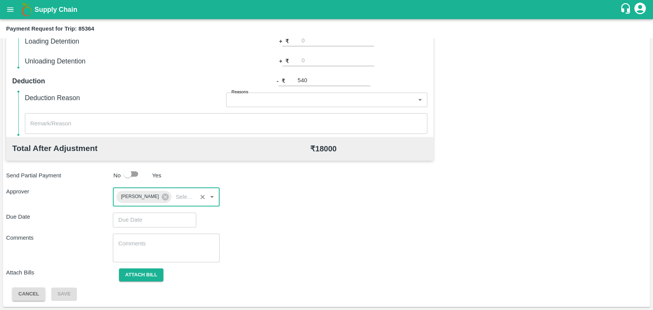
type input "DD/MM/YYYY hh:mm aa"
click at [146, 225] on input "DD/MM/YYYY hh:mm aa" at bounding box center [152, 220] width 78 height 15
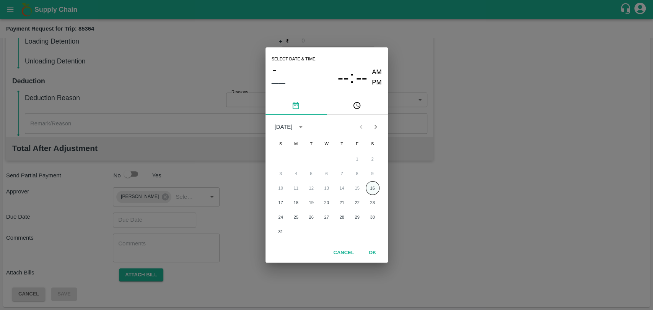
click at [371, 184] on button "16" at bounding box center [373, 188] width 14 height 14
type input "[DATE] 12:00 AM"
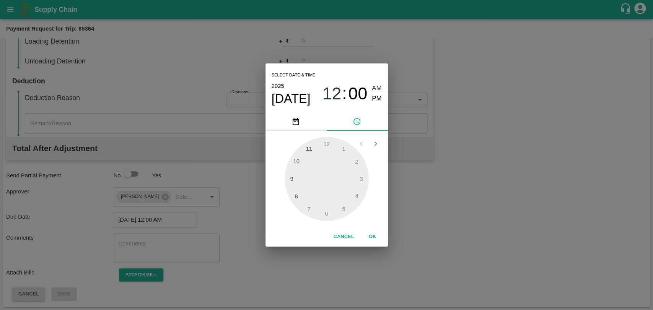
click at [372, 225] on div "1 2 3 4 5 6 7 8 9 10 11 12" at bounding box center [326, 179] width 122 height 96
click at [370, 230] on button "OK" at bounding box center [372, 236] width 24 height 13
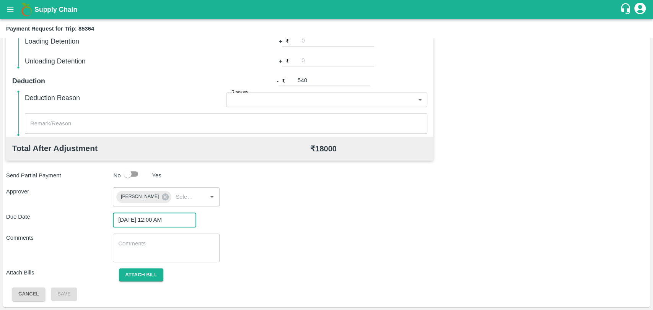
click at [181, 255] on textarea at bounding box center [166, 248] width 96 height 16
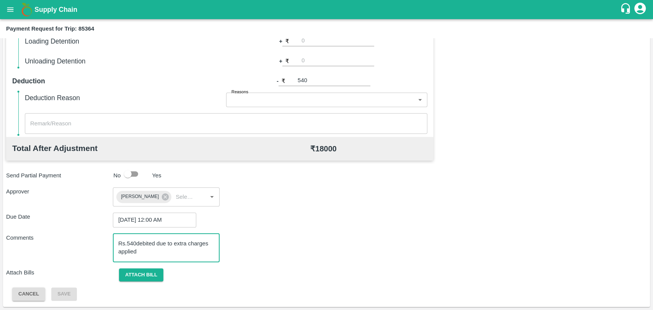
click at [137, 248] on textarea "Rs.540debited due to extra charges applied" at bounding box center [166, 248] width 96 height 16
click at [136, 243] on textarea "Rs.540debited due to extra charges applied" at bounding box center [166, 248] width 96 height 16
type textarea "Rs.540 debited due to extra charges applied"
click at [128, 273] on button "Attach bill" at bounding box center [141, 274] width 44 height 13
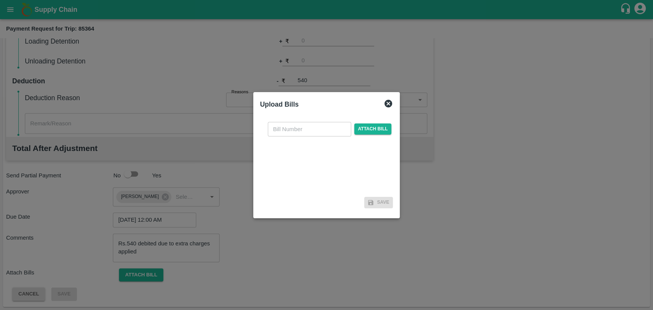
click at [291, 123] on input "text" at bounding box center [309, 129] width 83 height 15
type input "315"
click at [367, 127] on span "Attach bill" at bounding box center [372, 129] width 37 height 11
click at [0, 0] on input "Attach bill" at bounding box center [0, 0] width 0 height 0
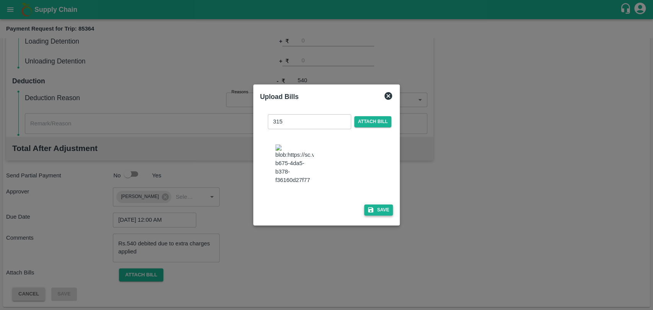
click at [373, 206] on button "Save" at bounding box center [378, 210] width 29 height 11
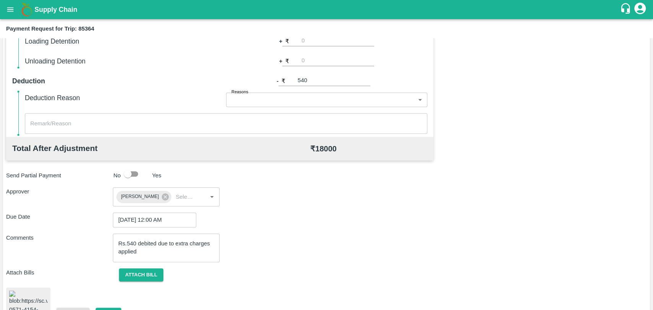
scroll to position [316, 0]
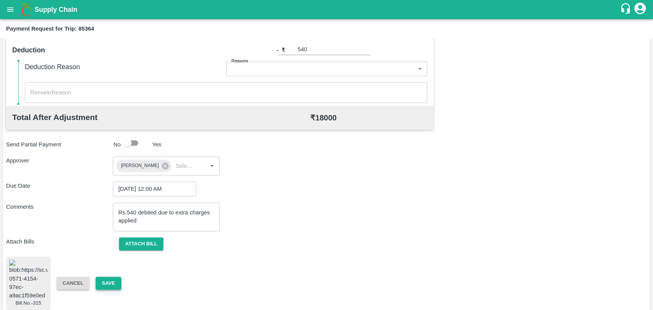
click at [106, 277] on button "Save" at bounding box center [108, 283] width 25 height 13
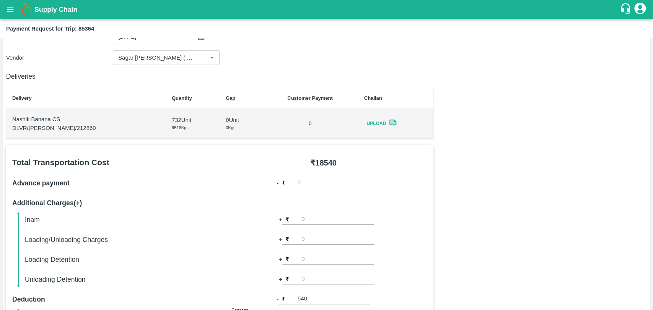
scroll to position [61, 0]
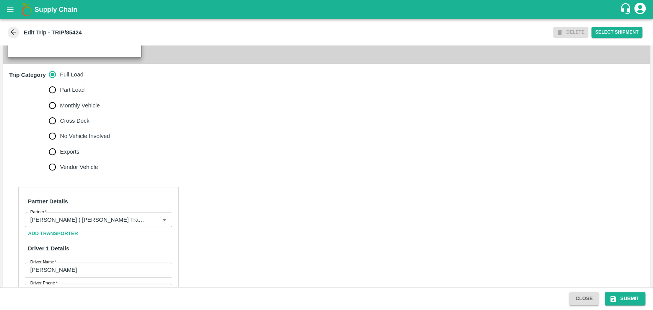
scroll to position [340, 0]
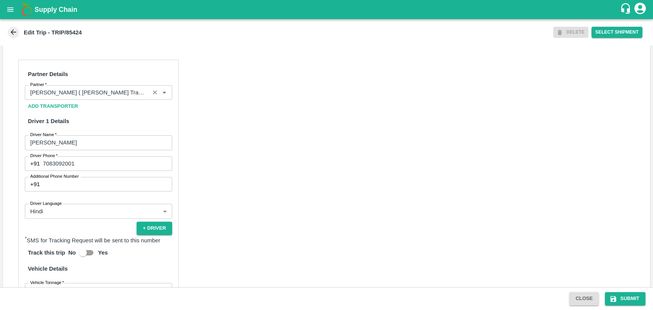
click at [119, 98] on input "Partner   *" at bounding box center [87, 93] width 120 height 10
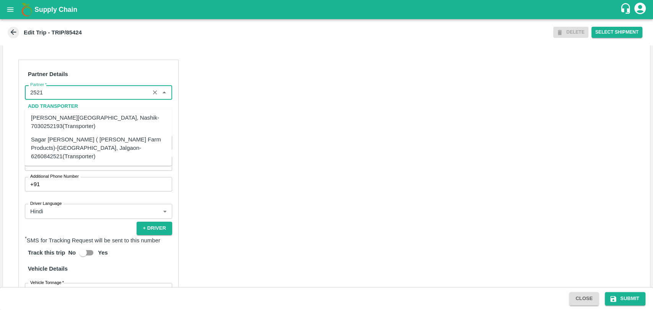
click at [67, 145] on div "Sagar [PERSON_NAME] ( [PERSON_NAME] Farm Products)-[GEOGRAPHIC_DATA], Jalgaon-6…" at bounding box center [98, 148] width 135 height 26
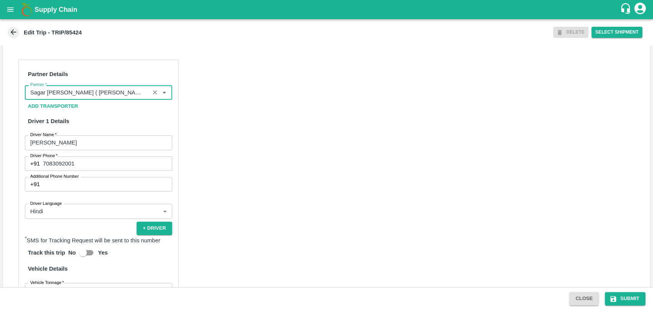
scroll to position [498, 0]
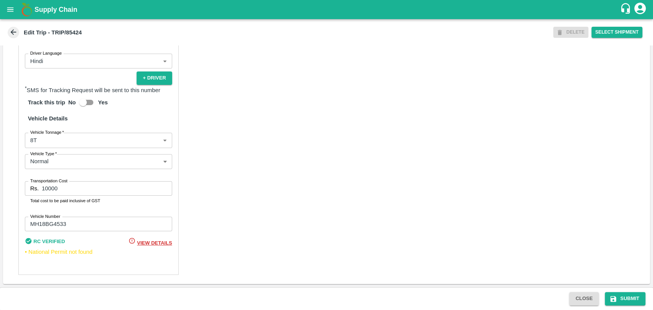
type input "Sagar [PERSON_NAME] ( [PERSON_NAME] Farm Products)-[GEOGRAPHIC_DATA], Jalgaon-6…"
click at [59, 146] on body "Supply Chain Edit Trip - TRIP/85424 DELETE Select Shipment Trip Details Trip Ty…" at bounding box center [326, 155] width 653 height 310
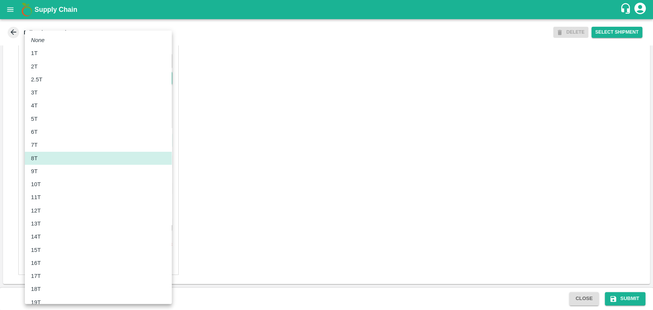
click at [58, 184] on div "10T" at bounding box center [98, 184] width 135 height 8
type input "10000"
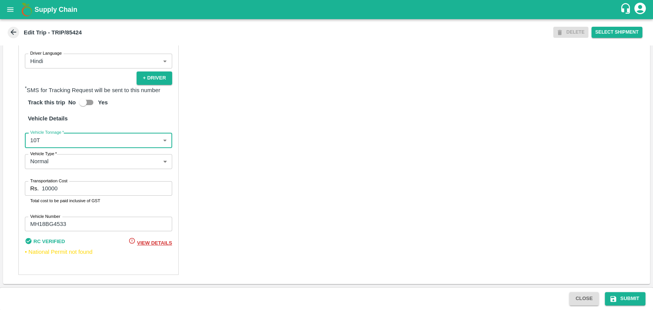
click at [87, 188] on input "10000" at bounding box center [107, 188] width 130 height 15
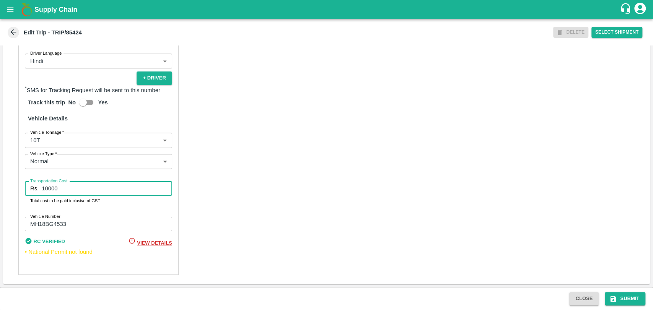
click at [87, 188] on input "10000" at bounding box center [107, 188] width 130 height 15
type input "19000"
click at [628, 297] on button "Submit" at bounding box center [625, 298] width 41 height 13
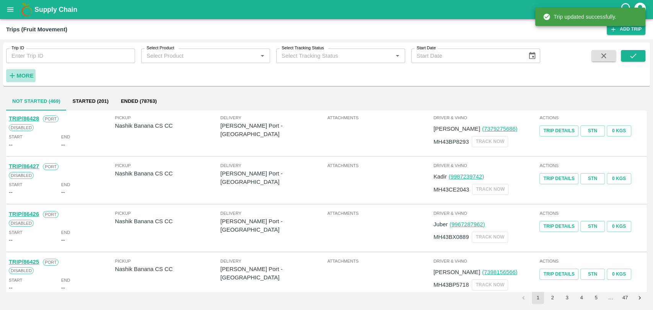
click at [15, 80] on button "More" at bounding box center [20, 75] width 29 height 13
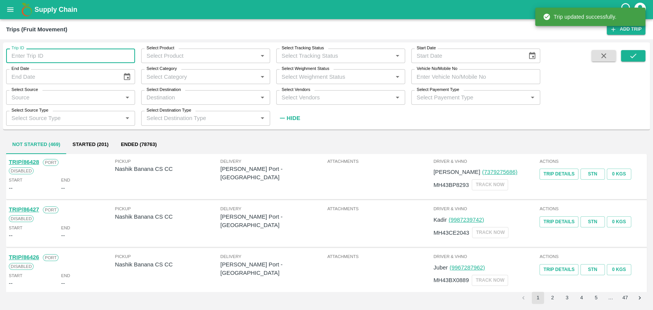
click at [47, 56] on input "Trip ID" at bounding box center [70, 56] width 129 height 15
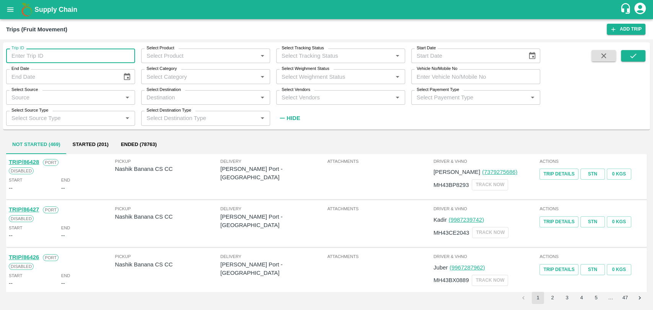
click at [455, 77] on input "Vehicle No/Mobile No" at bounding box center [475, 76] width 129 height 15
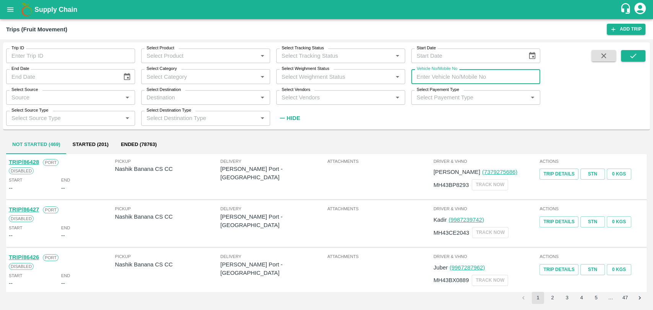
paste input "MH04FD3428"
type input "MH04FD3428"
click at [645, 55] on button "submit" at bounding box center [633, 55] width 24 height 11
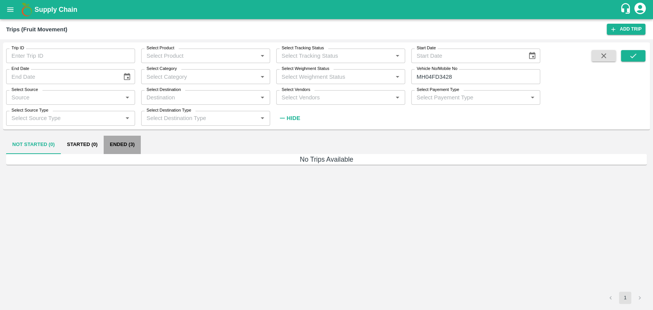
click at [116, 152] on button "Ended (3)" at bounding box center [122, 145] width 37 height 18
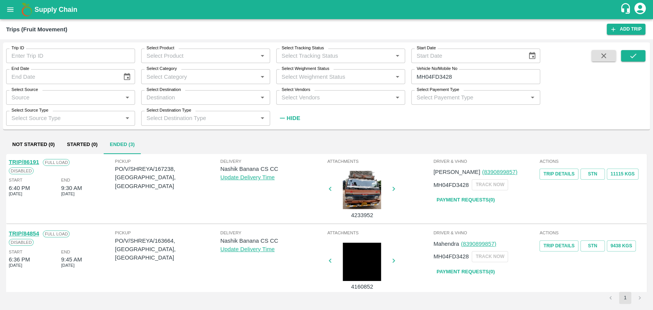
click at [33, 232] on link "TRIP/84854" at bounding box center [24, 234] width 30 height 6
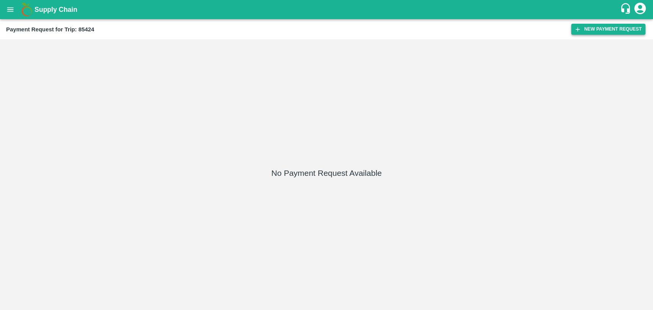
click at [582, 29] on button "New Payment Request" at bounding box center [608, 29] width 74 height 11
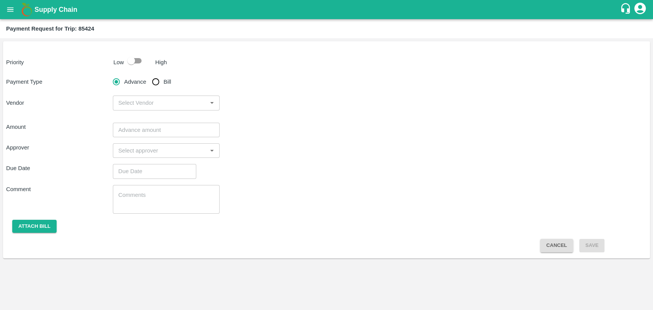
click at [130, 59] on input "checkbox" at bounding box center [131, 61] width 44 height 15
checkbox input "true"
click at [159, 76] on input "Bill" at bounding box center [155, 81] width 15 height 15
radio input "true"
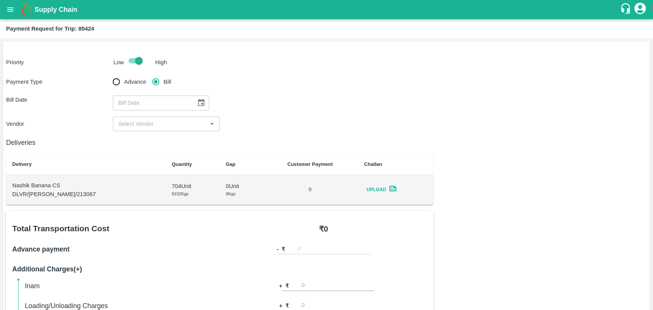
click at [190, 102] on div "​" at bounding box center [161, 103] width 96 height 15
type input "DD/MM/YYYY"
click at [197, 102] on icon "Choose date" at bounding box center [201, 103] width 8 height 8
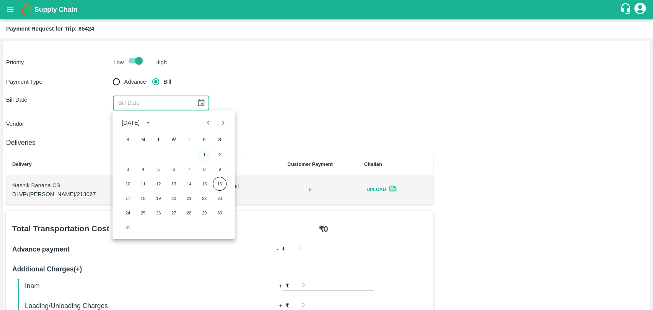
click at [206, 155] on button "1" at bounding box center [204, 155] width 14 height 14
type input "[DATE]"
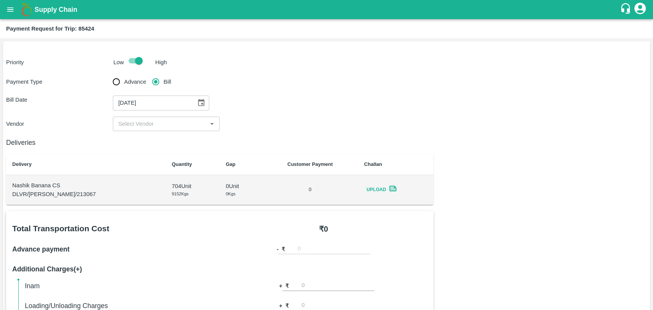
click at [139, 125] on input "input" at bounding box center [159, 124] width 89 height 10
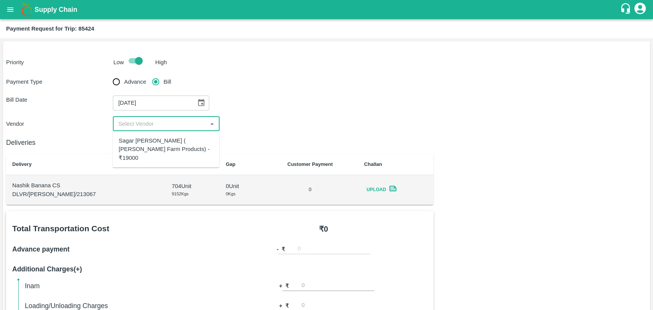
click at [150, 148] on div "Sagar [PERSON_NAME] ( [PERSON_NAME] Farm Products) - ₹19000" at bounding box center [166, 150] width 94 height 26
type input "Sagar [PERSON_NAME] ( [PERSON_NAME] Farm Products) - ₹19000"
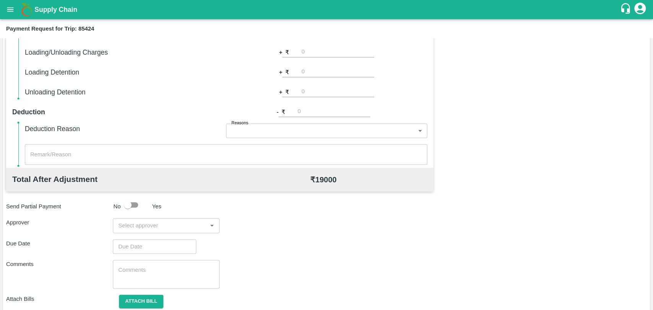
scroll to position [280, 0]
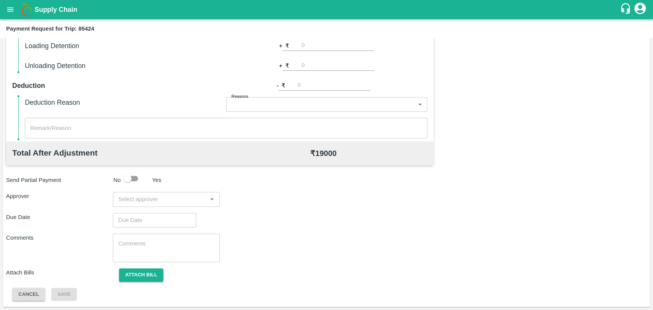
click at [137, 200] on input "input" at bounding box center [159, 199] width 89 height 10
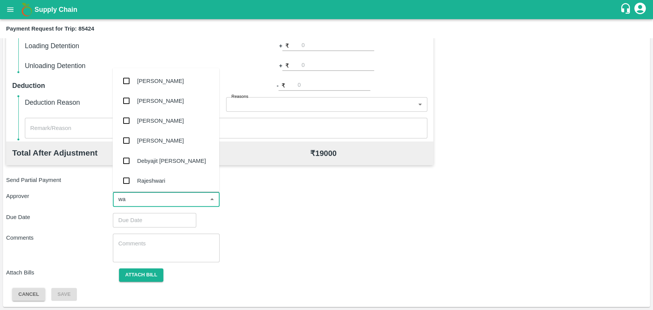
type input "wag"
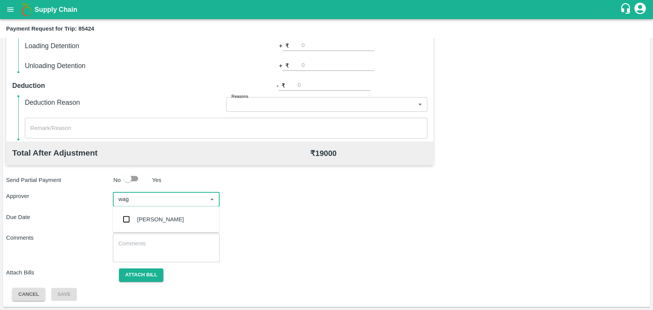
click at [141, 224] on div "[PERSON_NAME]" at bounding box center [165, 220] width 107 height 20
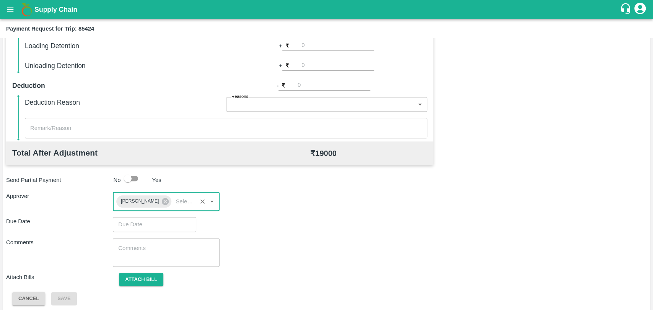
click at [127, 223] on input "Choose date" at bounding box center [152, 224] width 78 height 15
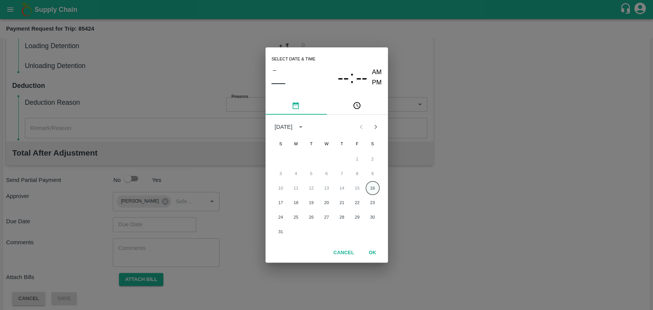
click at [373, 187] on button "16" at bounding box center [373, 188] width 14 height 14
type input "[DATE] 12:00 AM"
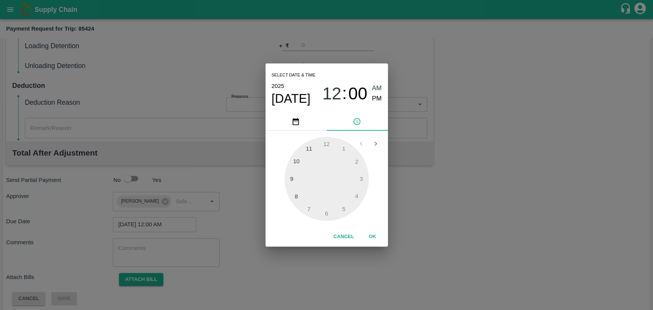
click at [371, 231] on button "OK" at bounding box center [372, 236] width 24 height 13
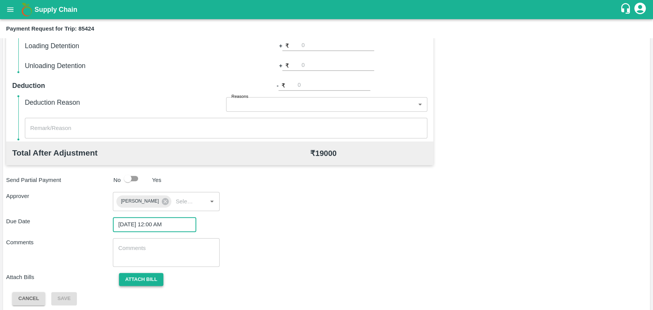
click at [144, 282] on button "Attach bill" at bounding box center [141, 279] width 44 height 13
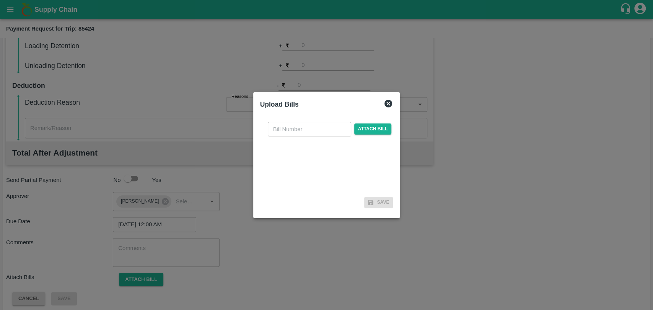
click at [308, 133] on input "text" at bounding box center [309, 129] width 83 height 15
type input "314"
click at [376, 124] on span "Attach bill" at bounding box center [372, 129] width 37 height 11
click at [0, 0] on input "Attach bill" at bounding box center [0, 0] width 0 height 0
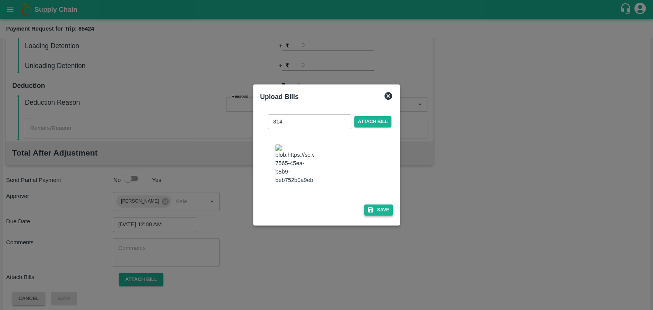
click at [374, 205] on button "Save" at bounding box center [378, 210] width 29 height 11
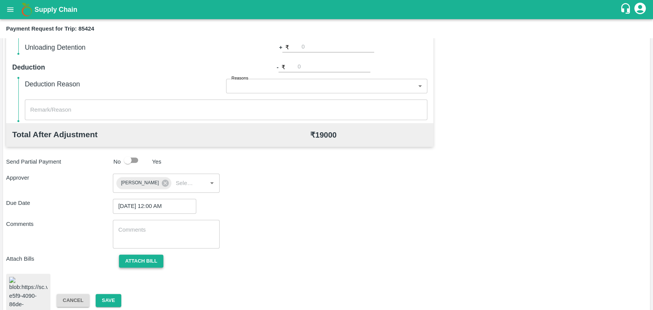
scroll to position [315, 0]
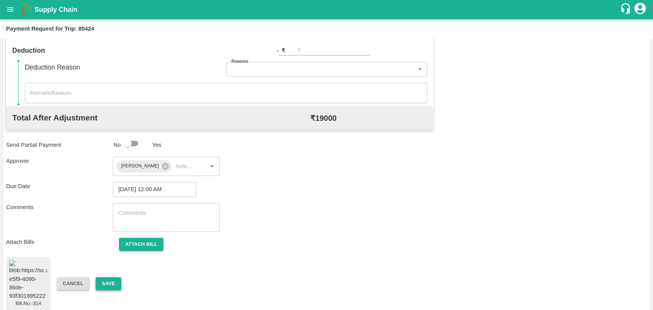
click at [120, 277] on button "Save" at bounding box center [108, 283] width 25 height 13
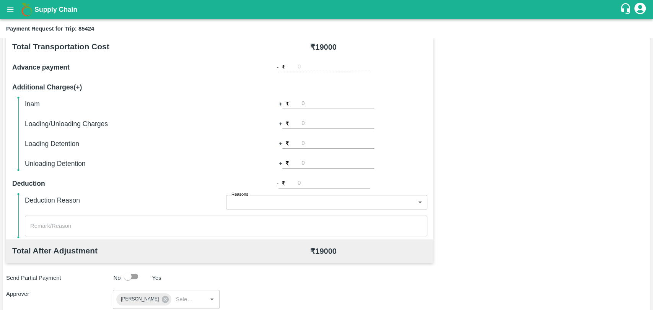
scroll to position [60, 0]
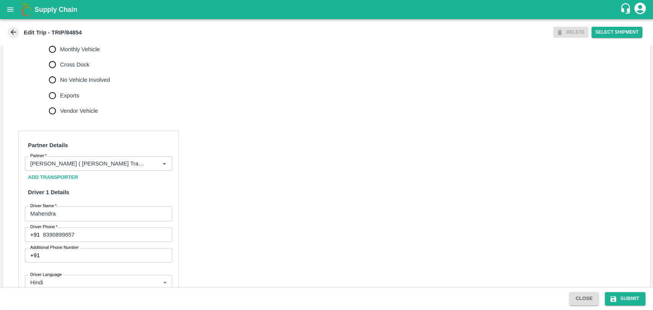
scroll to position [382, 0]
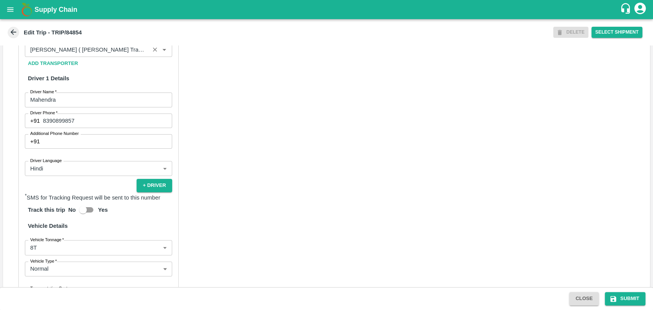
click at [82, 55] on input "Partner   *" at bounding box center [87, 50] width 120 height 10
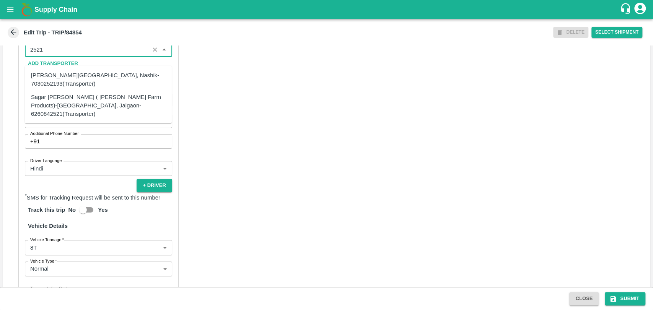
click at [59, 97] on div "Sagar Pramod Patil ( Shreyansh Farm Products)-Jalgaon, Jalgaon-6260842521(Trans…" at bounding box center [98, 106] width 135 height 26
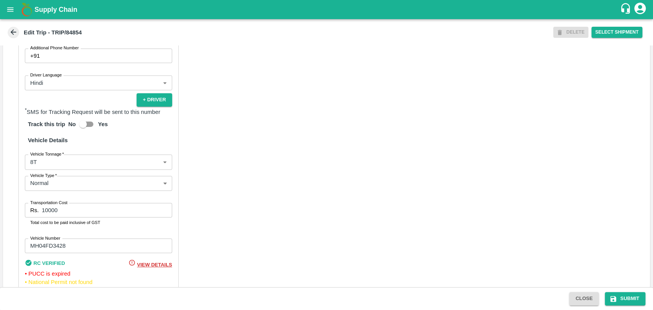
scroll to position [515, 0]
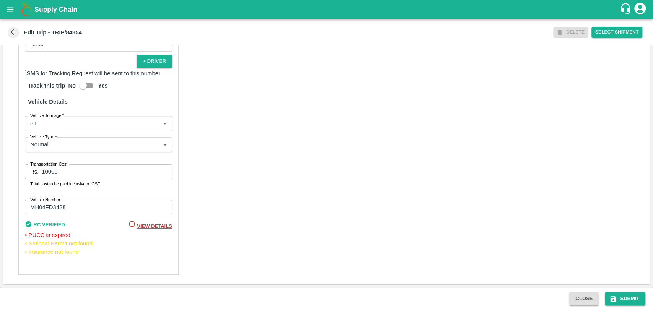
type input "Sagar Pramod Patil ( Shreyansh Farm Products)-Jalgaon, Jalgaon-6260842521(Trans…"
click at [55, 129] on body "Supply Chain Edit Trip - TRIP/84854 DELETE Select Shipment Trip Details Trip Ty…" at bounding box center [326, 155] width 653 height 310
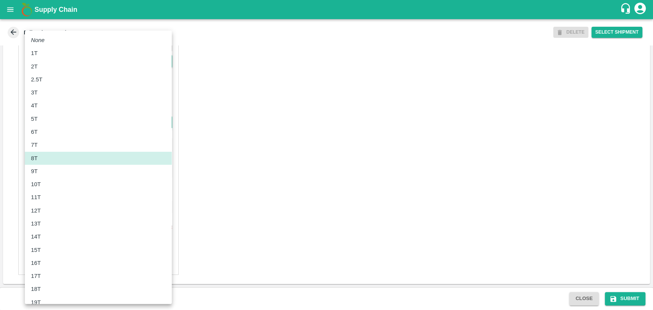
click at [46, 182] on div "10T" at bounding box center [98, 184] width 135 height 8
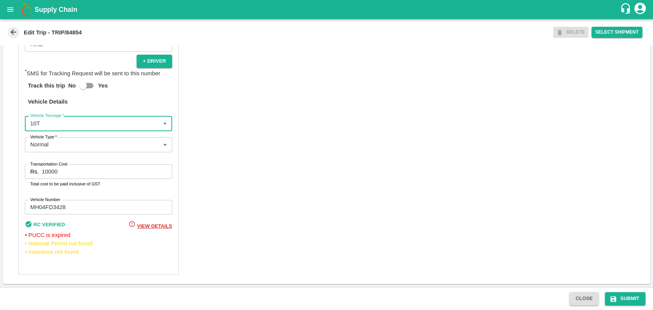
type input "10000"
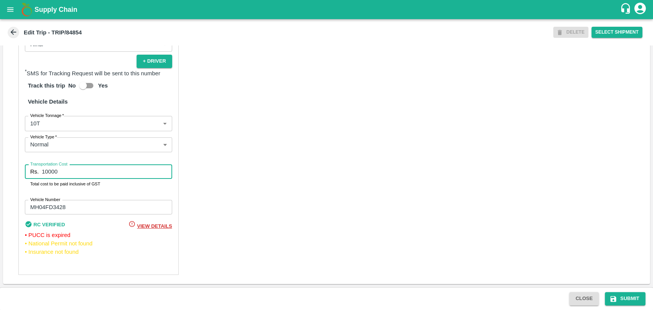
drag, startPoint x: 80, startPoint y: 169, endPoint x: 28, endPoint y: 174, distance: 51.9
click at [28, 174] on div "Rs. 10000 Transportation Cost" at bounding box center [98, 171] width 147 height 15
type input "19000"
click at [624, 296] on button "Submit" at bounding box center [625, 298] width 41 height 13
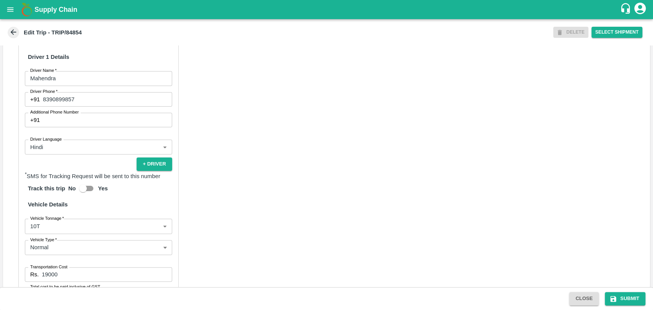
scroll to position [515, 0]
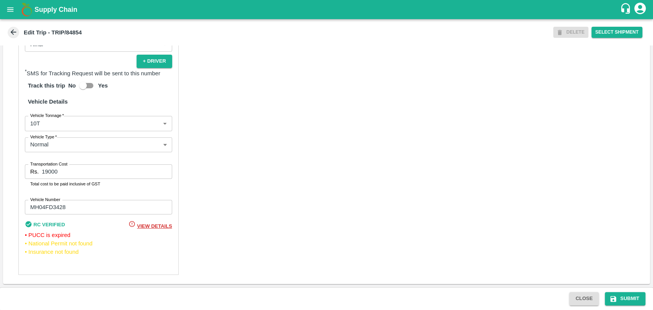
click at [61, 172] on input "19000" at bounding box center [107, 171] width 130 height 15
type input "19570"
click at [621, 301] on button "Submit" at bounding box center [625, 298] width 41 height 13
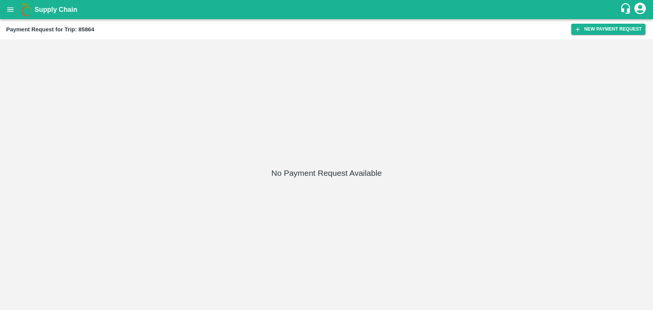
click at [615, 23] on div "Payment Request for Trip: 85864 New Payment Request" at bounding box center [326, 29] width 653 height 20
click at [611, 28] on button "New Payment Request" at bounding box center [608, 29] width 74 height 11
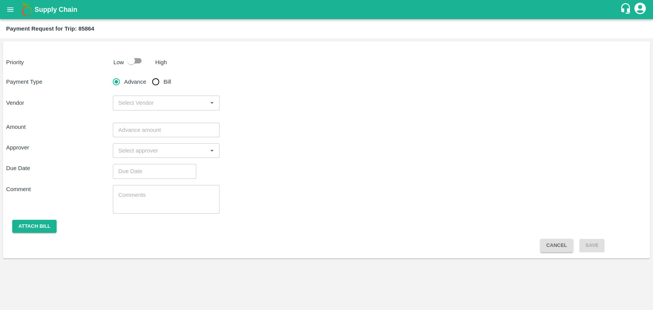
click at [132, 60] on input "checkbox" at bounding box center [131, 61] width 44 height 15
checkbox input "true"
click at [156, 81] on input "Bill" at bounding box center [155, 81] width 15 height 15
radio input "true"
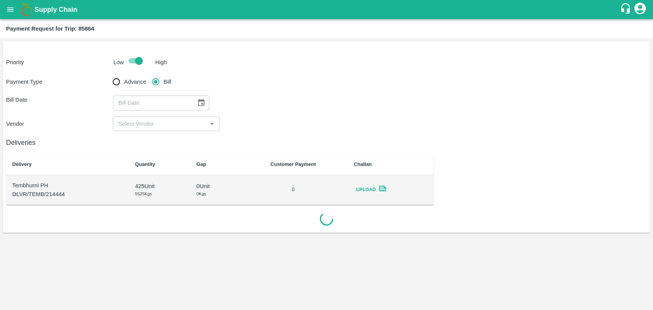
click at [199, 101] on icon "Choose date" at bounding box center [201, 102] width 7 height 7
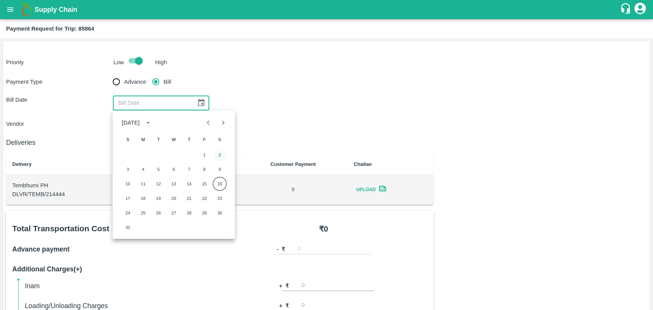
click at [214, 152] on button "2" at bounding box center [220, 155] width 14 height 14
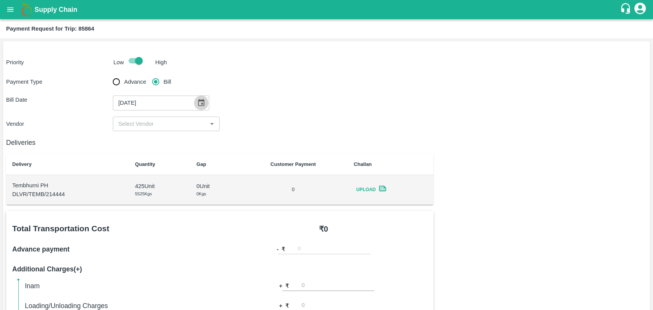
click at [202, 104] on button "Choose date, selected date is Aug 2, 2025" at bounding box center [201, 103] width 15 height 15
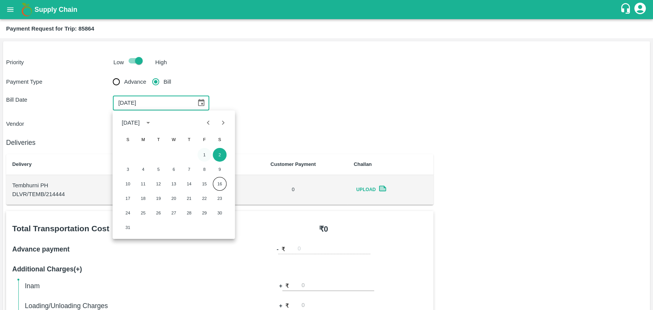
click at [202, 153] on button "1" at bounding box center [204, 155] width 14 height 14
type input "[DATE]"
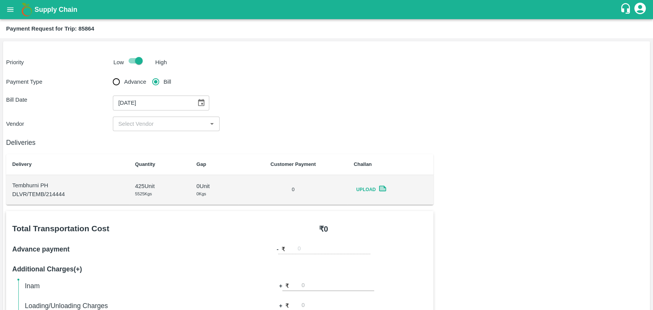
click at [145, 132] on div "Deliveries Delivery Quantity Gap Customer Payment Challan Tembhurni PH DLVR/TEM…" at bounding box center [219, 168] width 427 height 74
click at [147, 128] on input "input" at bounding box center [159, 124] width 89 height 10
click at [143, 139] on div "Balaji Prakash Patil - ₹4500" at bounding box center [153, 141] width 68 height 8
type input "Balaji Prakash Patil - ₹4500"
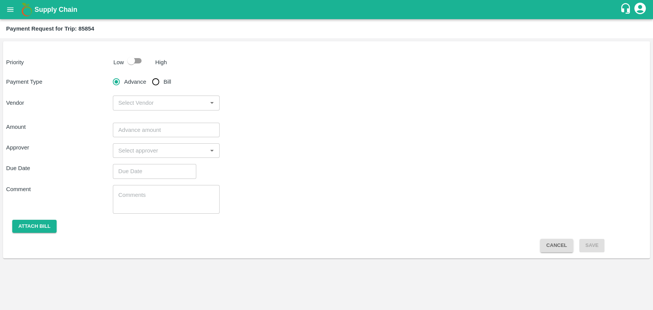
click at [133, 59] on input "checkbox" at bounding box center [131, 61] width 44 height 15
checkbox input "true"
click at [155, 82] on input "Bill" at bounding box center [155, 81] width 15 height 15
radio input "true"
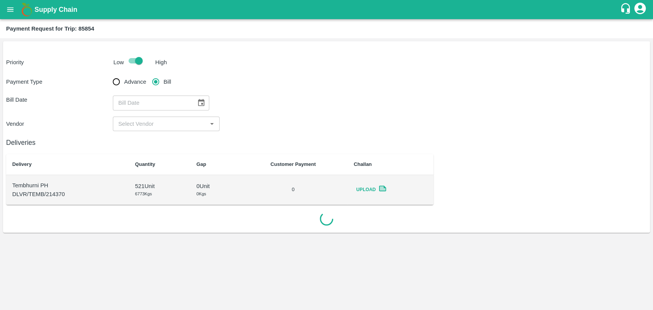
click at [198, 101] on icon "Choose date" at bounding box center [201, 102] width 7 height 7
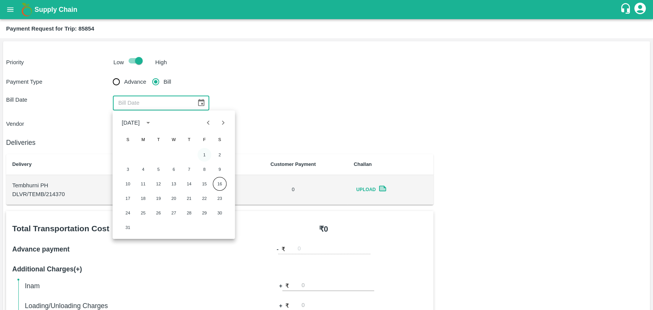
click at [205, 155] on button "1" at bounding box center [204, 155] width 14 height 14
type input "[DATE]"
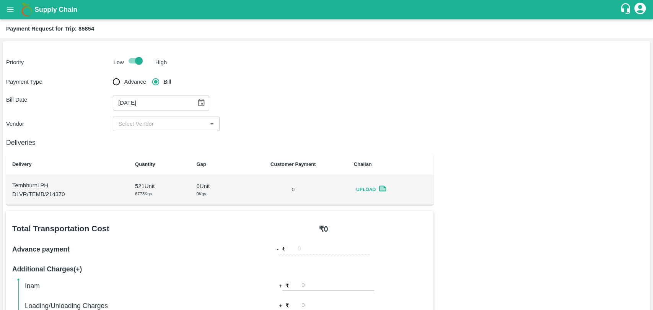
click at [131, 121] on input "input" at bounding box center [159, 124] width 89 height 10
click at [135, 138] on div "P Y Enterprises - ₹5000" at bounding box center [165, 140] width 107 height 13
click at [135, 138] on h6 "Deliveries" at bounding box center [219, 142] width 427 height 11
type input "P Y Enterprises - ₹5000"
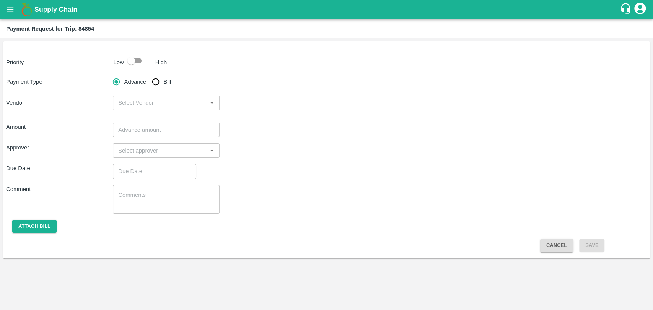
click at [133, 62] on input "checkbox" at bounding box center [131, 61] width 44 height 15
checkbox input "true"
click at [152, 76] on input "Bill" at bounding box center [155, 81] width 15 height 15
radio input "true"
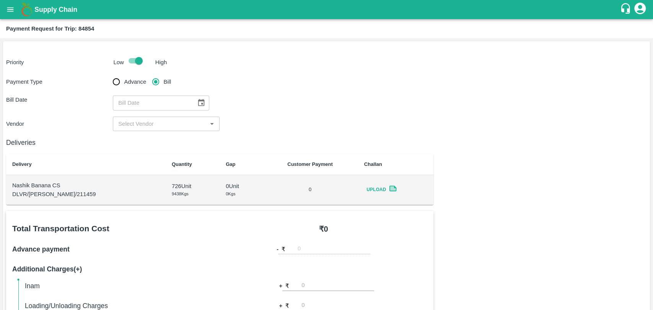
click at [187, 94] on div "Payment Type Advance Bill Bill Date ​ Vendor ​" at bounding box center [326, 102] width 641 height 57
click at [194, 100] on button "Choose date" at bounding box center [201, 103] width 15 height 15
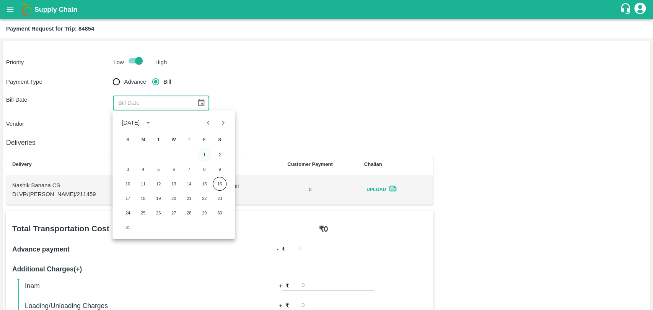
click at [206, 148] on button "1" at bounding box center [204, 155] width 14 height 14
type input "[DATE]"
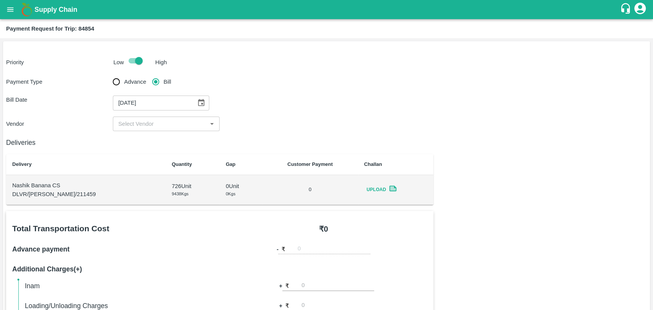
click at [153, 123] on input "input" at bounding box center [159, 124] width 89 height 10
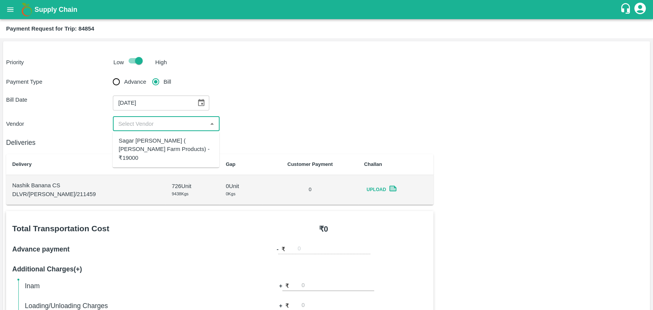
click at [150, 145] on div "Sagar [PERSON_NAME] ( [PERSON_NAME] Farm Products) - ₹19000" at bounding box center [166, 150] width 94 height 26
type input "Sagar [PERSON_NAME] ( [PERSON_NAME] Farm Products) - ₹19000"
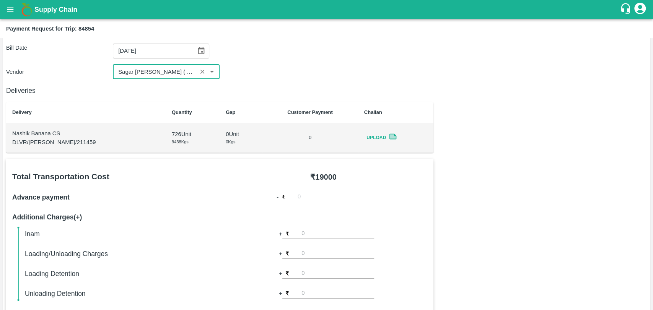
scroll to position [212, 0]
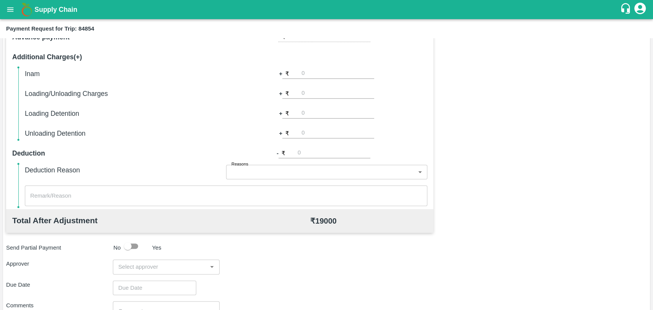
click at [138, 268] on input "input" at bounding box center [159, 267] width 89 height 10
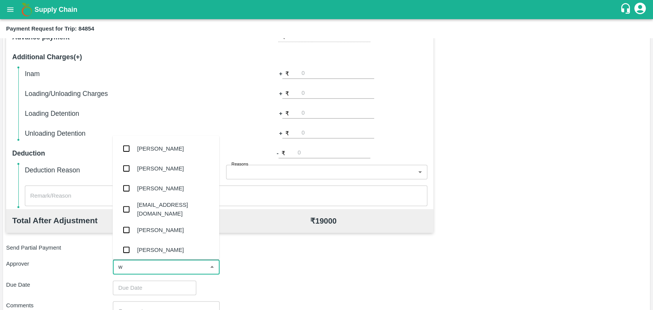
type input "wa"
click at [143, 184] on div "[PERSON_NAME]" at bounding box center [160, 188] width 47 height 8
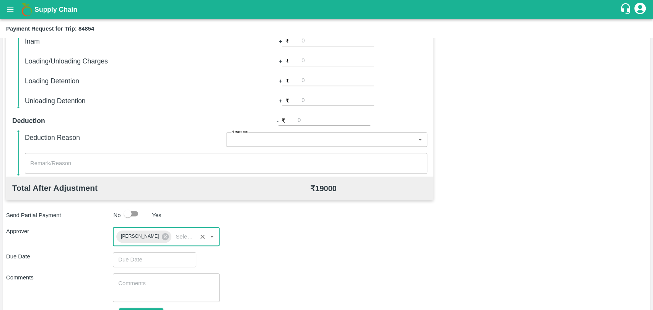
scroll to position [285, 0]
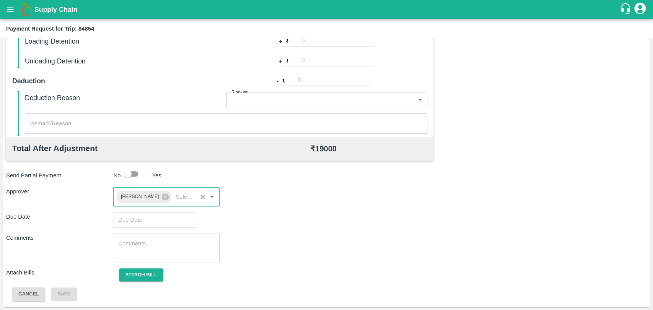
click at [138, 220] on input "Choose date" at bounding box center [152, 220] width 78 height 15
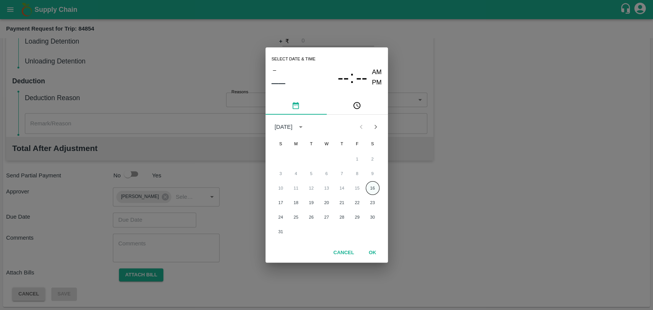
click at [376, 187] on button "16" at bounding box center [373, 188] width 14 height 14
type input "[DATE] 12:00 AM"
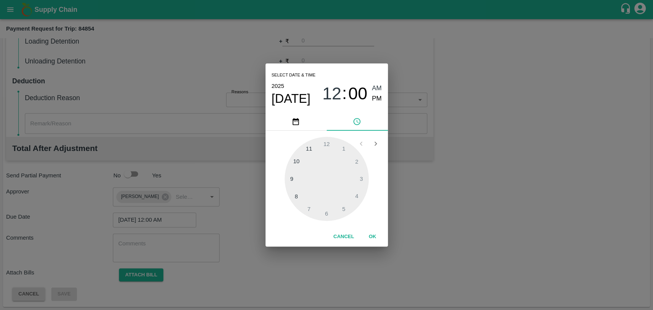
click at [372, 231] on button "OK" at bounding box center [372, 236] width 24 height 13
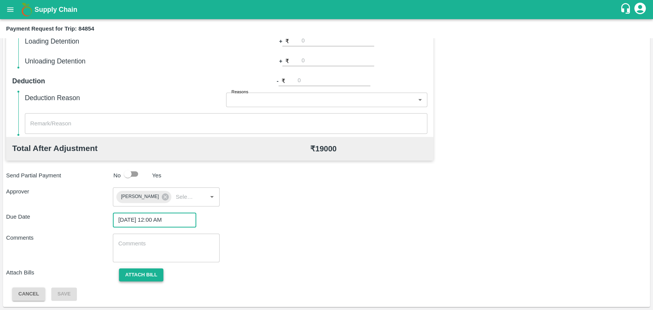
click at [144, 275] on button "Attach bill" at bounding box center [141, 274] width 44 height 13
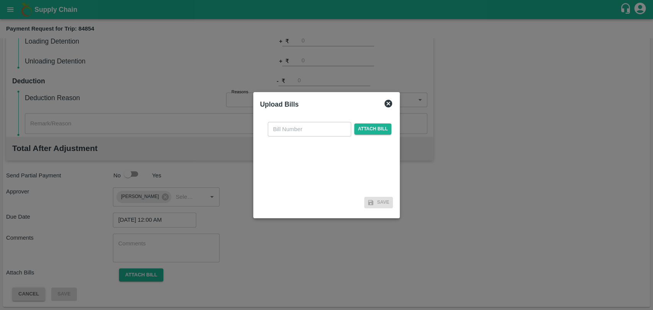
click at [288, 122] on input "text" at bounding box center [309, 129] width 83 height 15
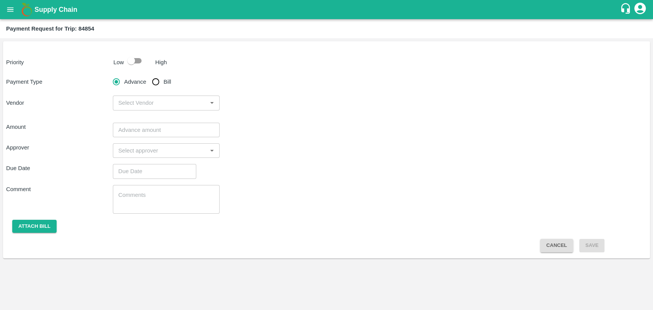
click at [137, 65] on input "checkbox" at bounding box center [131, 61] width 44 height 15
checkbox input "true"
click at [160, 84] on input "Bill" at bounding box center [155, 81] width 15 height 15
radio input "true"
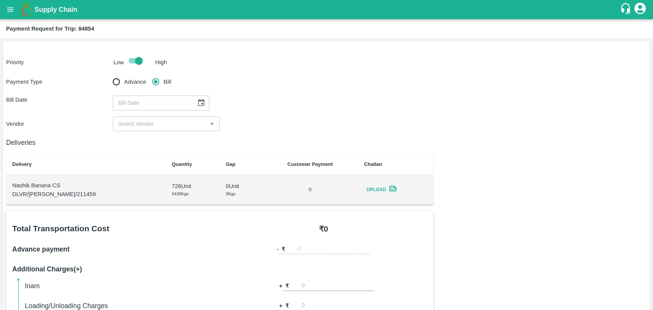
click at [197, 100] on icon "Choose date" at bounding box center [201, 103] width 8 height 8
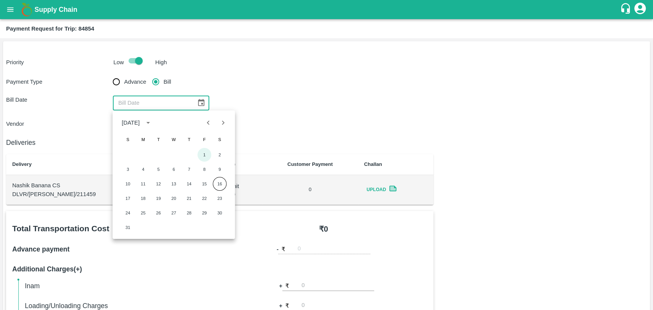
drag, startPoint x: 205, startPoint y: 151, endPoint x: 194, endPoint y: 148, distance: 12.0
click at [205, 151] on button "1" at bounding box center [204, 155] width 14 height 14
type input "[DATE]"
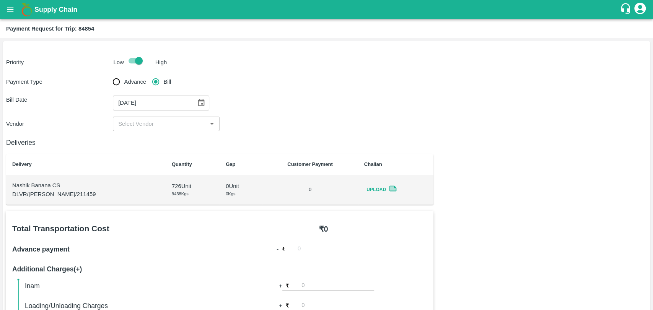
click at [150, 121] on input "input" at bounding box center [159, 124] width 89 height 10
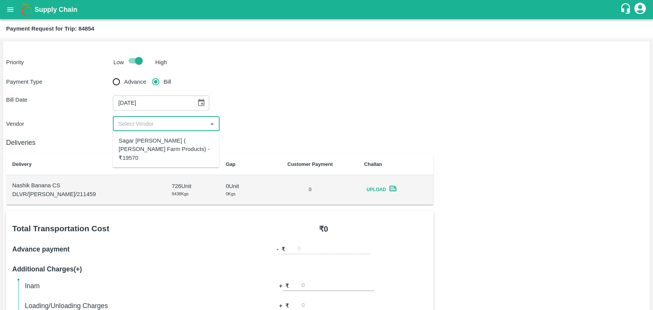
click at [154, 138] on div "Sagar [PERSON_NAME] ( [PERSON_NAME] Farm Products) - ₹19570" at bounding box center [166, 150] width 94 height 26
type input "Sagar [PERSON_NAME] ( [PERSON_NAME] Farm Products) - ₹19570"
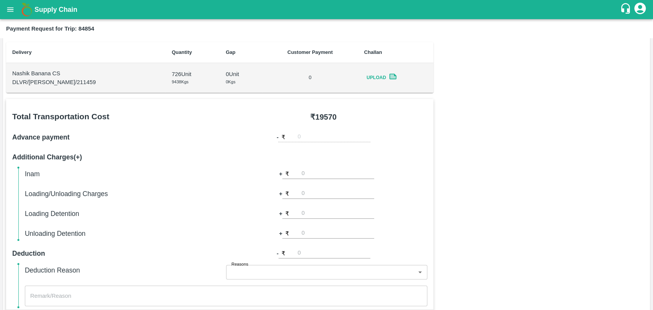
scroll to position [280, 0]
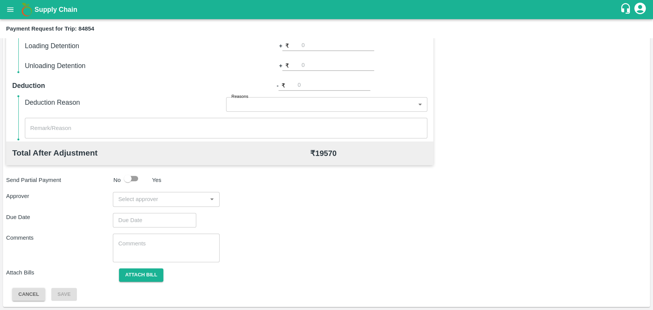
click at [321, 86] on input "number" at bounding box center [334, 85] width 73 height 10
type input "570"
click at [180, 201] on input "input" at bounding box center [159, 199] width 89 height 10
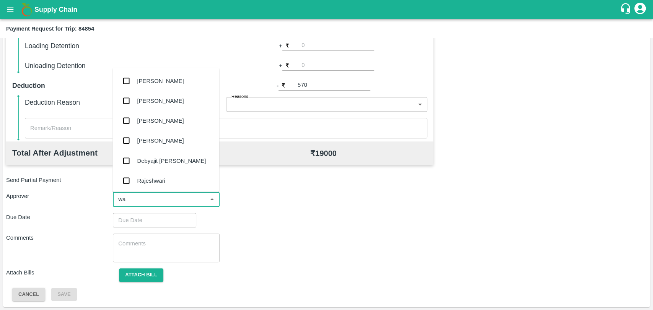
type input "wag"
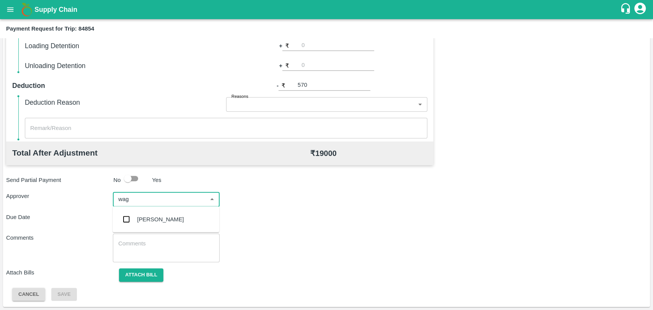
click at [139, 221] on div "[PERSON_NAME]" at bounding box center [160, 219] width 47 height 8
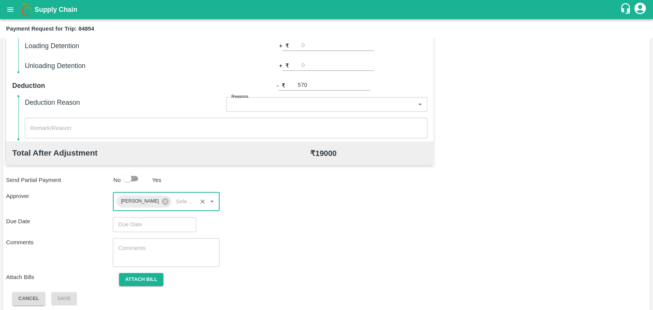
click at [136, 225] on input "Choose date" at bounding box center [152, 224] width 78 height 15
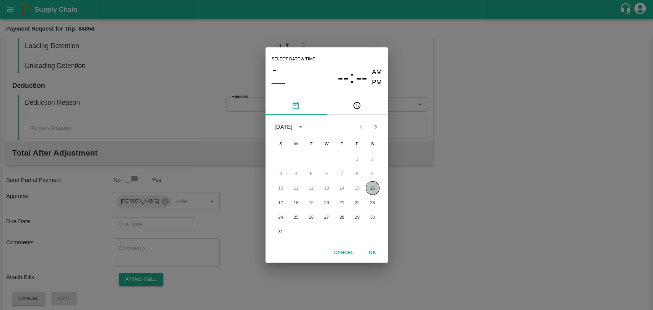
click at [369, 192] on button "16" at bounding box center [373, 188] width 14 height 14
type input "[DATE] 12:00 AM"
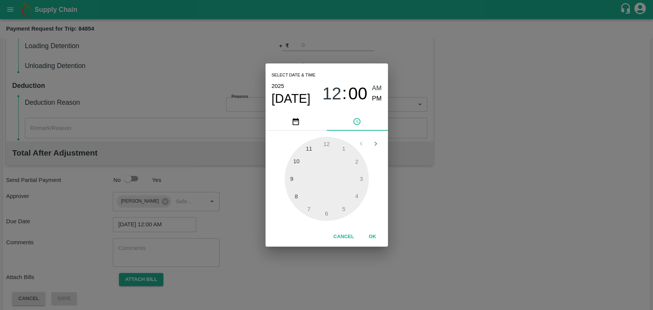
click at [369, 230] on button "OK" at bounding box center [372, 236] width 24 height 13
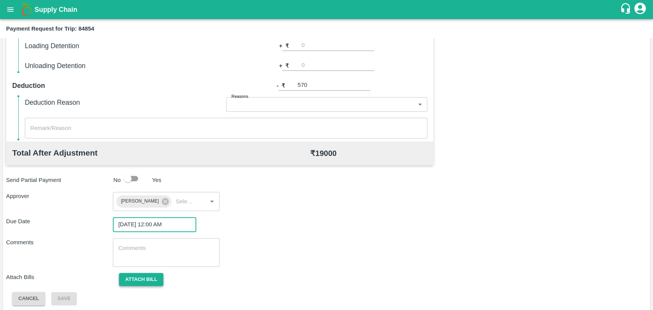
click at [139, 278] on button "Attach bill" at bounding box center [141, 279] width 44 height 13
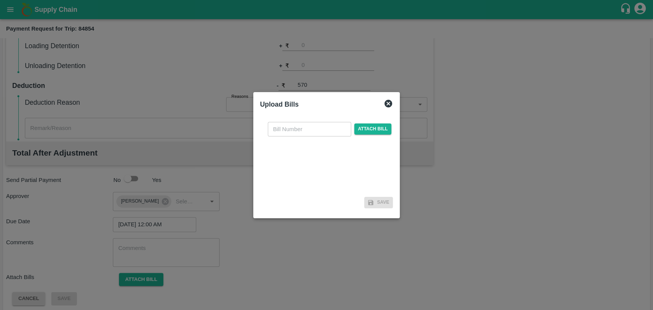
click at [298, 130] on input "text" at bounding box center [309, 129] width 83 height 15
type input "308"
click at [376, 123] on div "308 ​ Attach bill" at bounding box center [329, 129] width 127 height 15
click at [376, 126] on span "Attach bill" at bounding box center [372, 129] width 37 height 11
click at [0, 0] on input "Attach bill" at bounding box center [0, 0] width 0 height 0
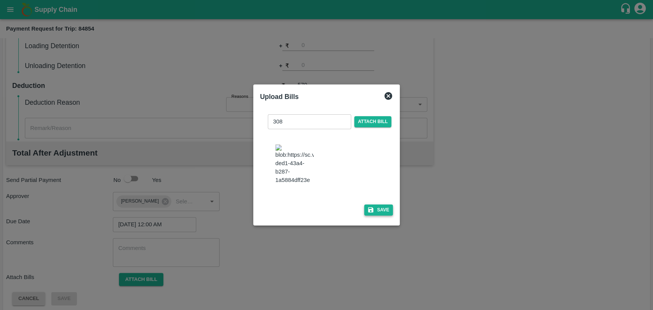
click at [374, 205] on button "Save" at bounding box center [378, 210] width 29 height 11
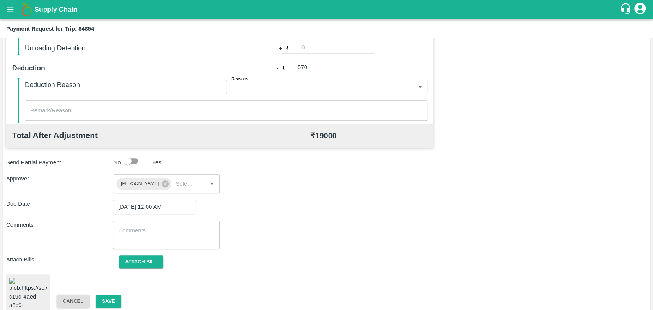
scroll to position [314, 0]
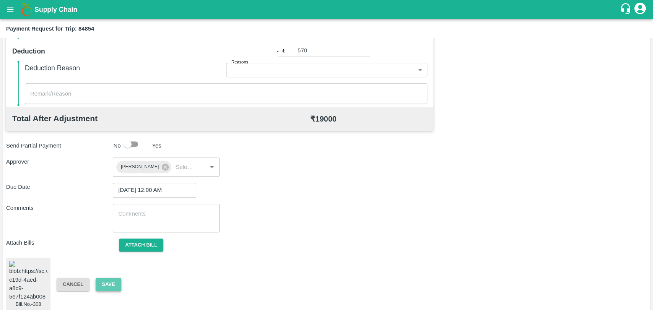
click at [108, 279] on button "Save" at bounding box center [108, 284] width 25 height 13
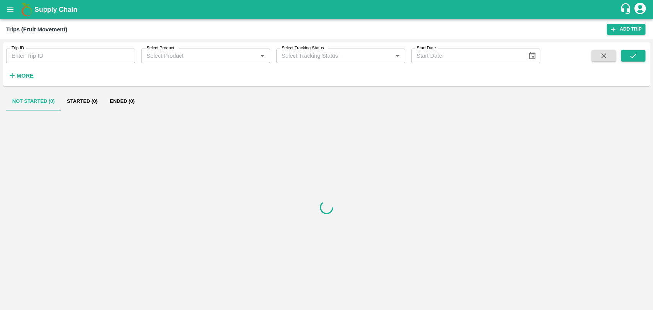
click at [120, 98] on button "Ended (0)" at bounding box center [122, 101] width 37 height 18
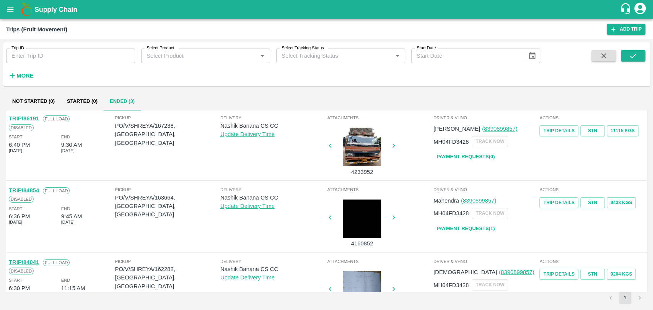
click at [355, 216] on div at bounding box center [361, 219] width 57 height 38
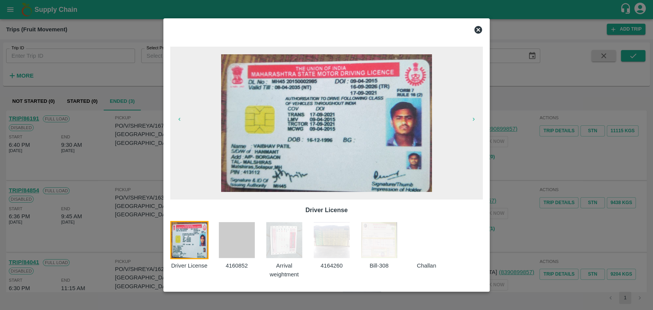
click at [371, 242] on img at bounding box center [379, 240] width 38 height 38
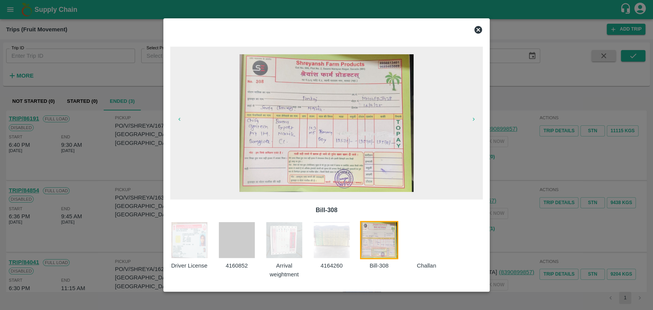
click at [274, 244] on img at bounding box center [284, 240] width 38 height 38
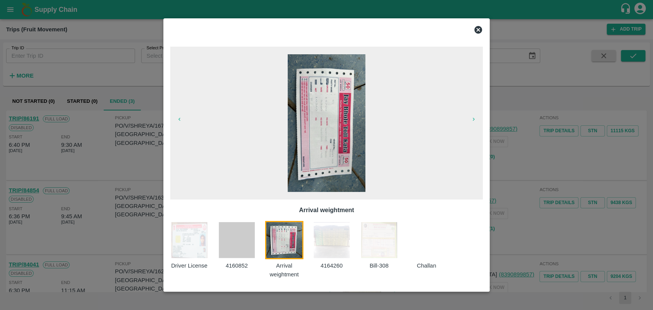
click at [479, 31] on icon at bounding box center [477, 29] width 9 height 9
